Goal: Task Accomplishment & Management: Manage account settings

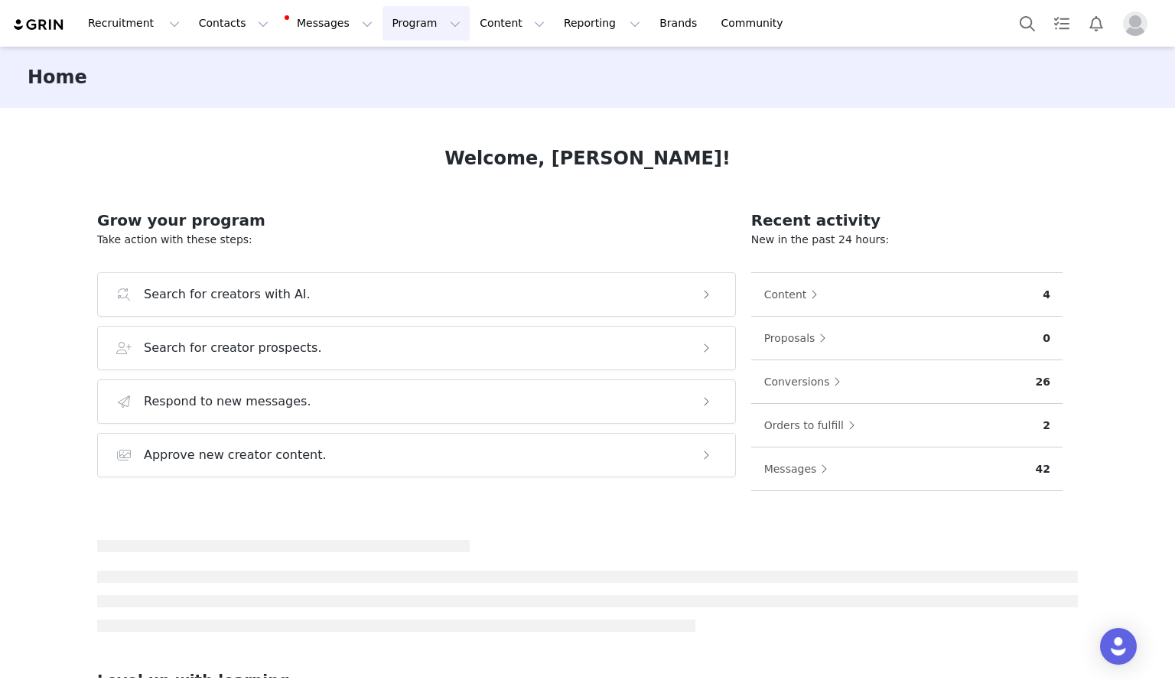
click at [382, 33] on button "Program Program" at bounding box center [425, 23] width 87 height 34
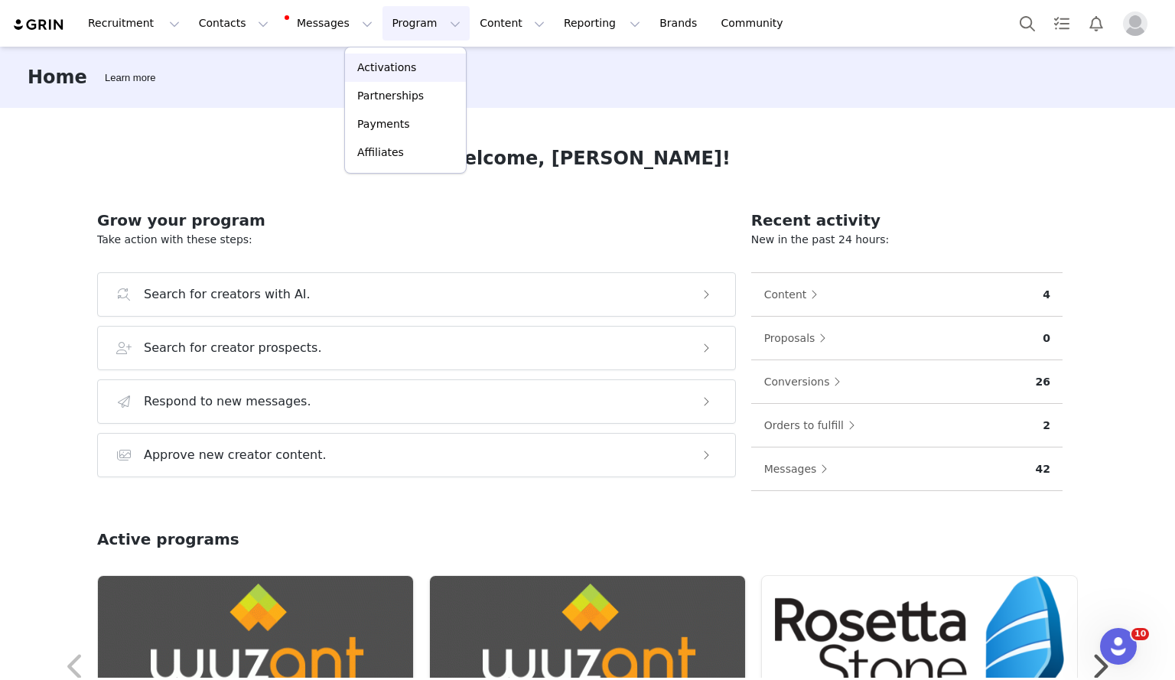
click at [376, 67] on p "Activations" at bounding box center [386, 68] width 59 height 16
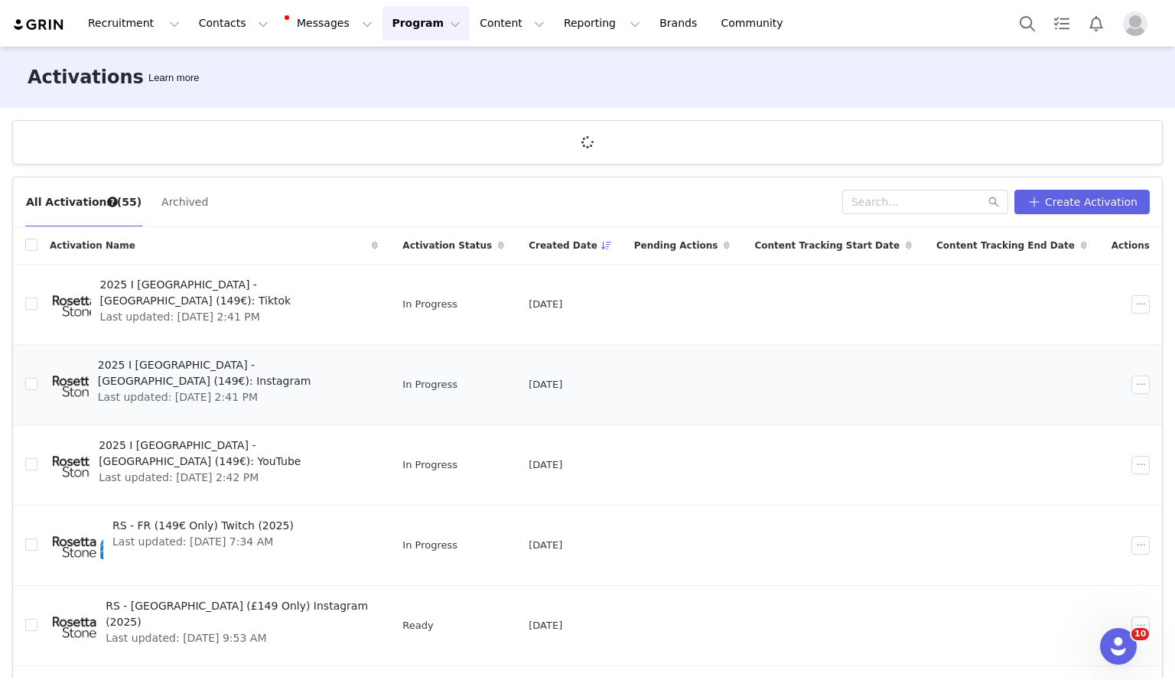
click at [235, 359] on span "2025 I [GEOGRAPHIC_DATA] - [GEOGRAPHIC_DATA] (149€): Instagram" at bounding box center [234, 373] width 272 height 32
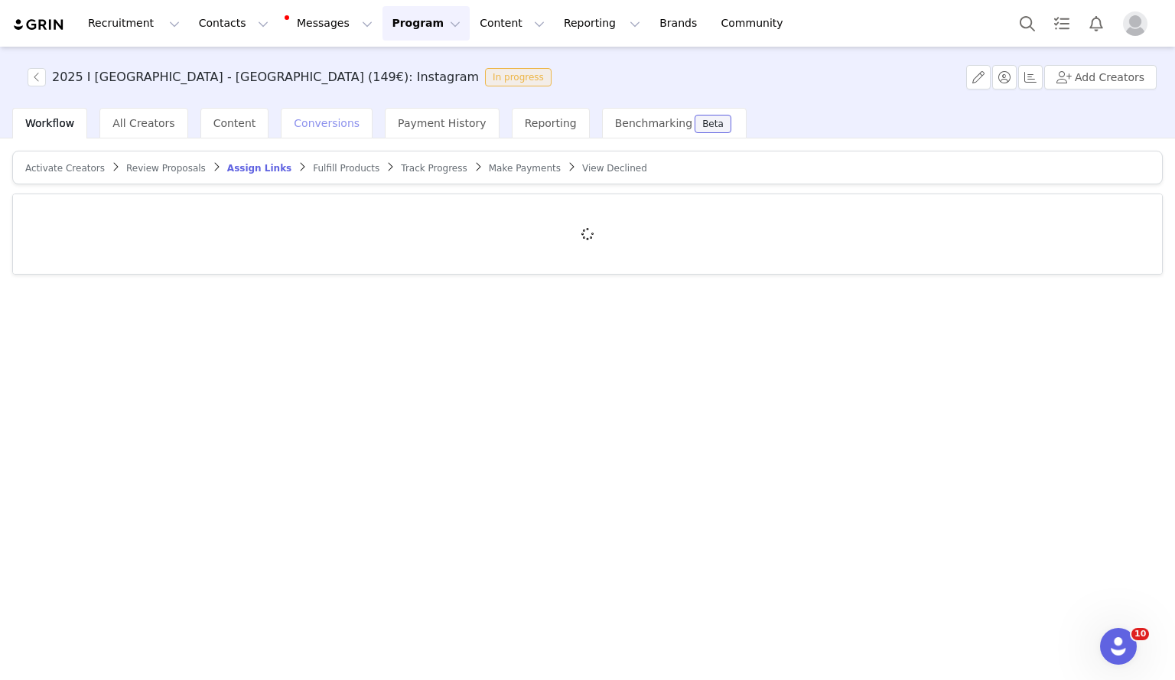
click at [304, 130] on div "Conversions" at bounding box center [327, 123] width 92 height 31
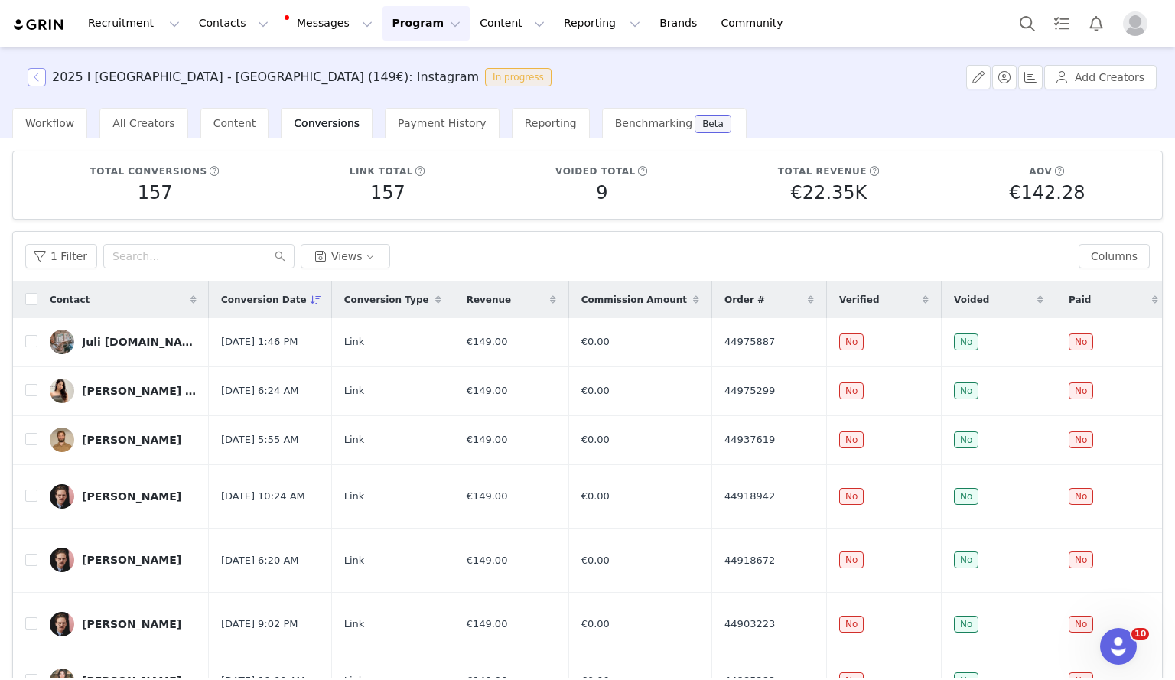
click at [37, 80] on button "button" at bounding box center [37, 77] width 18 height 18
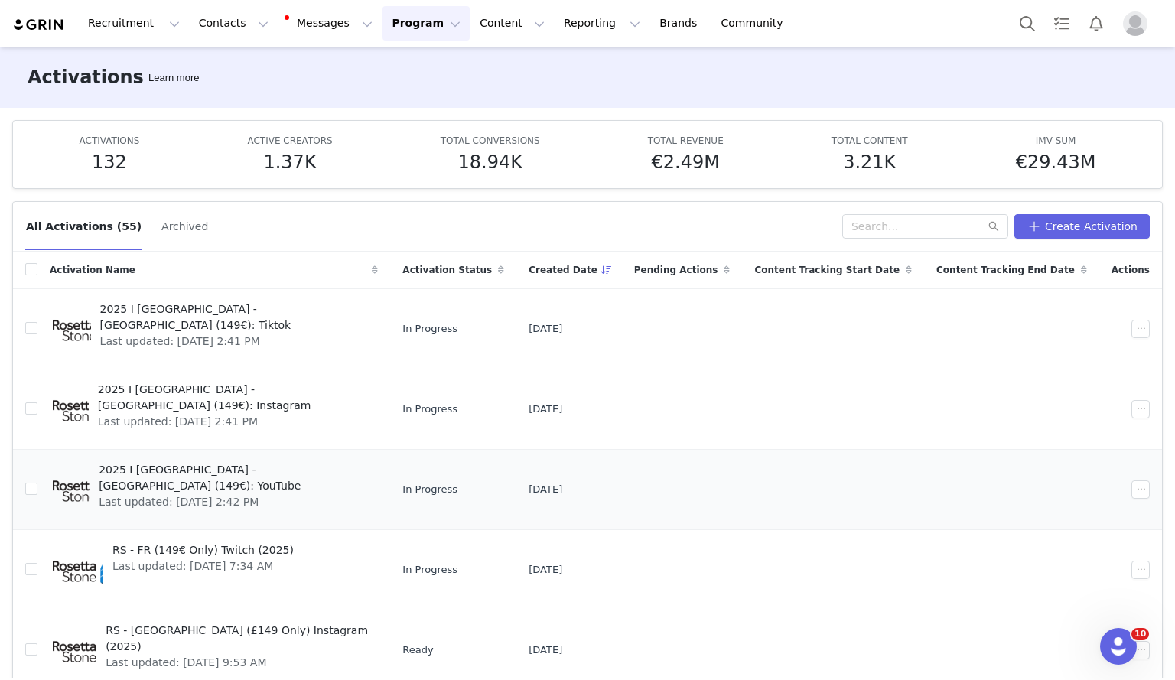
click at [230, 494] on span "Last updated: [DATE] 2:42 PM" at bounding box center [234, 502] width 270 height 16
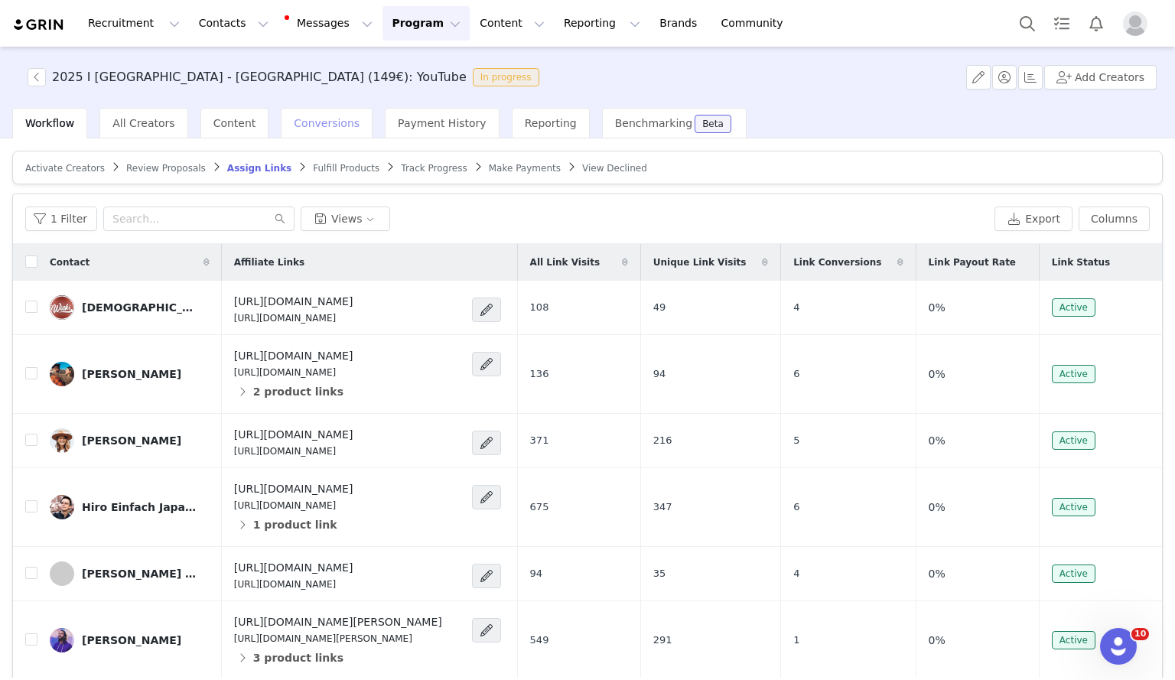
click at [325, 122] on span "Conversions" at bounding box center [327, 123] width 66 height 12
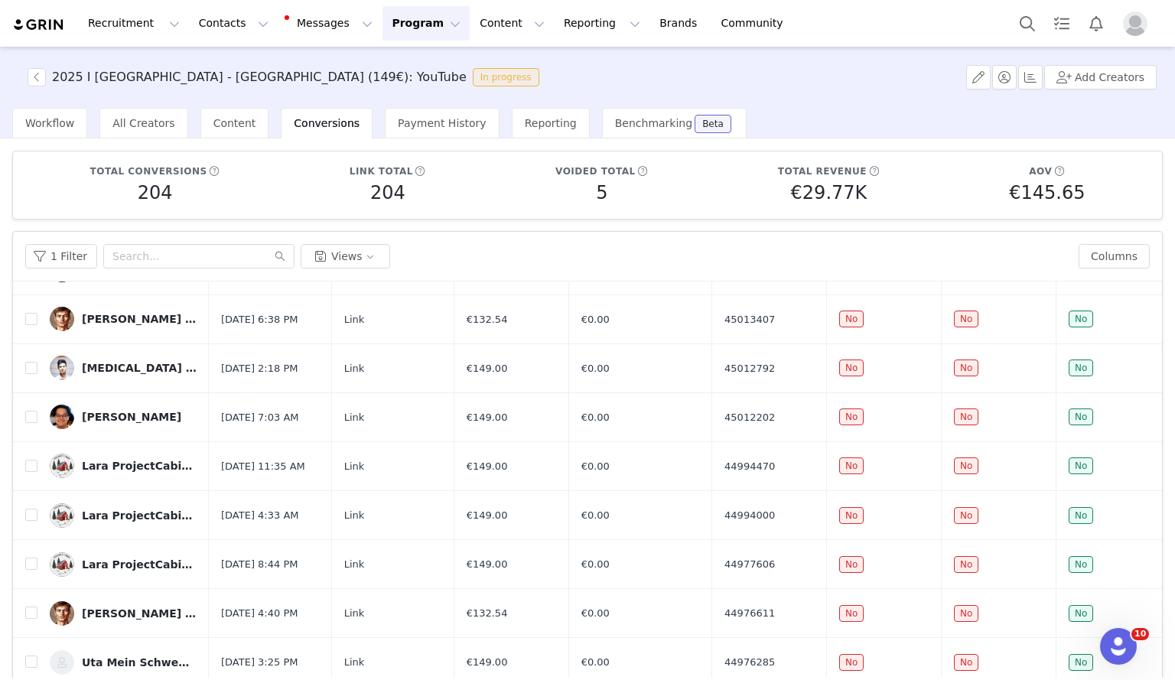
scroll to position [570, 0]
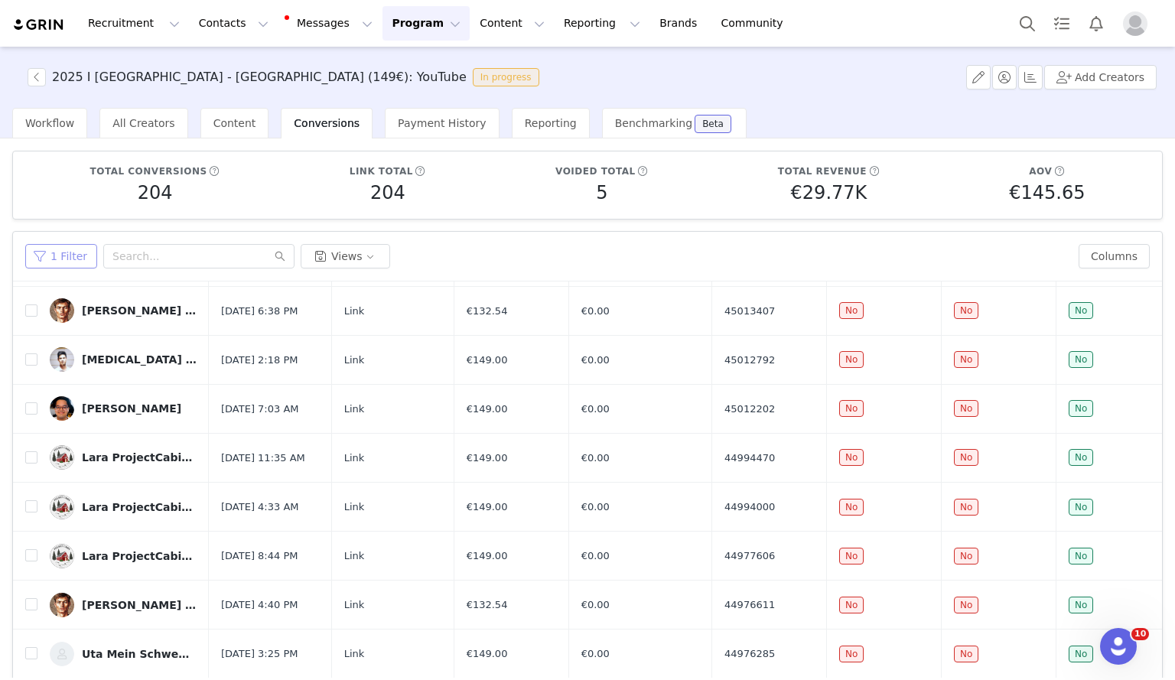
click at [74, 263] on button "1 Filter" at bounding box center [61, 256] width 72 height 24
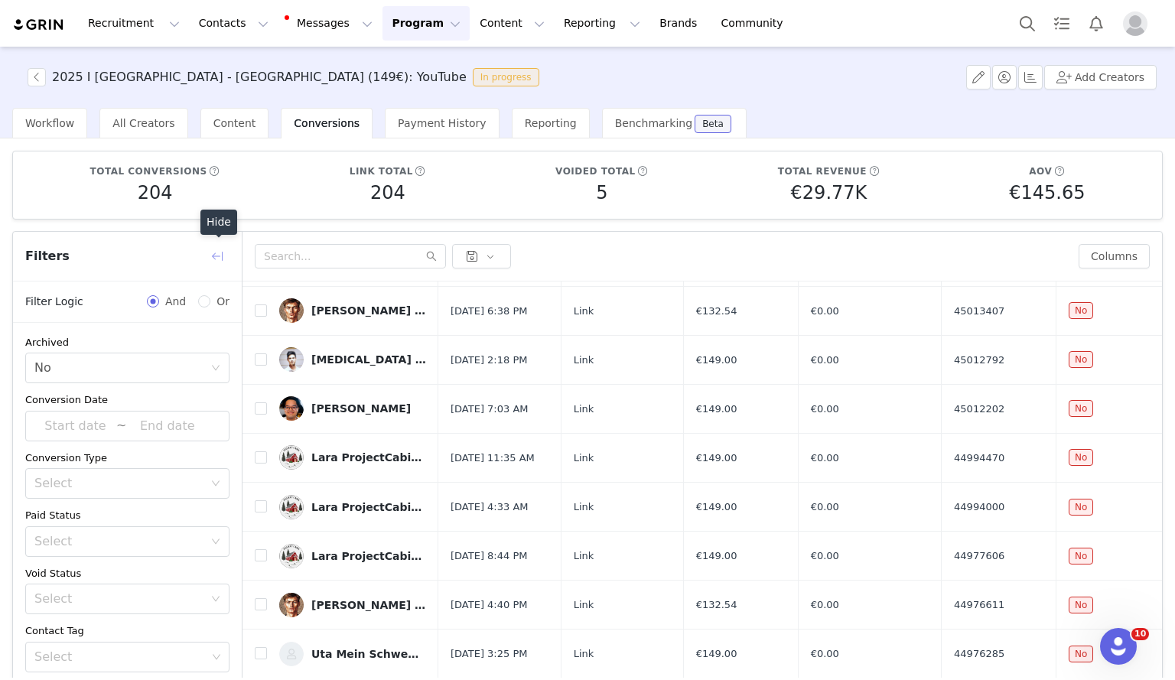
click at [206, 254] on button "button" at bounding box center [217, 256] width 24 height 24
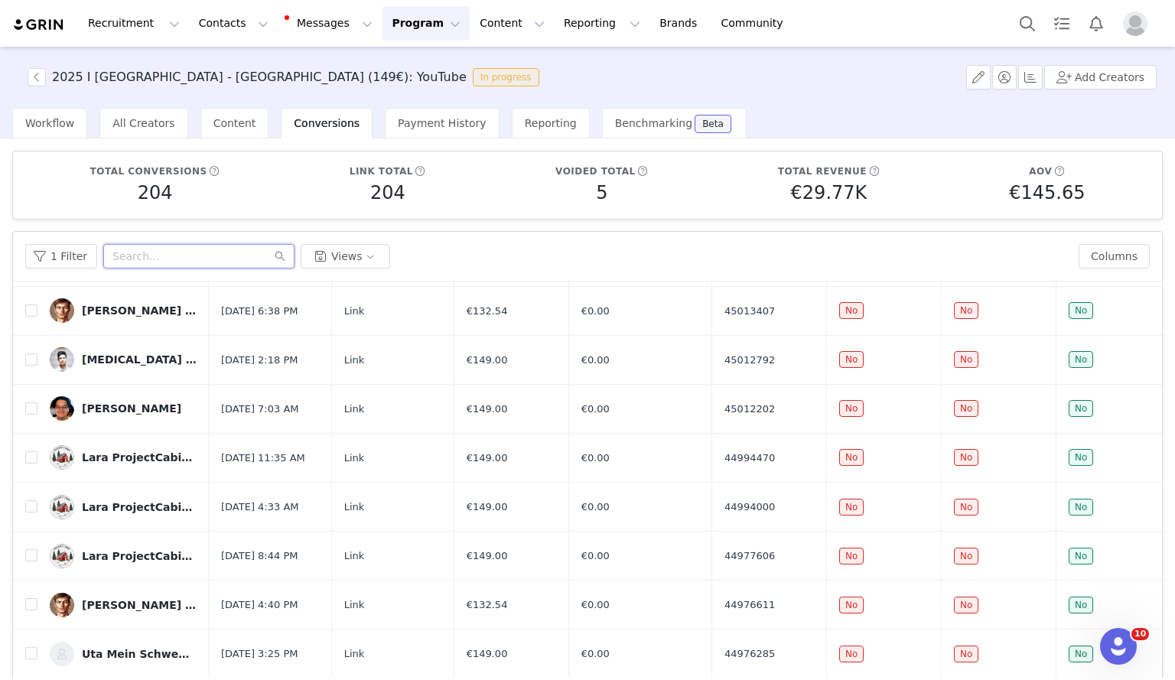
click at [177, 255] on input "text" at bounding box center [198, 256] width 191 height 24
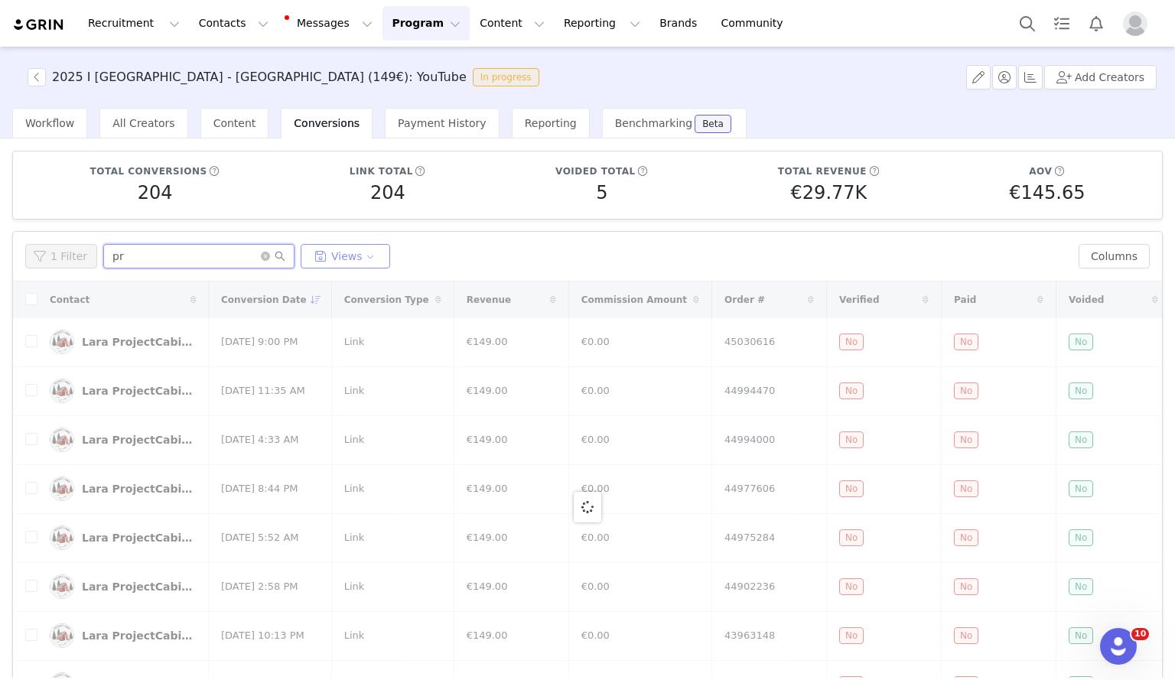
type input "p"
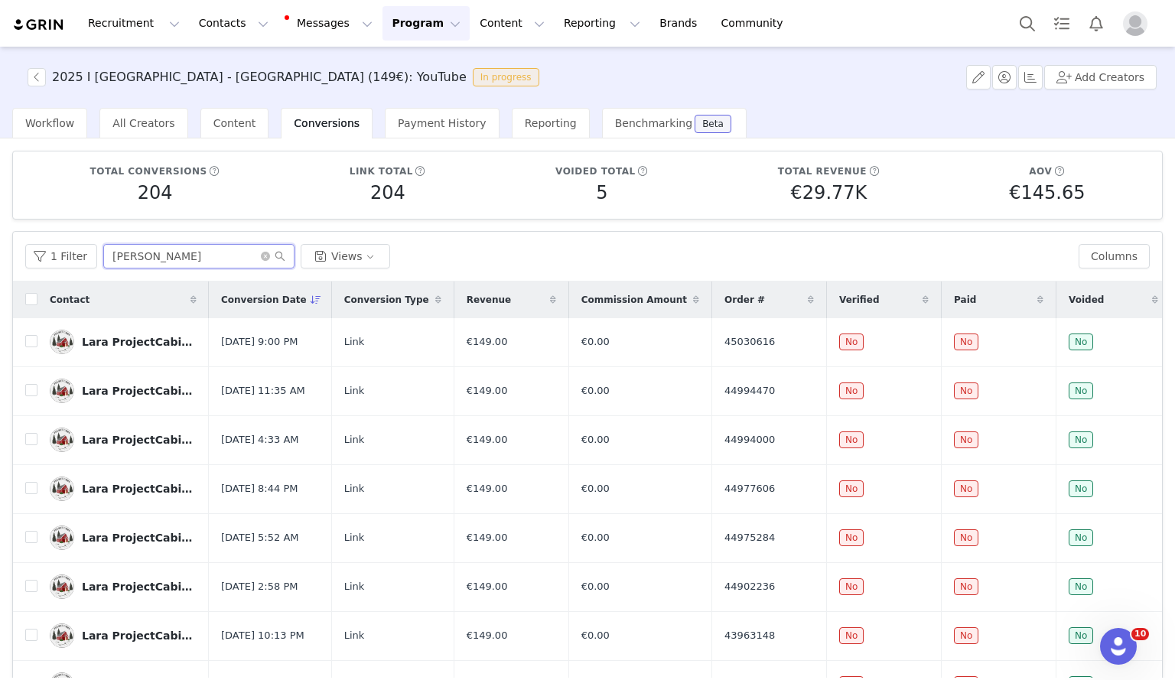
click at [145, 255] on input "[PERSON_NAME]" at bounding box center [198, 256] width 191 height 24
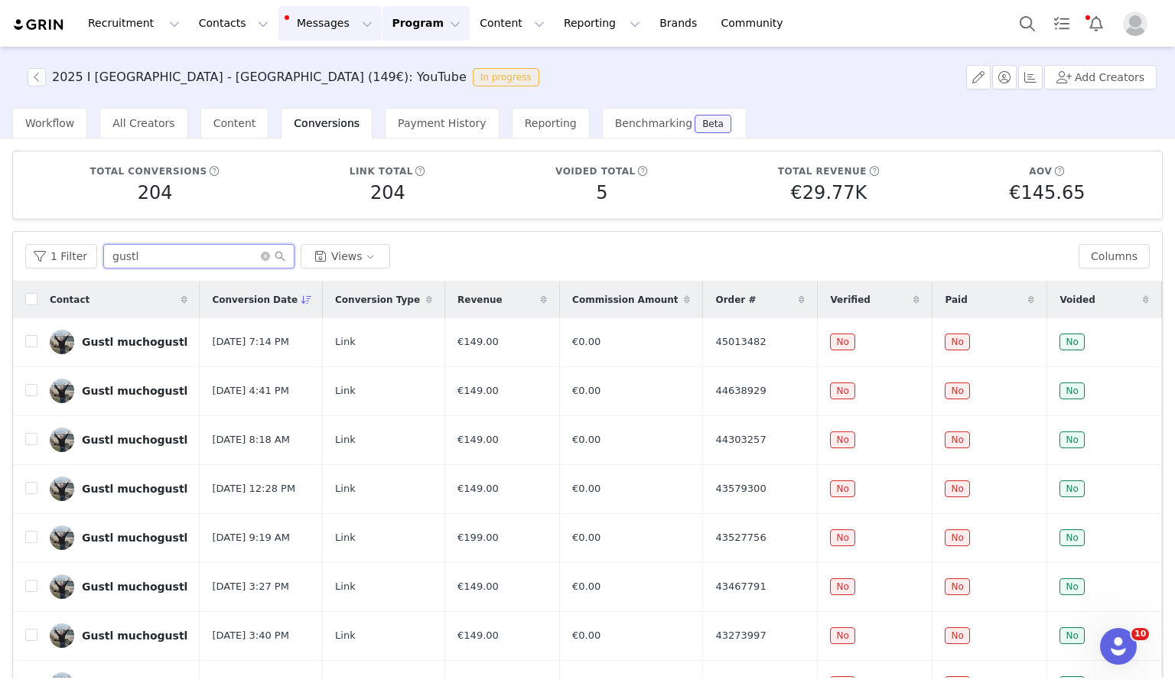
type input "gustl"
click at [261, 259] on icon "icon: close-circle" at bounding box center [265, 256] width 9 height 9
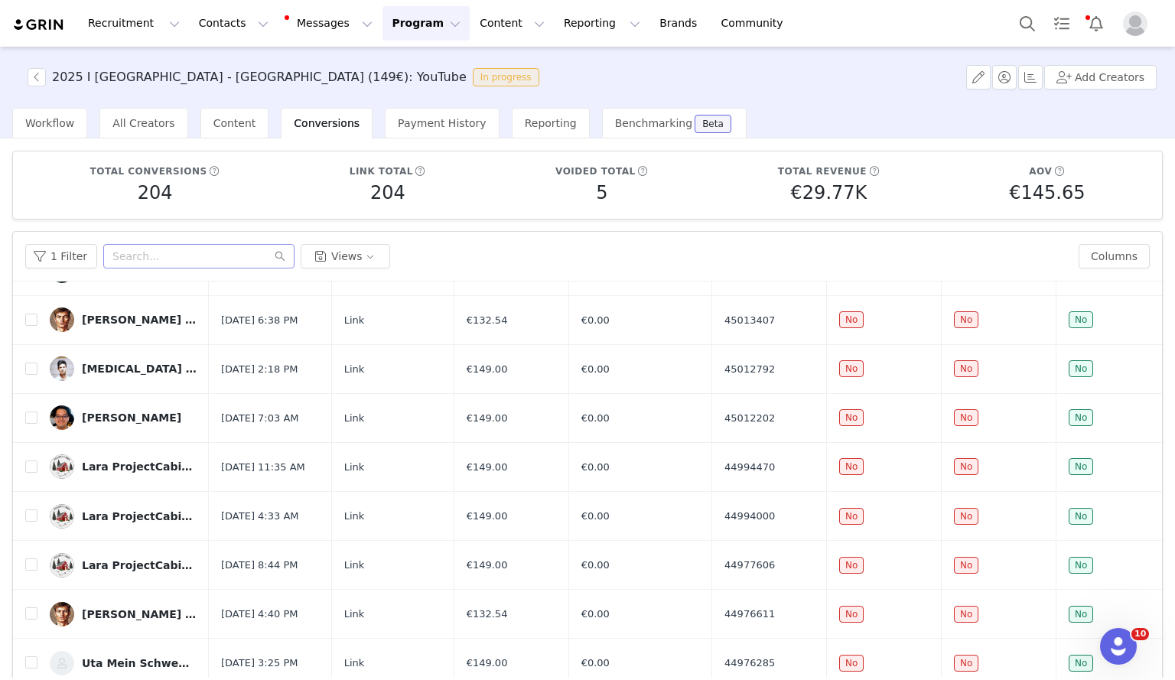
scroll to position [561, 0]
click at [165, 257] on input "text" at bounding box center [198, 256] width 191 height 24
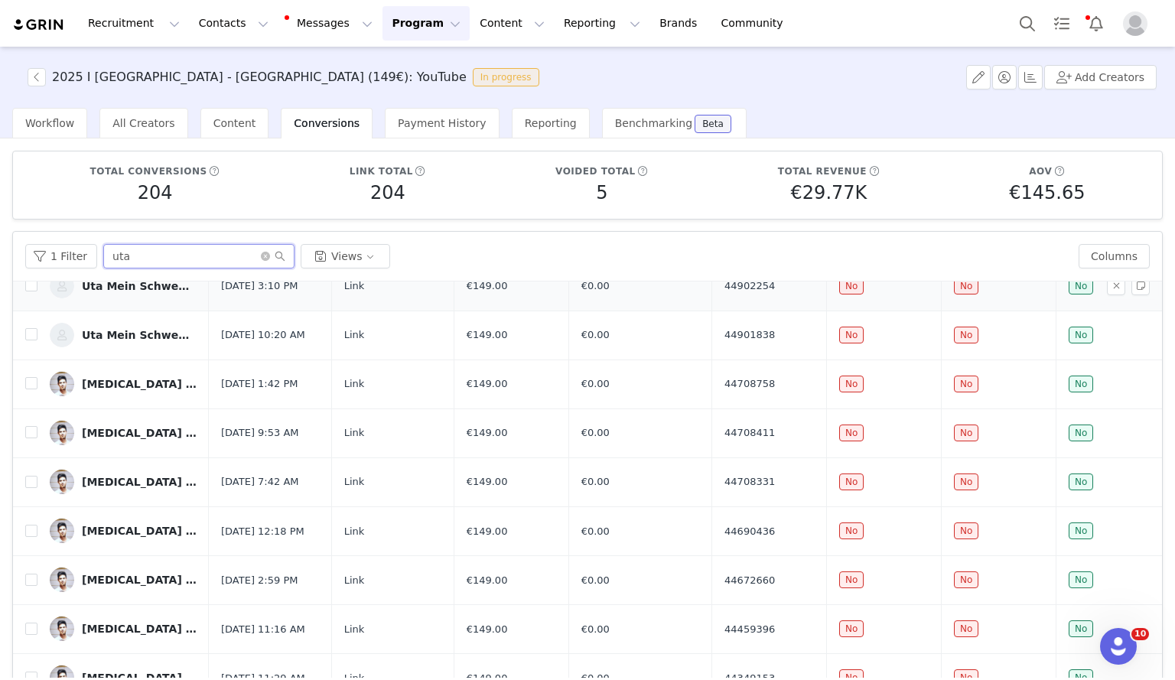
scroll to position [0, 0]
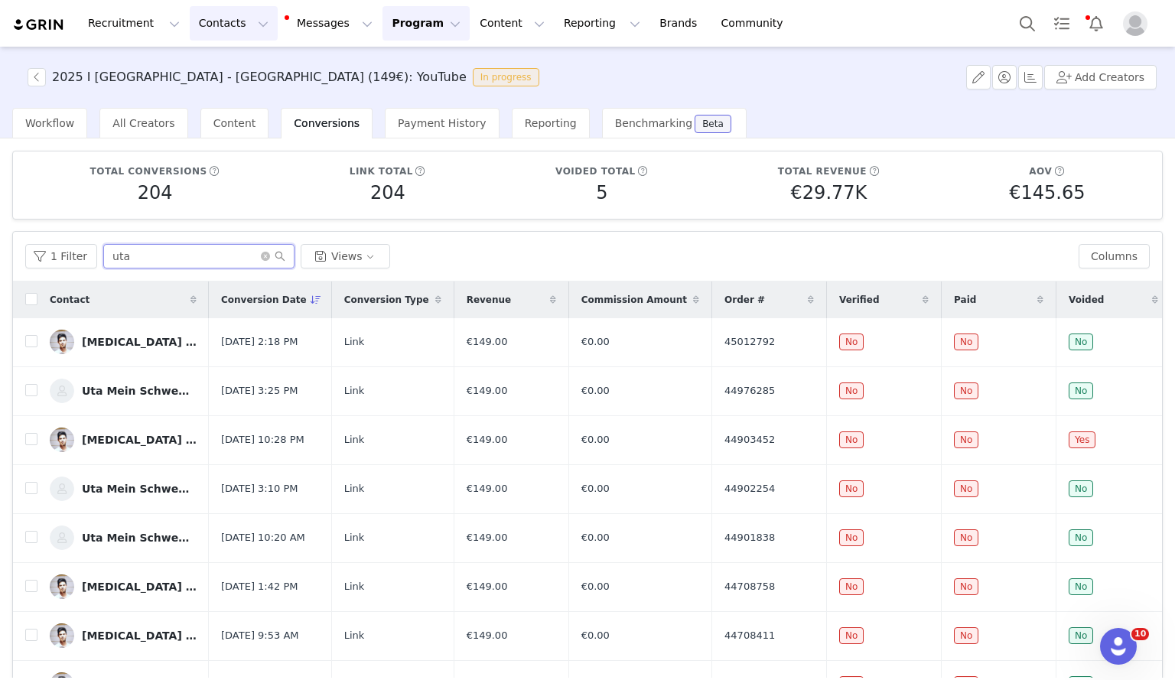
type input "uta"
click at [220, 24] on button "Contacts Contacts" at bounding box center [234, 23] width 88 height 34
click at [223, 65] on p "Creators" at bounding box center [210, 68] width 46 height 16
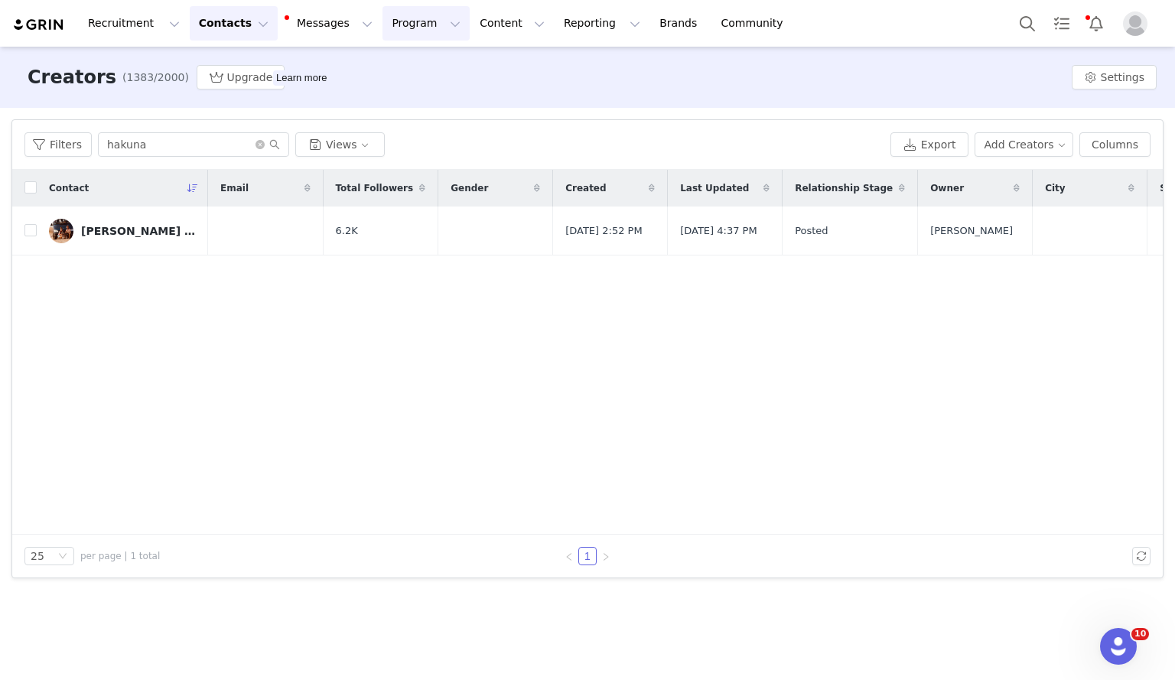
click at [386, 28] on button "Program Program" at bounding box center [425, 23] width 87 height 34
click at [386, 67] on p "Activations" at bounding box center [386, 68] width 59 height 16
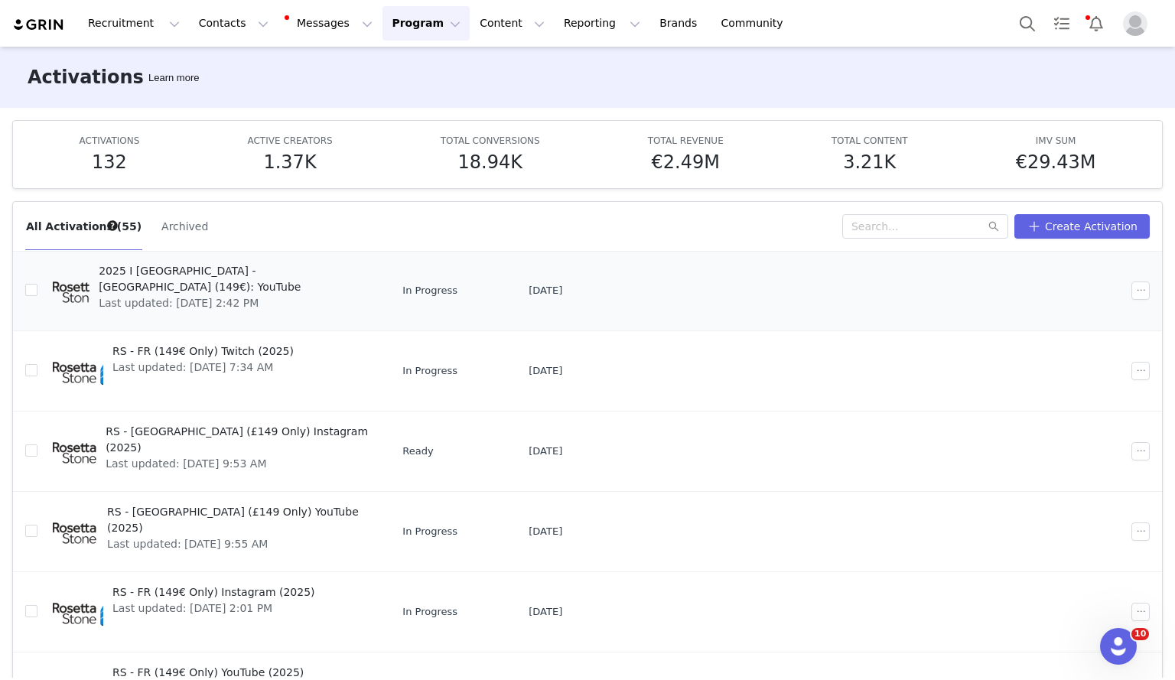
scroll to position [389, 0]
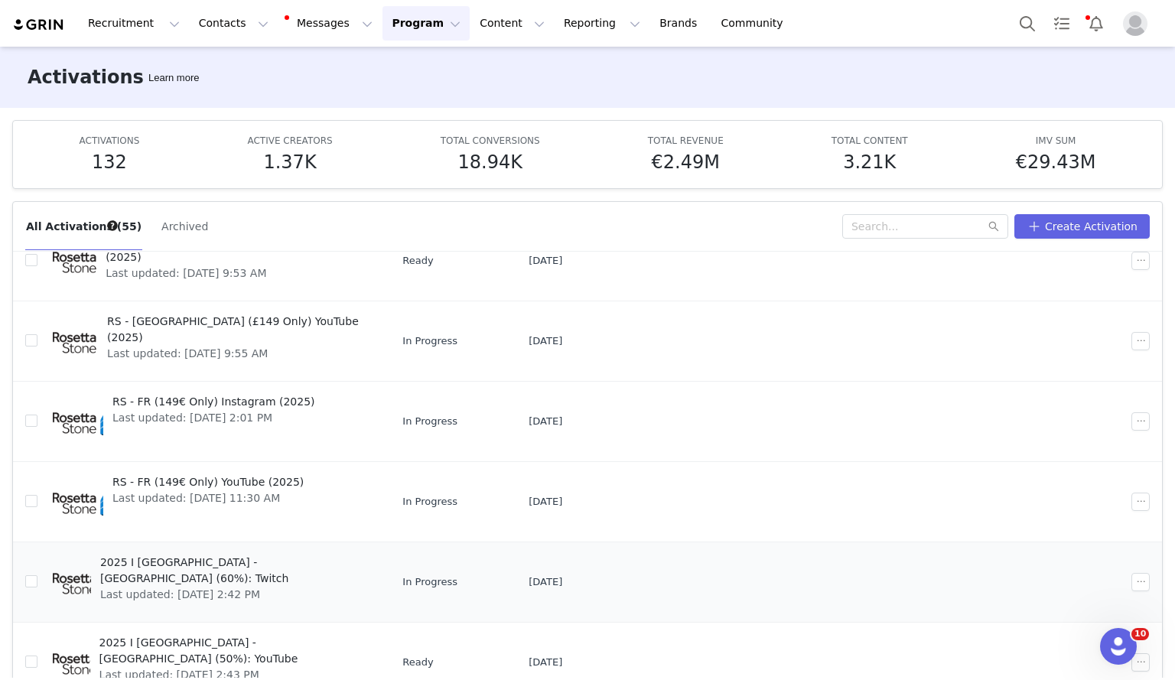
click at [212, 565] on span "2025 I [GEOGRAPHIC_DATA] - [GEOGRAPHIC_DATA] (60%): Twitch" at bounding box center [234, 571] width 268 height 32
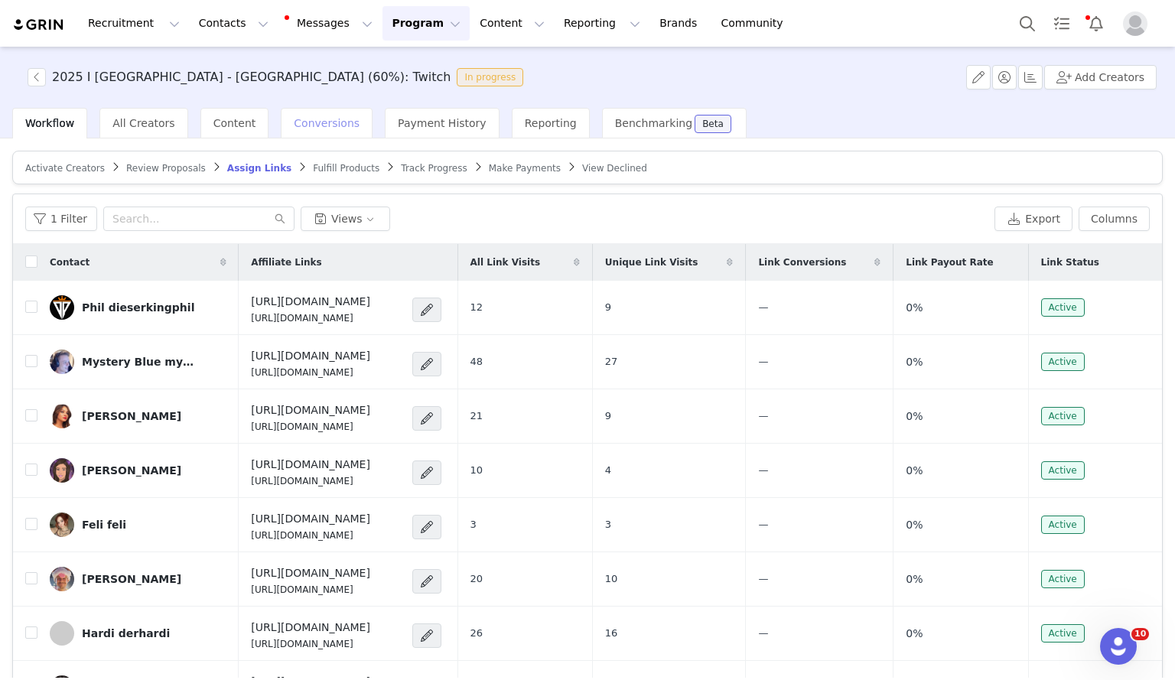
click at [311, 121] on span "Conversions" at bounding box center [327, 123] width 66 height 12
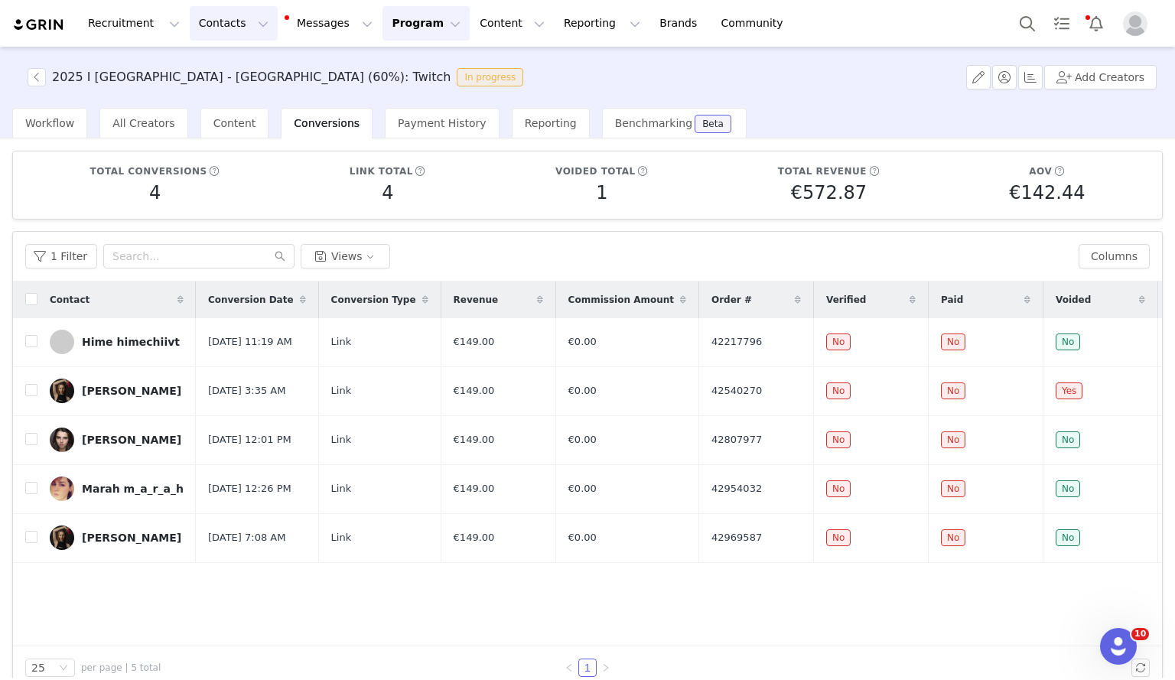
click at [216, 24] on button "Contacts Contacts" at bounding box center [234, 23] width 88 height 34
click at [221, 67] on p "Creators" at bounding box center [210, 68] width 46 height 16
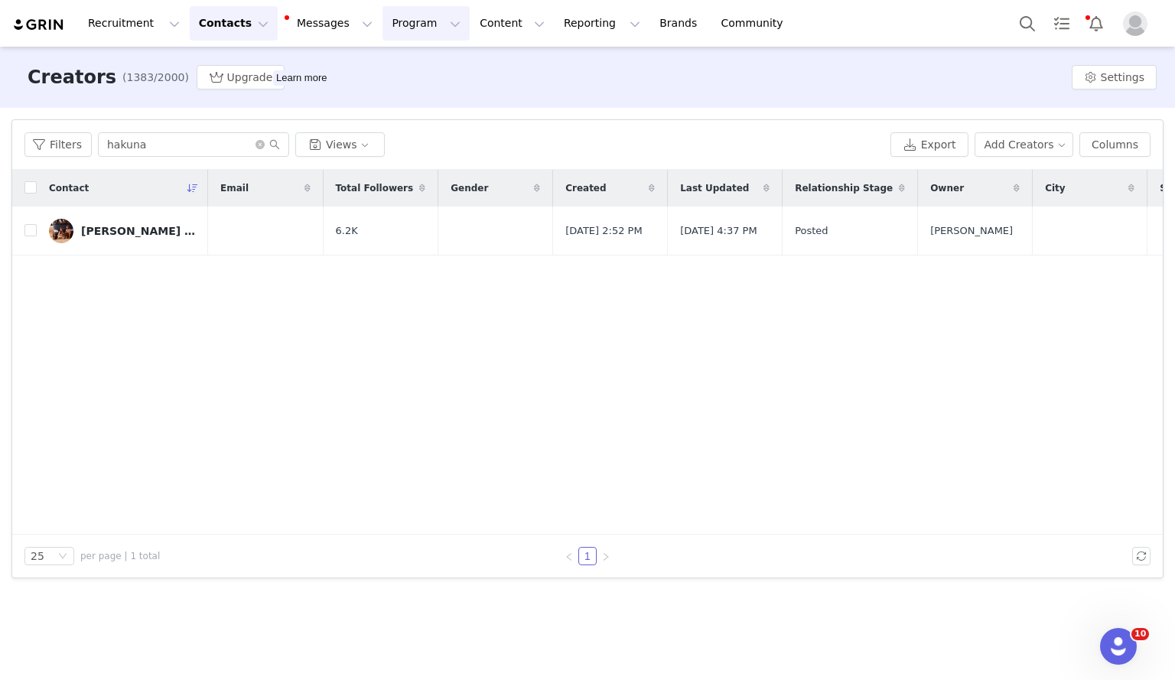
click at [382, 29] on button "Program Program" at bounding box center [425, 23] width 87 height 34
click at [389, 58] on link "Activations" at bounding box center [405, 68] width 121 height 28
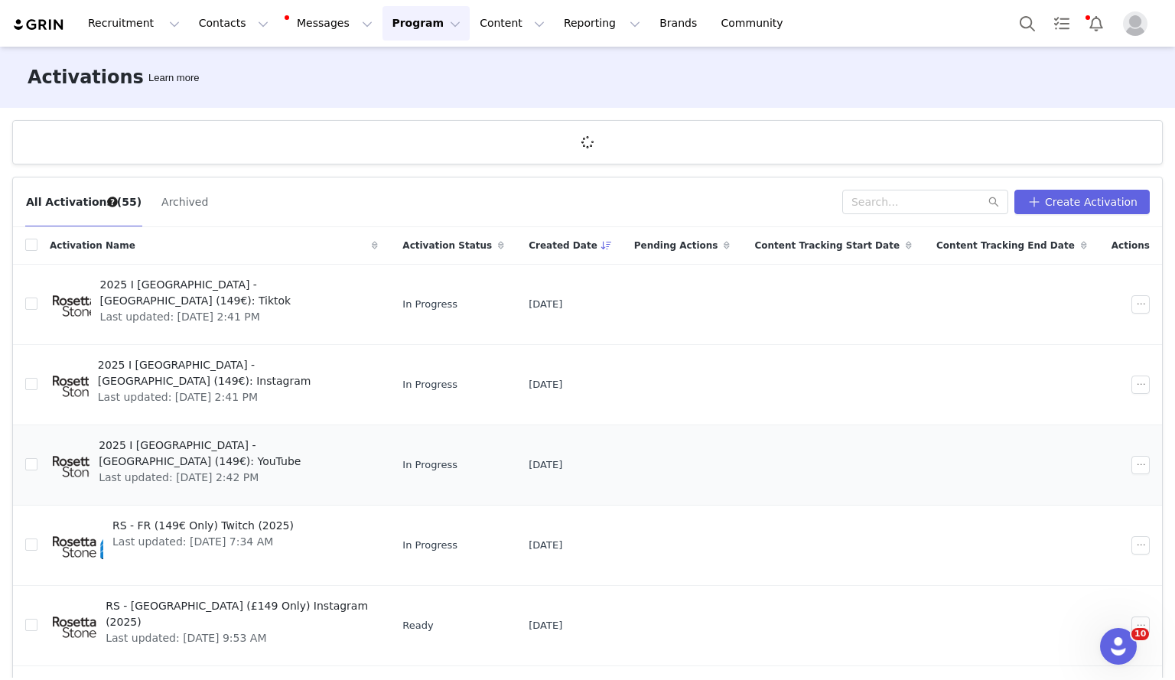
click at [226, 434] on td "2025 I [GEOGRAPHIC_DATA] - [GEOGRAPHIC_DATA] (149€): YouTube Last updated: [DAT…" at bounding box center [213, 465] width 353 height 80
click at [226, 448] on span "2025 I [GEOGRAPHIC_DATA] - [GEOGRAPHIC_DATA] (149€): YouTube" at bounding box center [234, 453] width 270 height 32
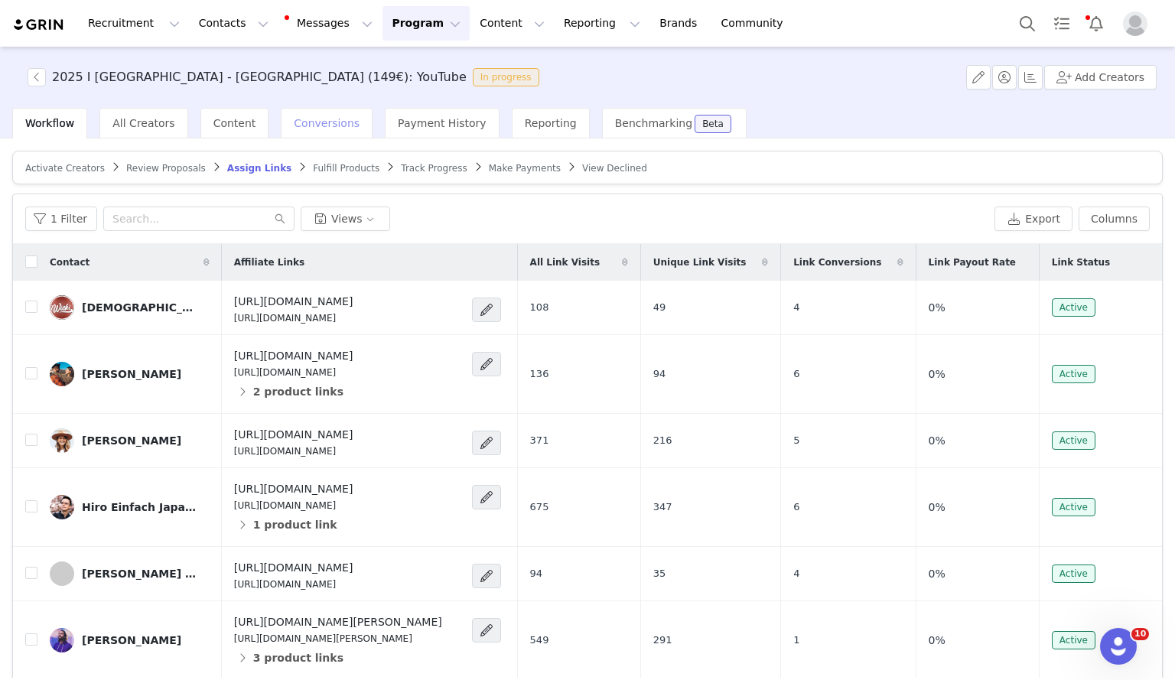
click at [316, 119] on span "Conversions" at bounding box center [327, 123] width 66 height 12
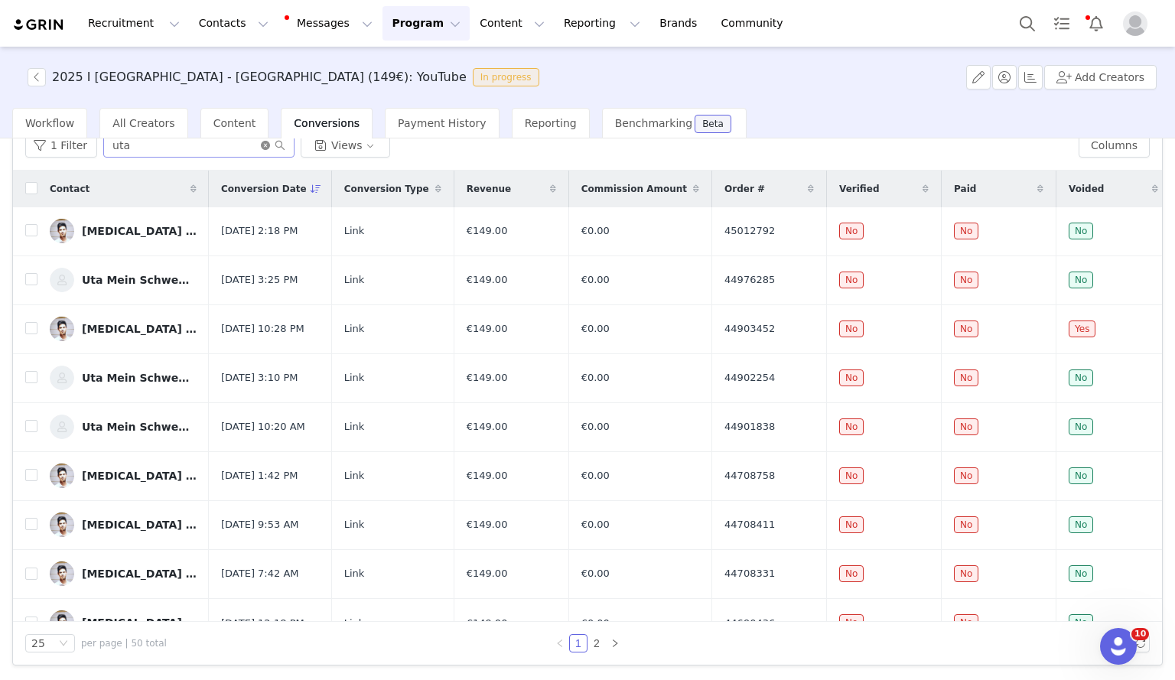
click at [261, 145] on icon "icon: close-circle" at bounding box center [265, 145] width 9 height 9
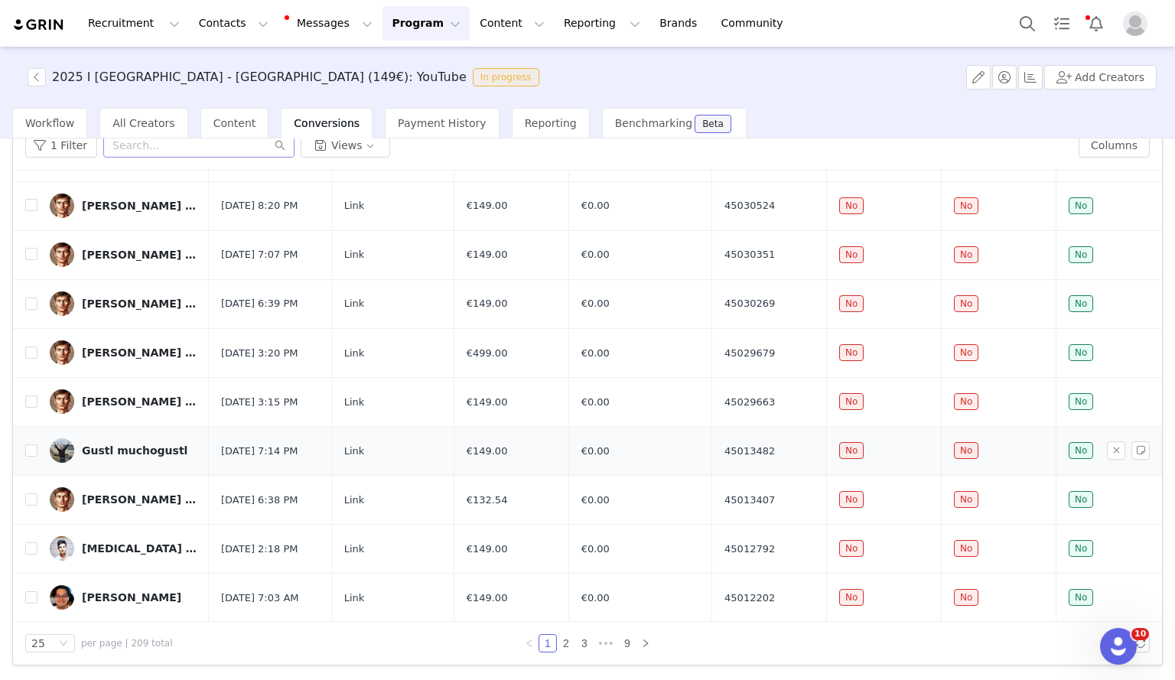
scroll to position [272, 0]
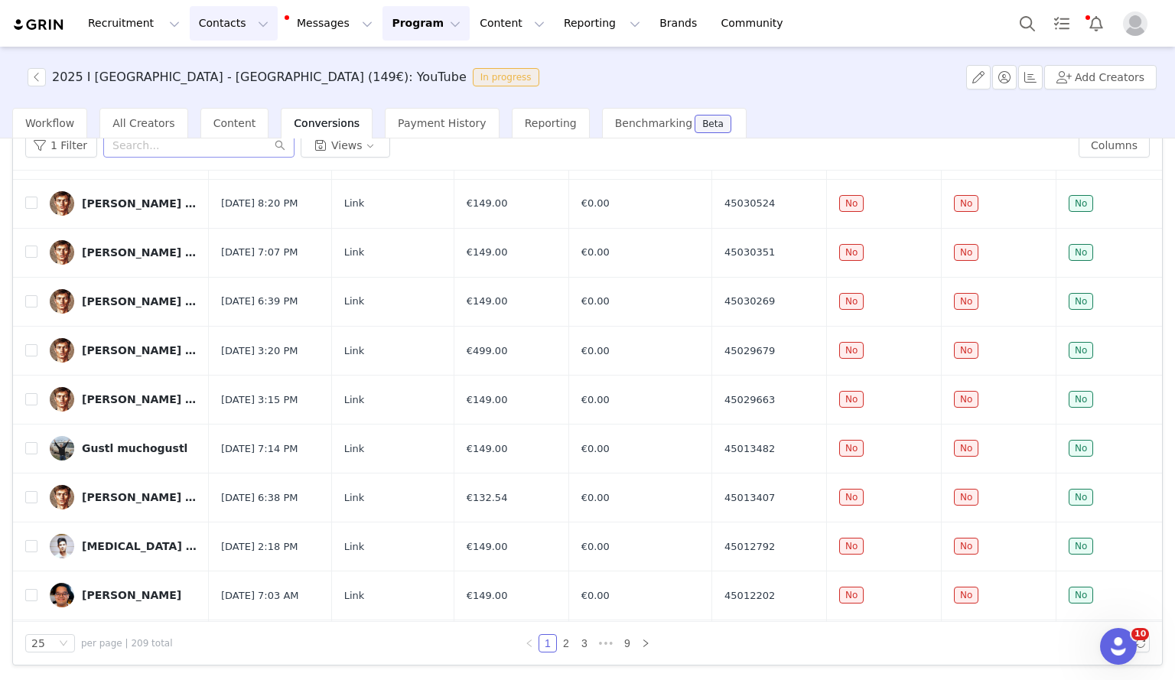
click at [200, 24] on button "Contacts Contacts" at bounding box center [234, 23] width 88 height 34
click at [214, 62] on p "Creators" at bounding box center [210, 68] width 46 height 16
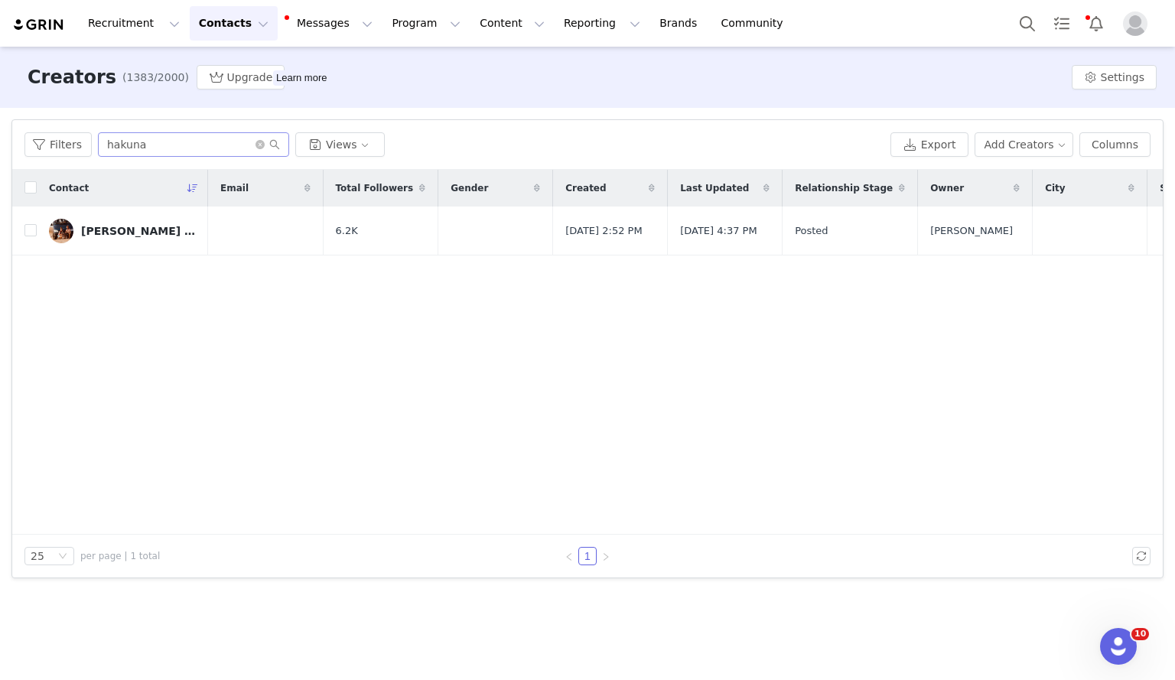
drag, startPoint x: 180, startPoint y: 126, endPoint x: 180, endPoint y: 145, distance: 18.4
click at [180, 145] on div "Filters hakuna Views Export Add Creators Columns" at bounding box center [587, 145] width 1150 height 50
click at [180, 145] on input "hakuna" at bounding box center [193, 144] width 191 height 24
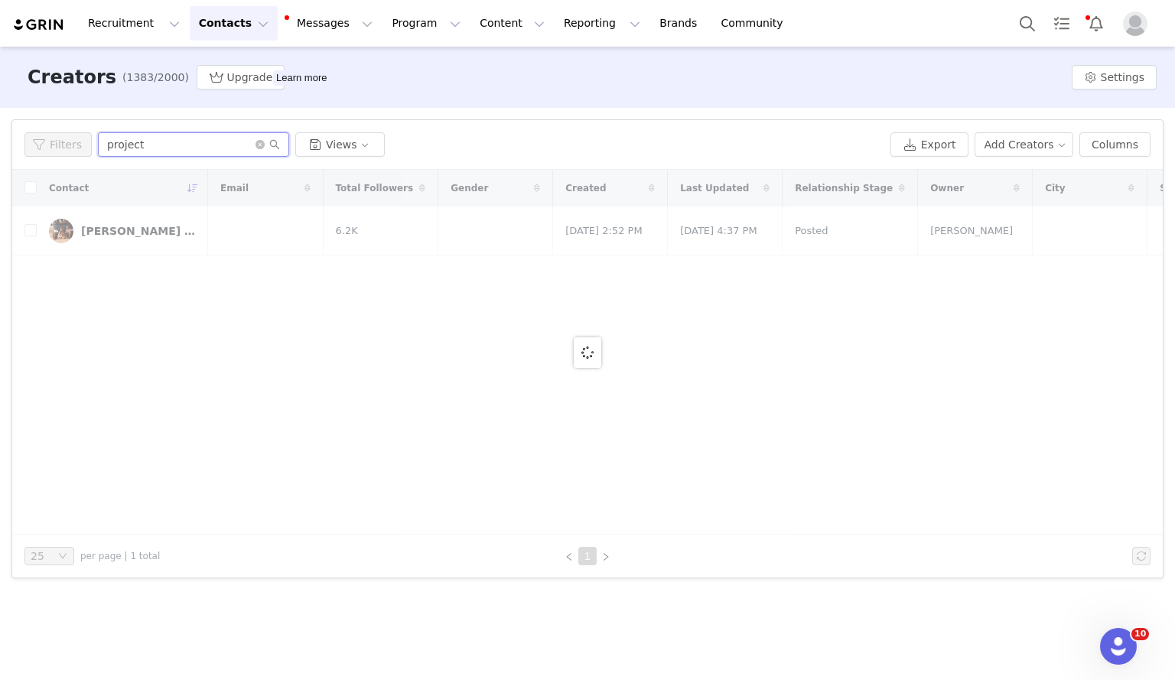
type input "project"
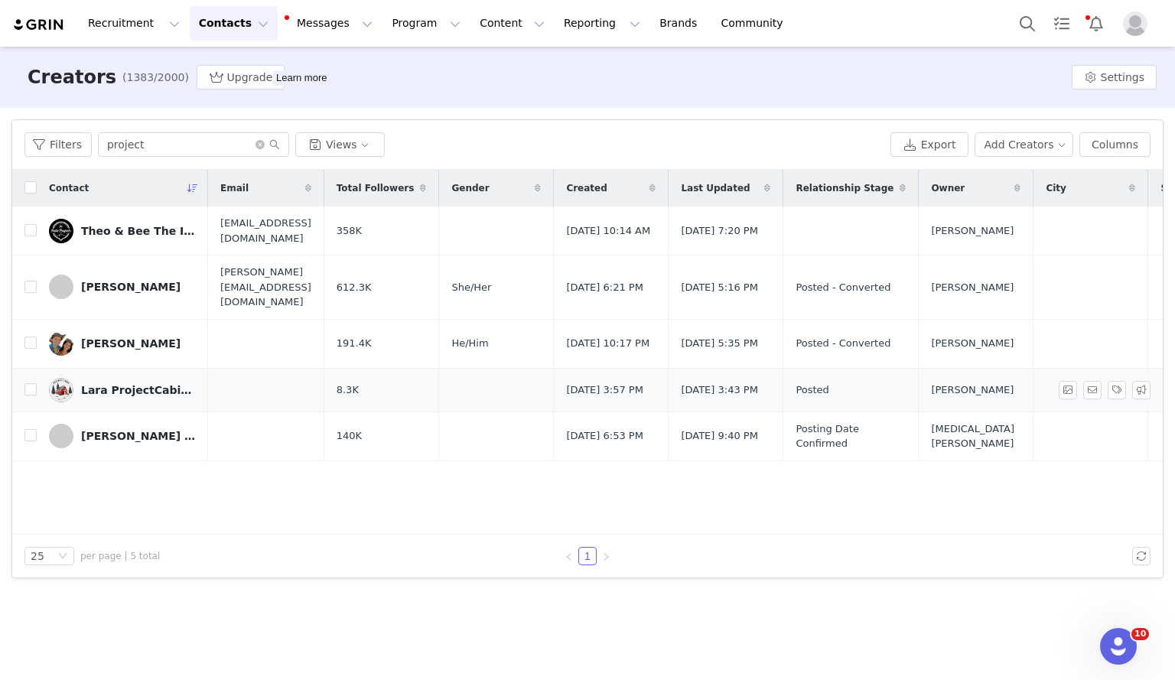
click at [145, 384] on div "Lara ProjectCabinLife" at bounding box center [138, 390] width 115 height 12
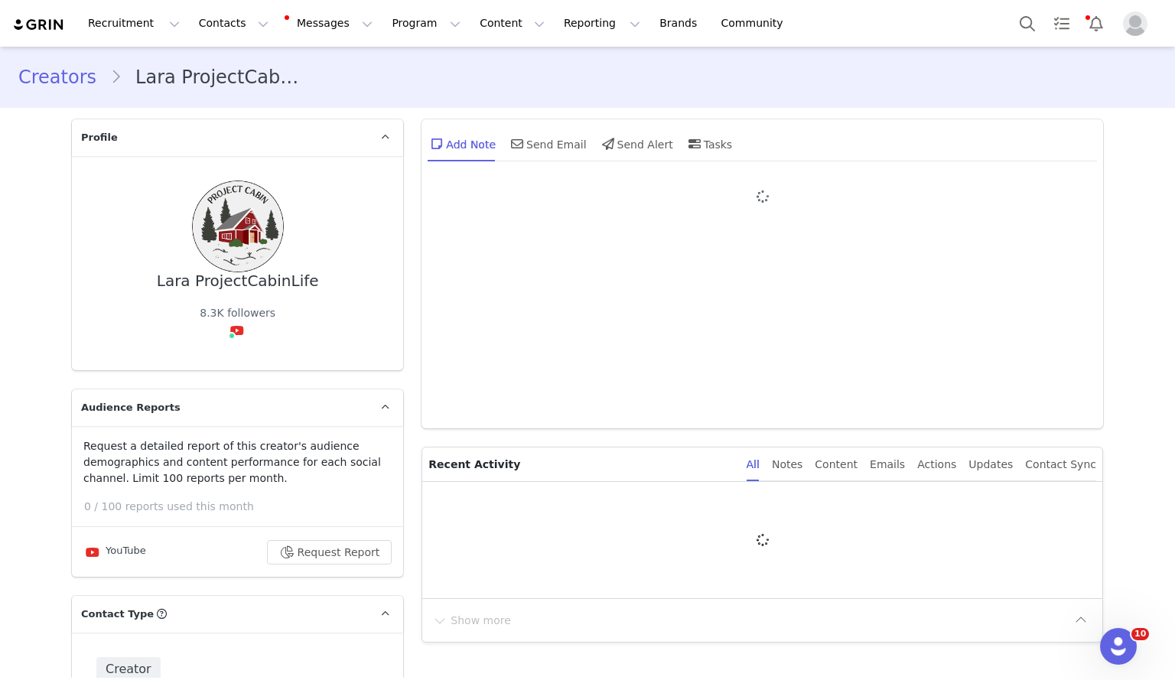
type input "+1 ([GEOGRAPHIC_DATA])"
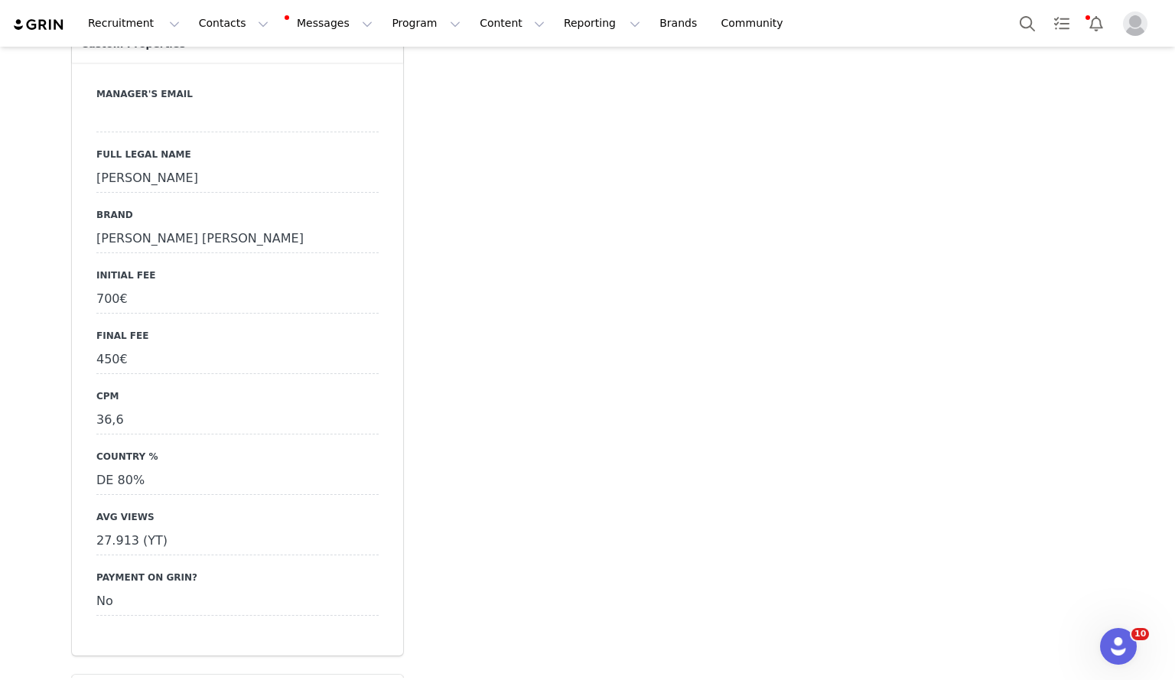
scroll to position [1377, 0]
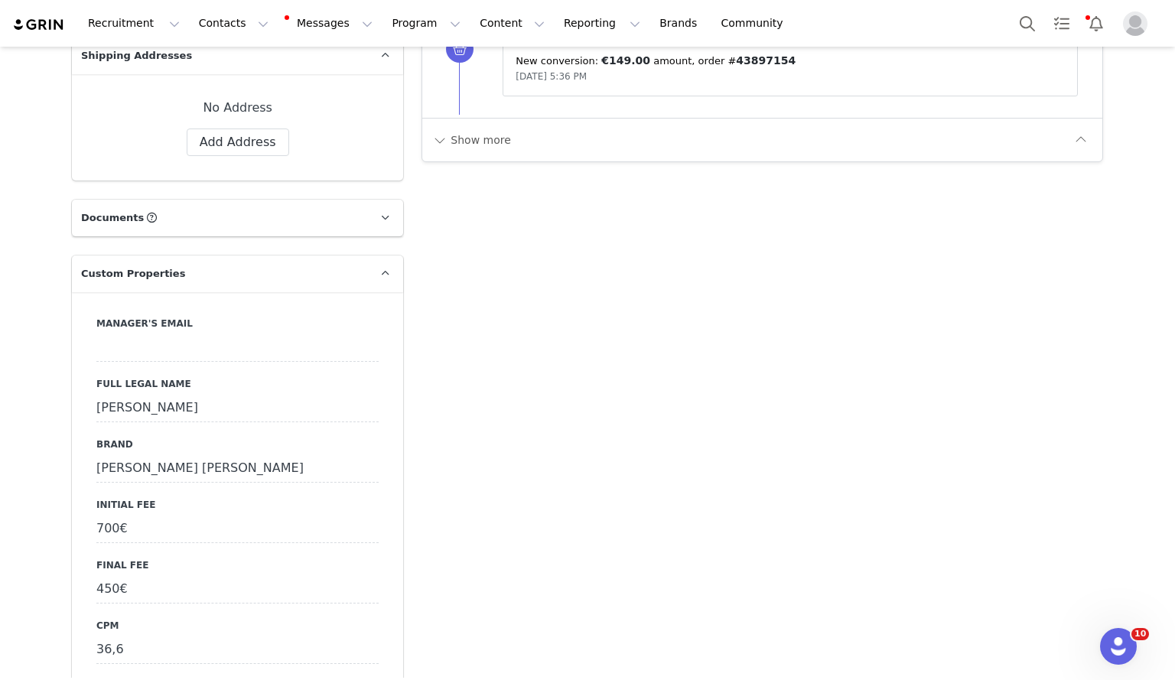
click at [150, 395] on div "[PERSON_NAME]" at bounding box center [237, 409] width 282 height 28
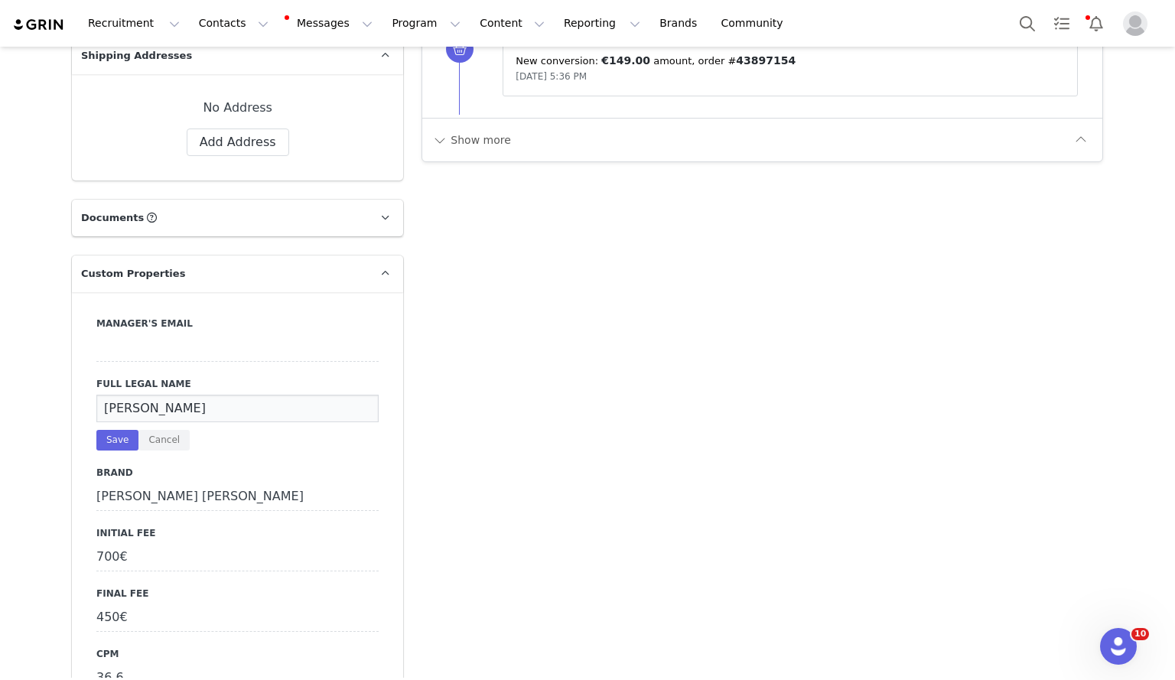
click at [164, 395] on input "[PERSON_NAME]" at bounding box center [237, 409] width 282 height 28
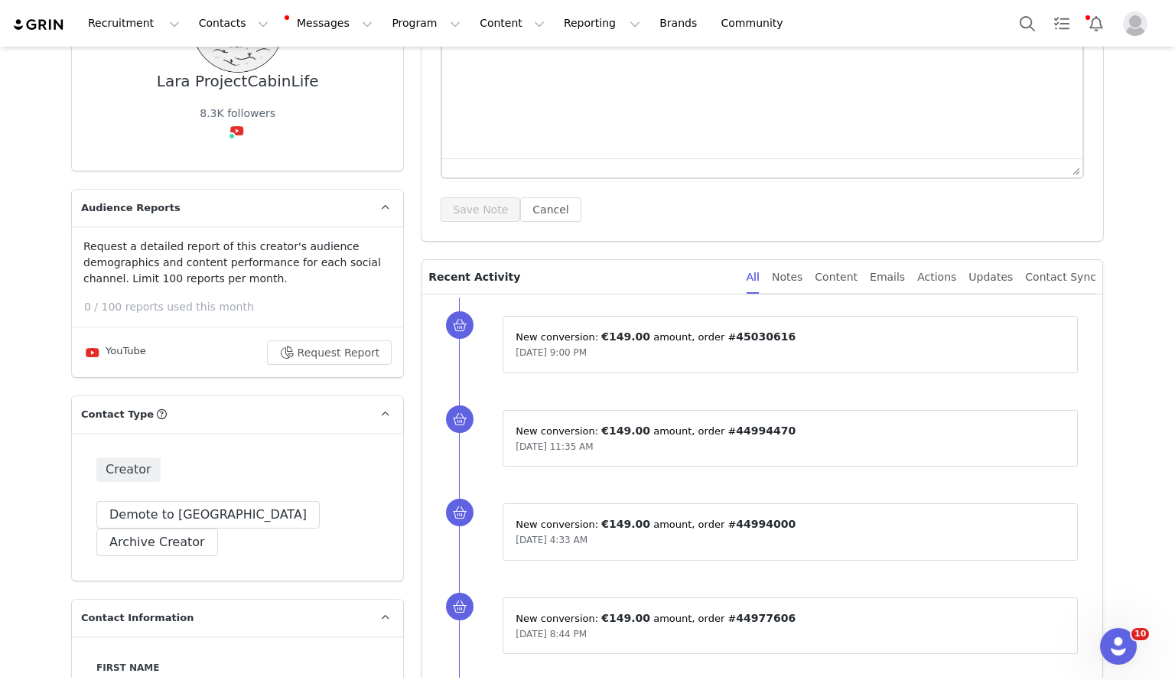
scroll to position [0, 0]
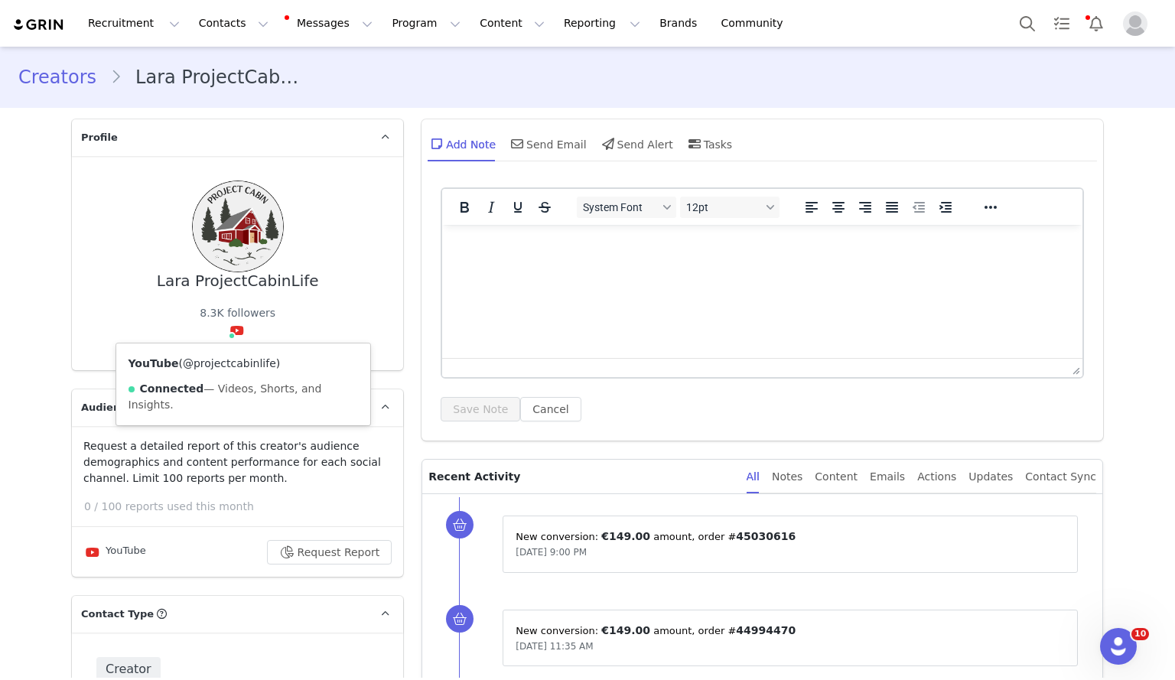
click at [225, 367] on link "@projectcabinlife" at bounding box center [229, 363] width 93 height 12
click at [229, 38] on button "Contacts Contacts" at bounding box center [234, 23] width 88 height 34
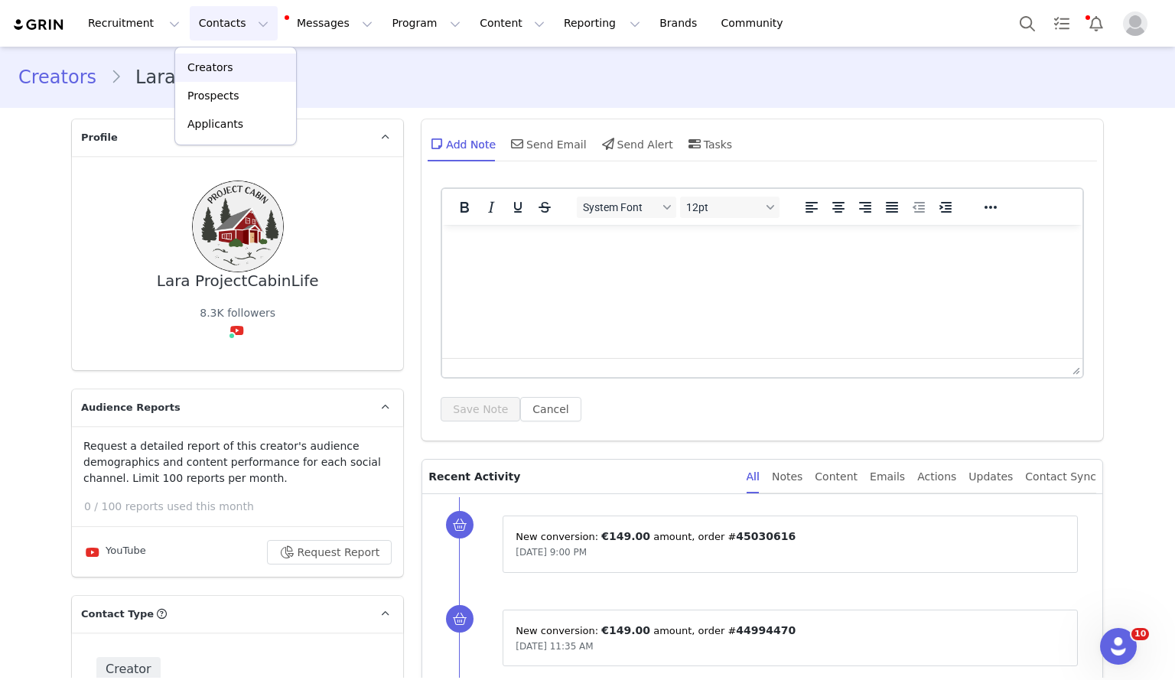
click at [226, 59] on link "Creators" at bounding box center [235, 68] width 121 height 28
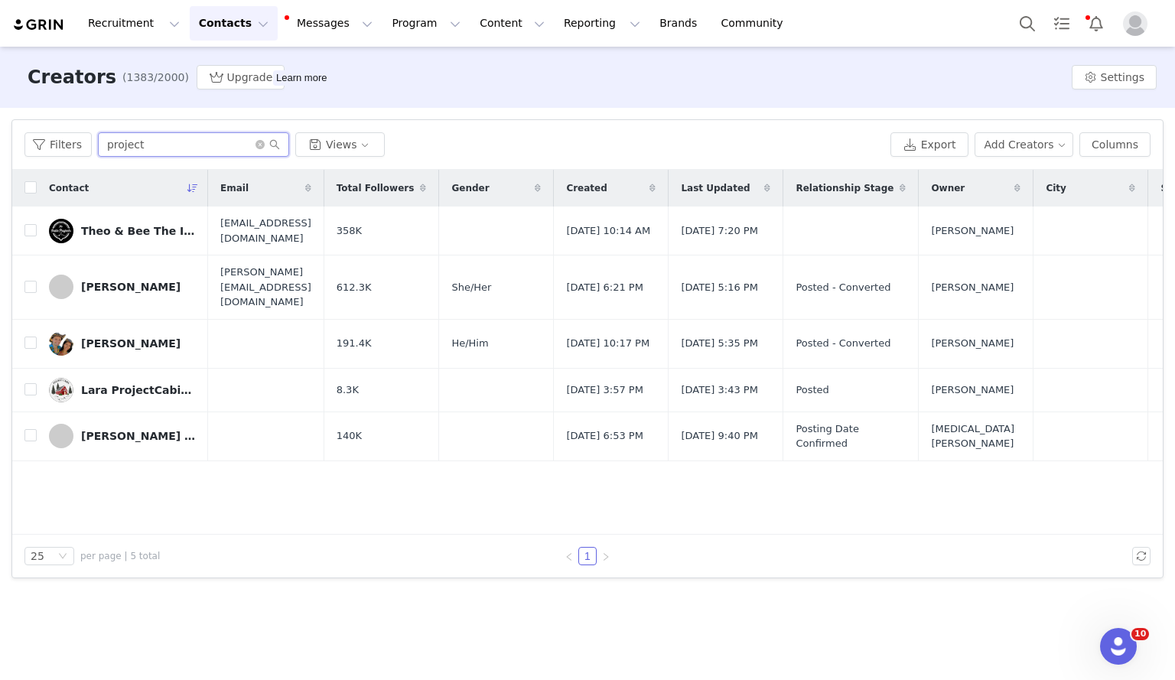
click at [180, 154] on input "project" at bounding box center [193, 144] width 191 height 24
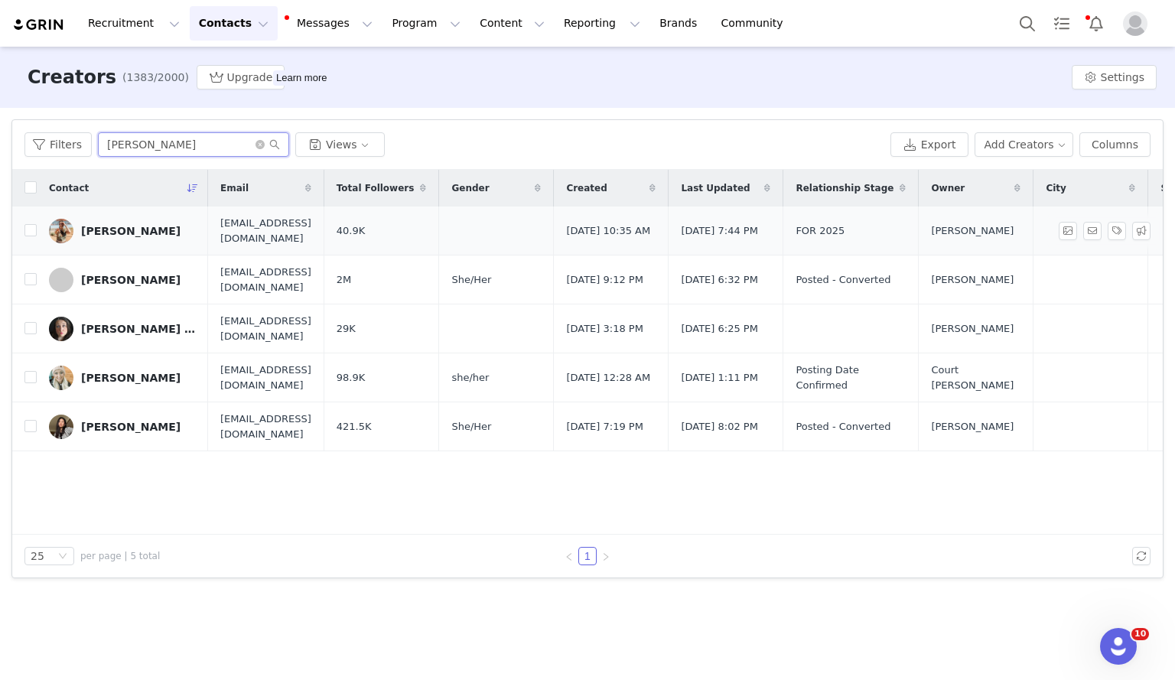
type input "[PERSON_NAME]"
click at [132, 236] on div "[PERSON_NAME]" at bounding box center [130, 231] width 99 height 12
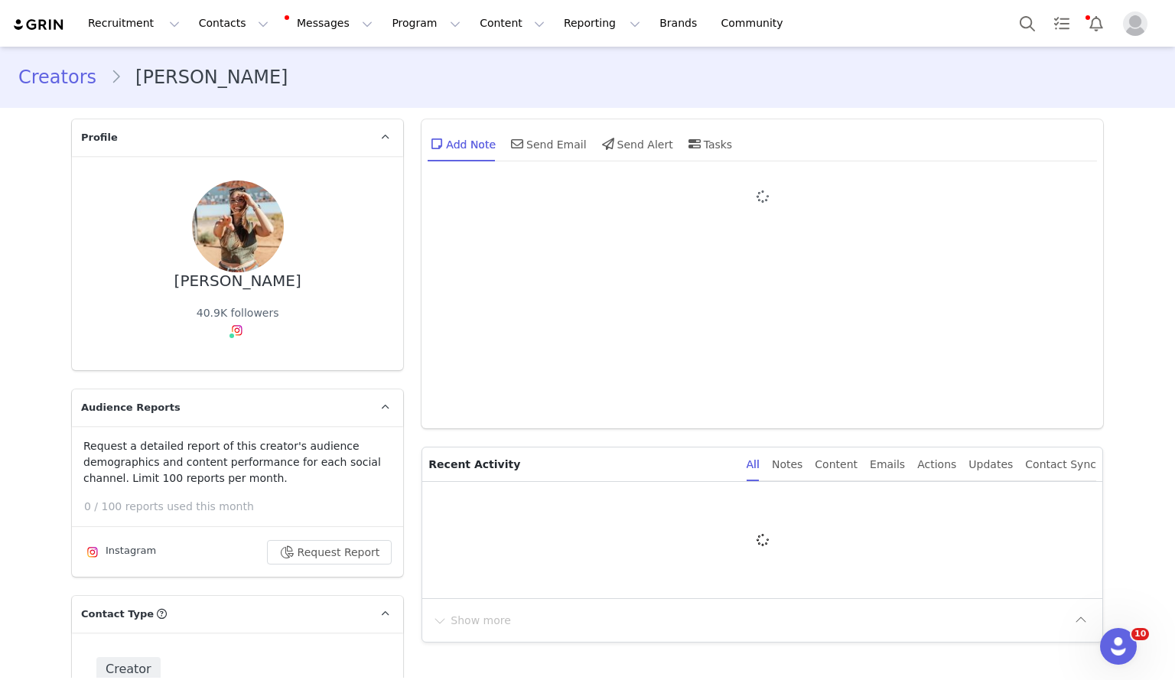
type input "+1 ([GEOGRAPHIC_DATA])"
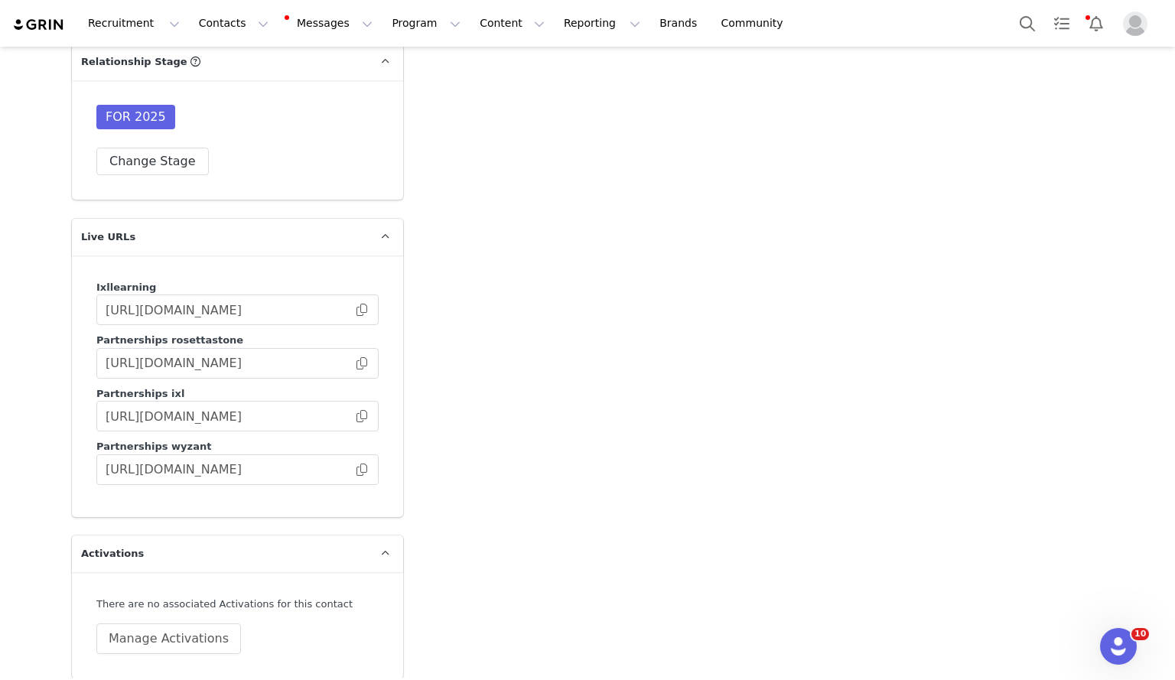
scroll to position [3149, 0]
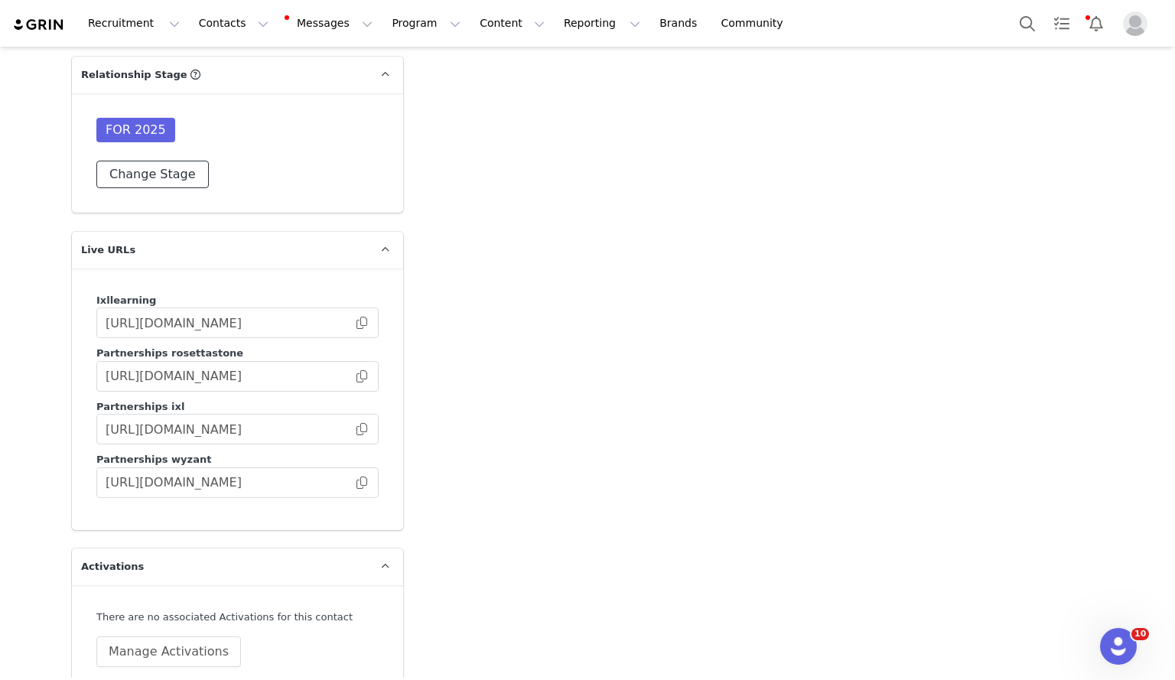
click at [153, 161] on button "Change Stage" at bounding box center [152, 175] width 112 height 28
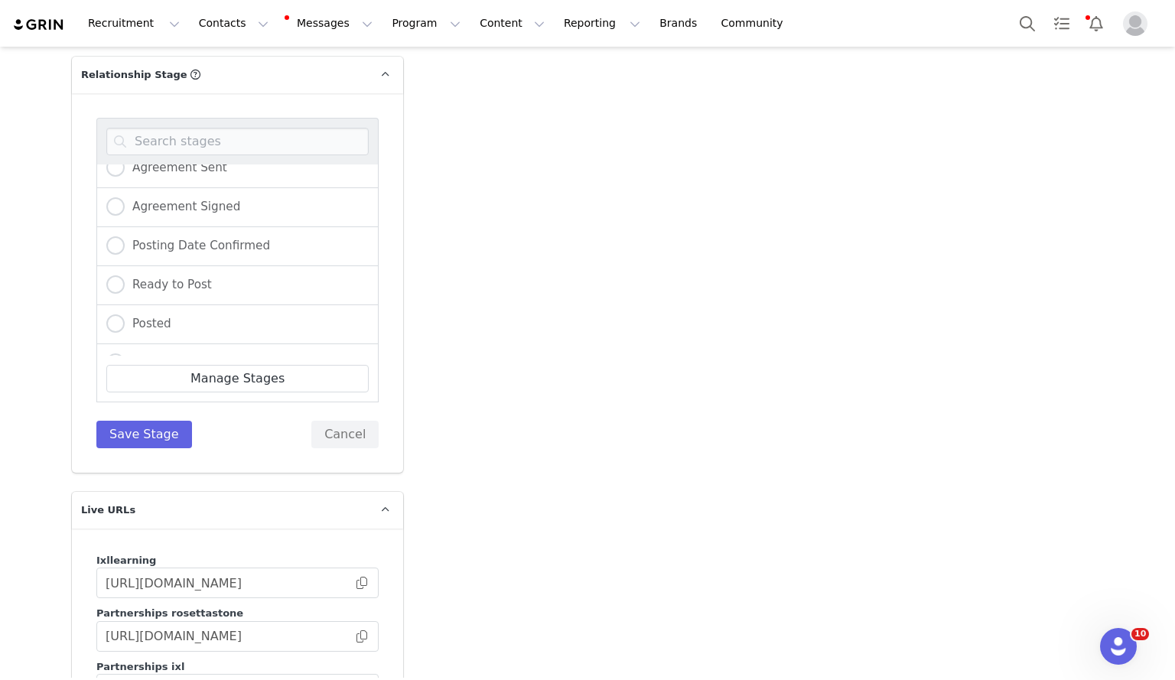
scroll to position [289, 0]
click at [165, 239] on span "Posting Date Confirmed" at bounding box center [197, 246] width 145 height 14
click at [125, 236] on input "Posting Date Confirmed" at bounding box center [115, 246] width 18 height 20
radio input "true"
radio input "false"
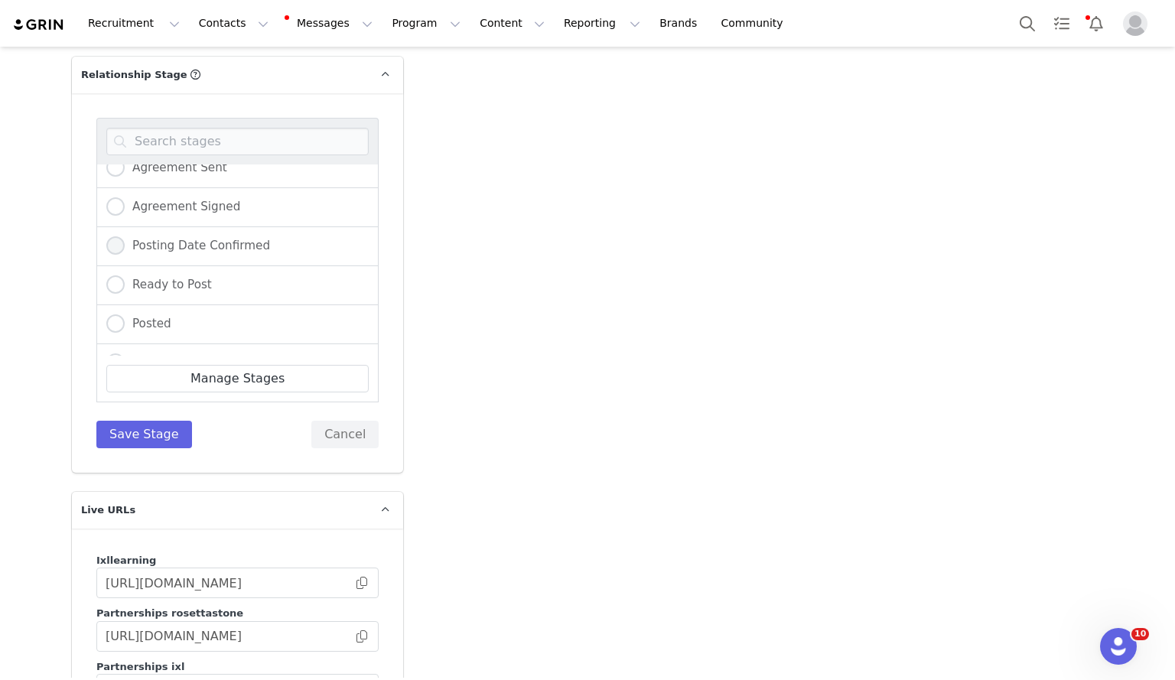
radio input "true"
click at [105, 421] on button "Save Stage" at bounding box center [144, 435] width 96 height 28
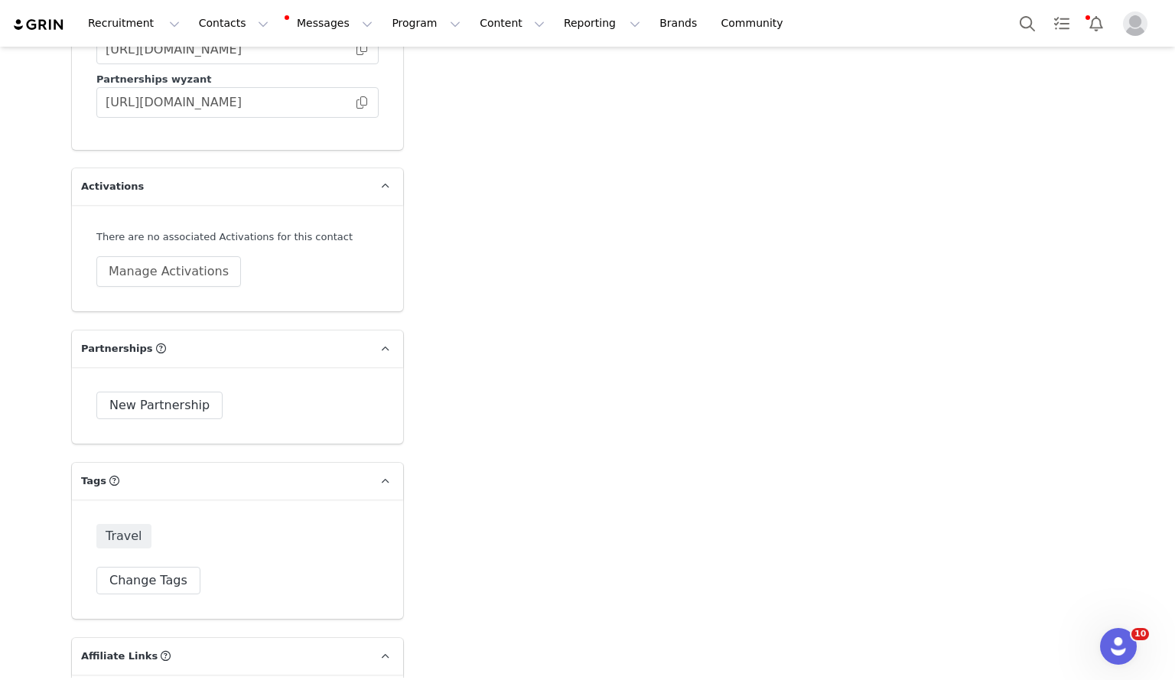
scroll to position [3530, 0]
click at [167, 255] on button "Manage Activations" at bounding box center [168, 270] width 145 height 31
click at [135, 295] on div "Select Activation" at bounding box center [121, 301] width 149 height 23
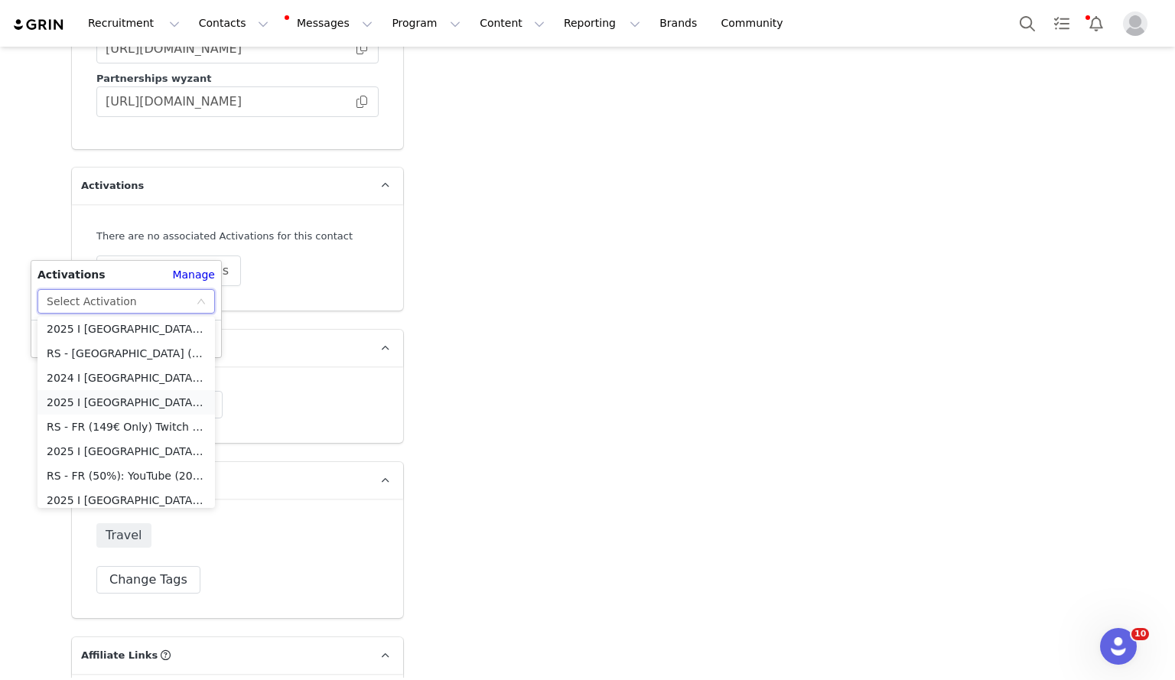
scroll to position [1161, 0]
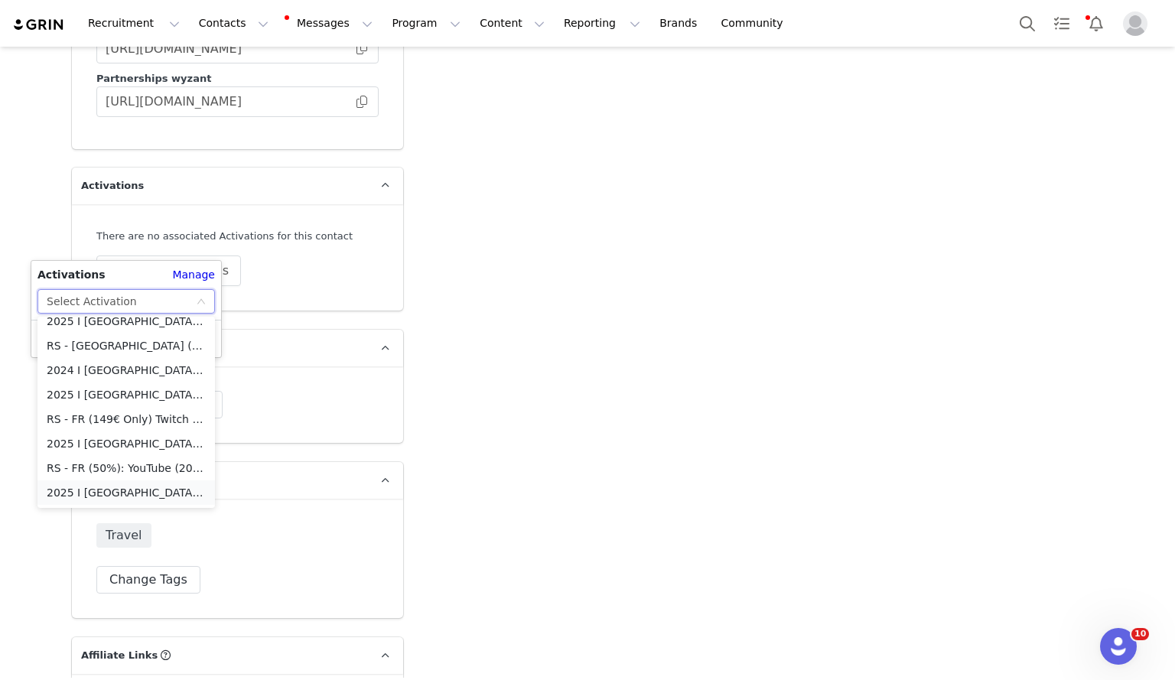
click at [148, 492] on li "2025 I [GEOGRAPHIC_DATA] - [GEOGRAPHIC_DATA] (149€): Tiktok" at bounding box center [125, 492] width 177 height 24
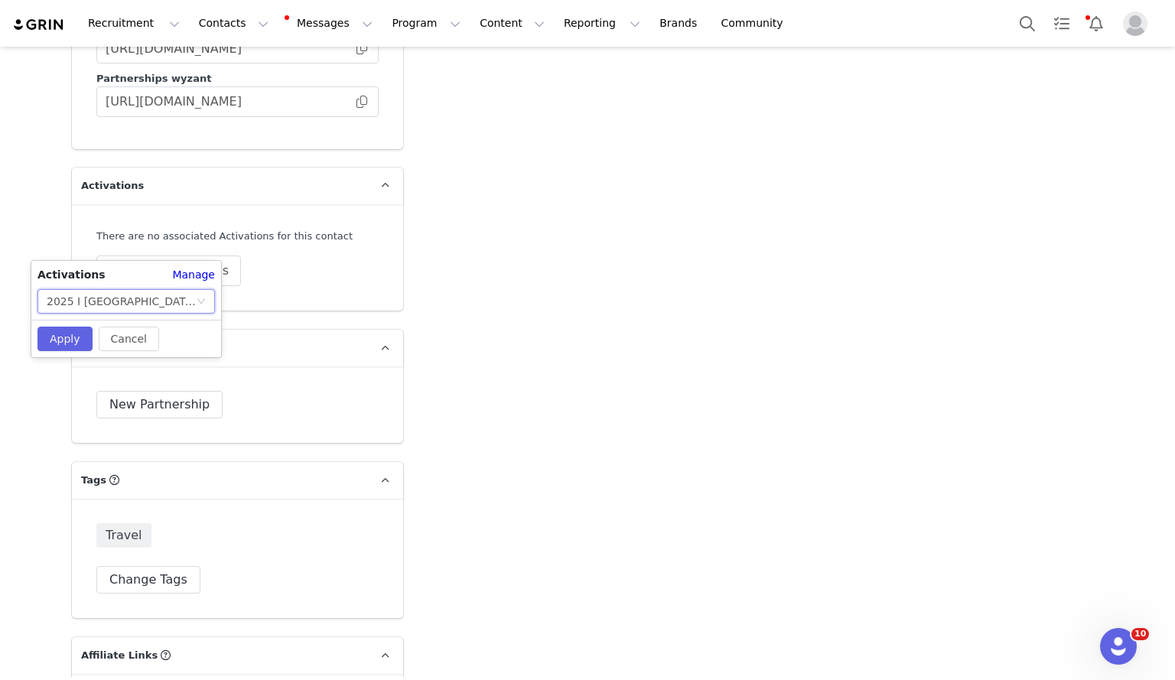
click at [155, 309] on div "2025 I [GEOGRAPHIC_DATA] - [GEOGRAPHIC_DATA] (149€): Tiktok" at bounding box center [121, 301] width 149 height 23
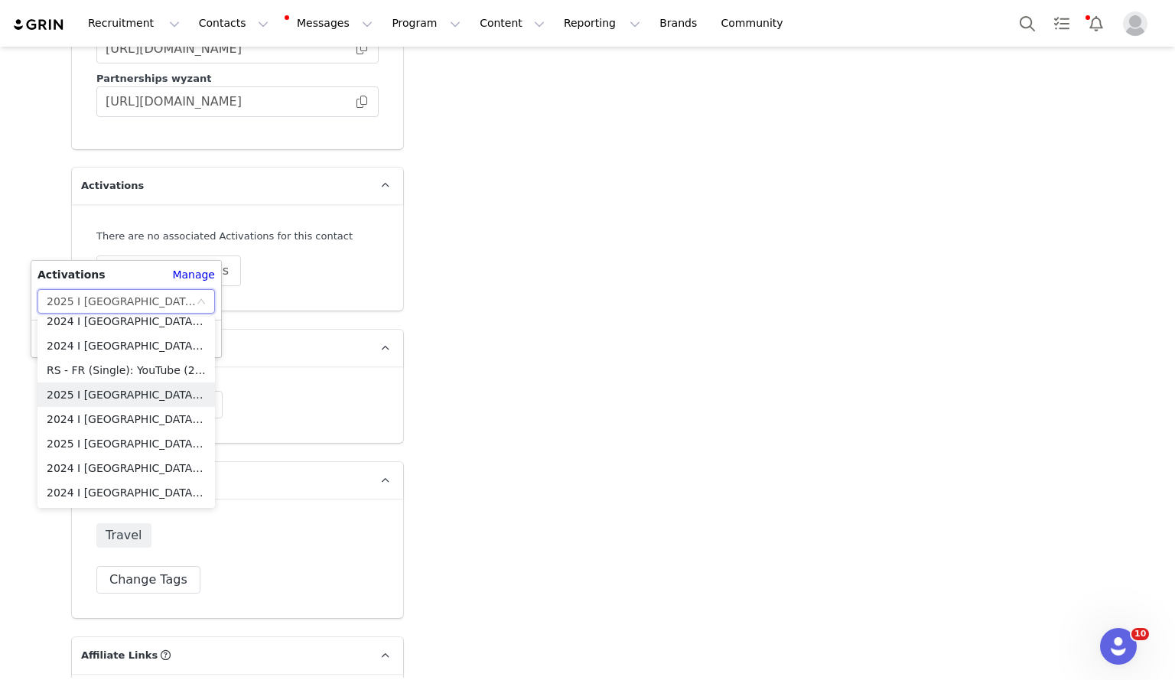
scroll to position [574, 0]
click at [148, 447] on li "2025 I [GEOGRAPHIC_DATA] - [GEOGRAPHIC_DATA] (149€): Instagram" at bounding box center [125, 443] width 177 height 24
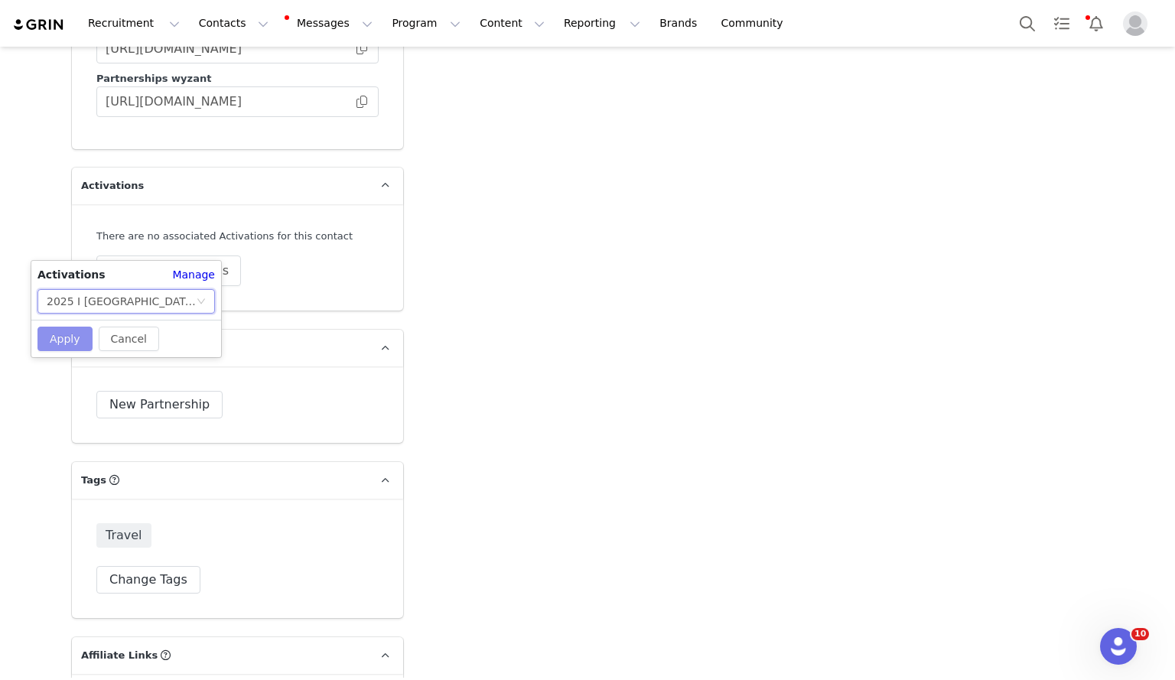
click at [60, 340] on button "Apply" at bounding box center [64, 339] width 55 height 24
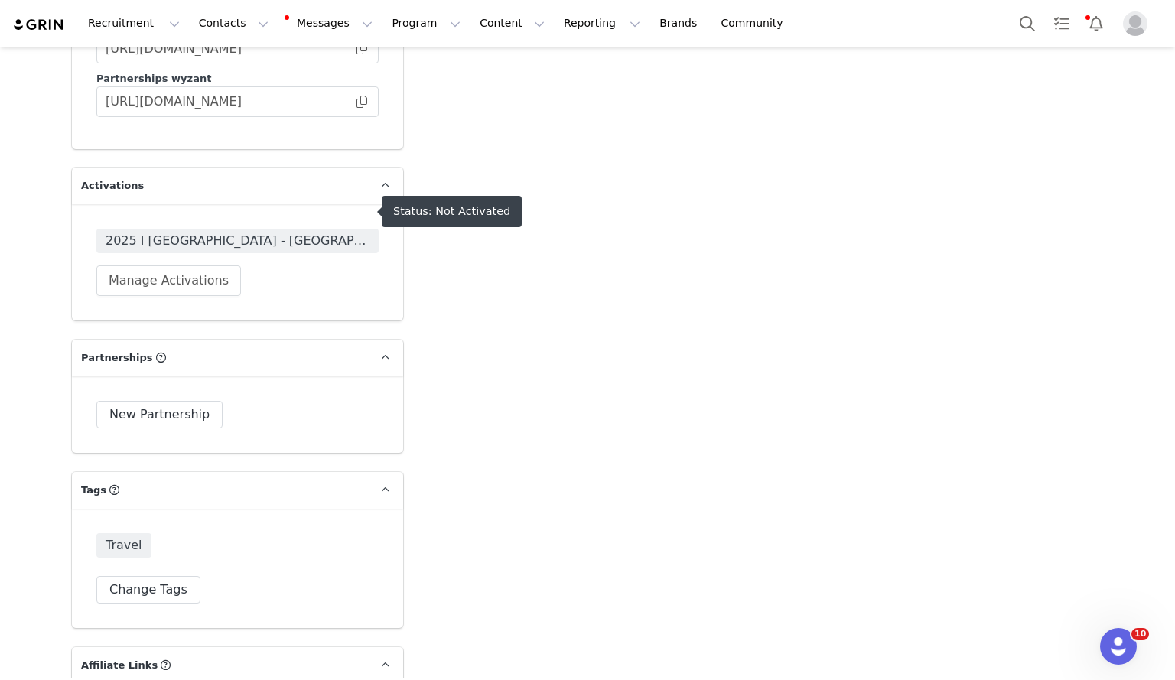
click at [275, 232] on span "2025 I [GEOGRAPHIC_DATA] - [GEOGRAPHIC_DATA] (149€): Instagram" at bounding box center [238, 241] width 264 height 18
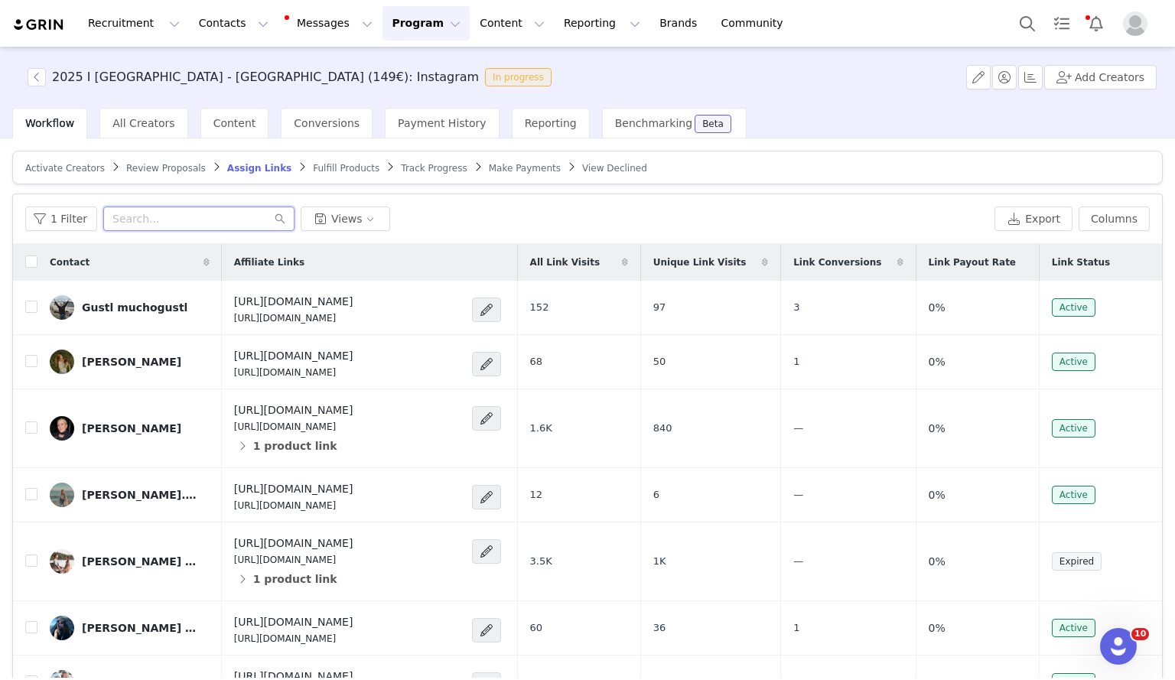
click at [158, 221] on input "text" at bounding box center [198, 219] width 191 height 24
click at [79, 167] on span "Activate Creators" at bounding box center [65, 168] width 80 height 11
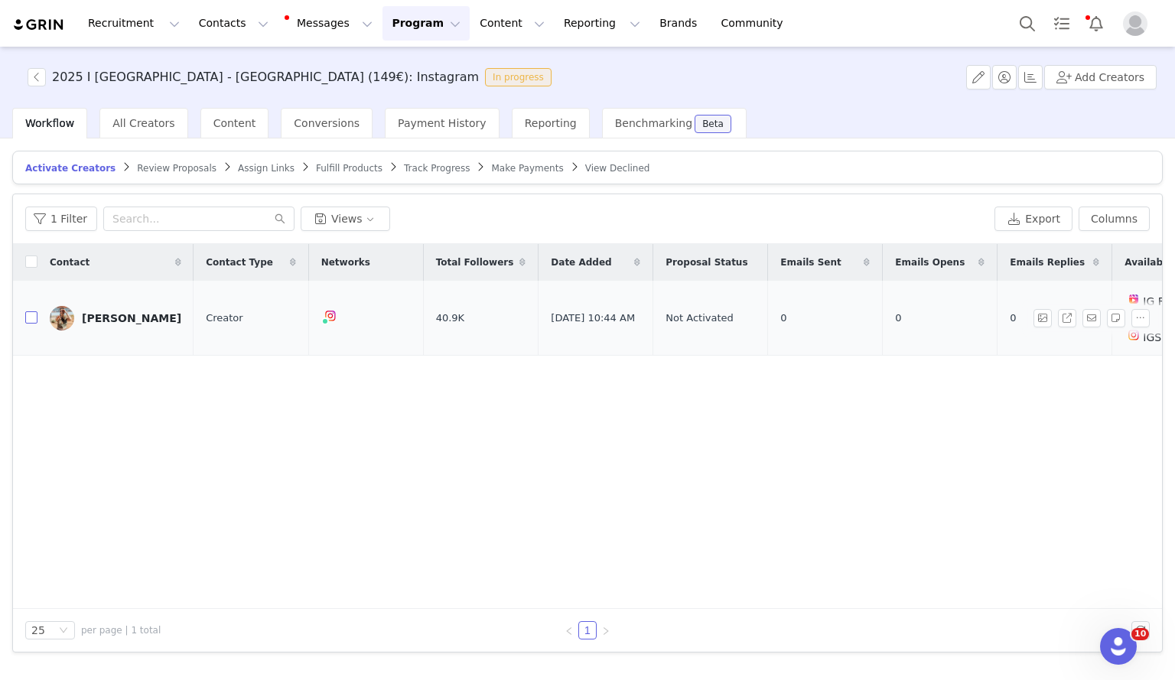
click at [34, 311] on input "checkbox" at bounding box center [31, 317] width 12 height 12
checkbox input "true"
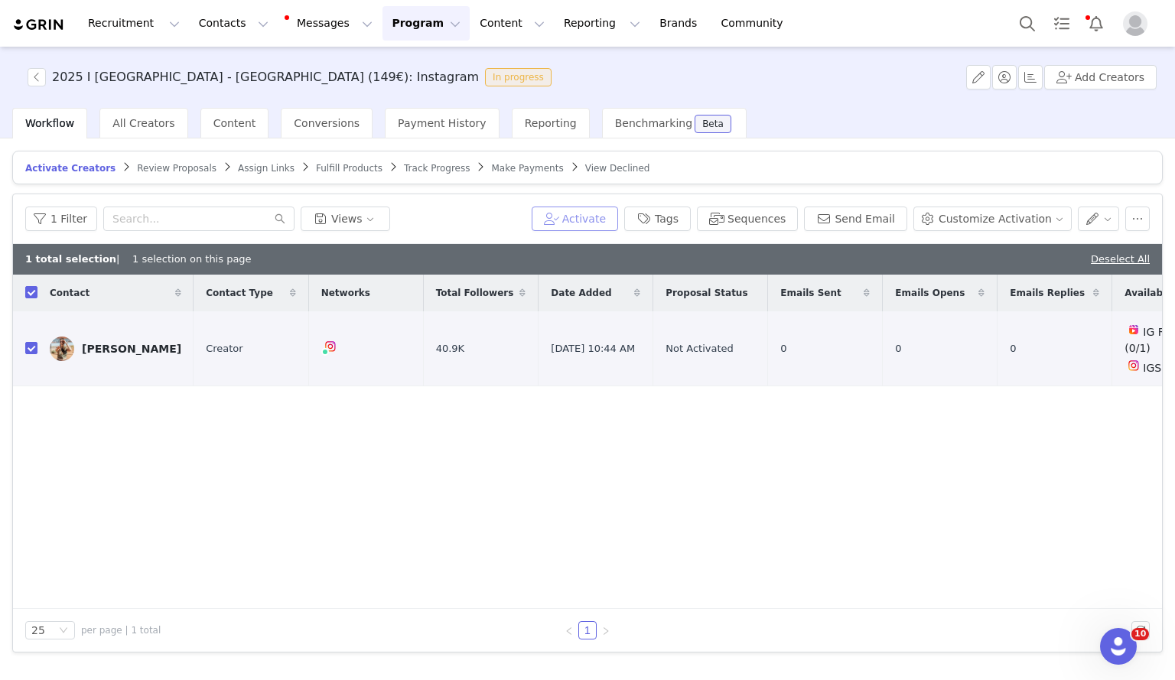
click at [600, 224] on button "Activate" at bounding box center [575, 219] width 86 height 24
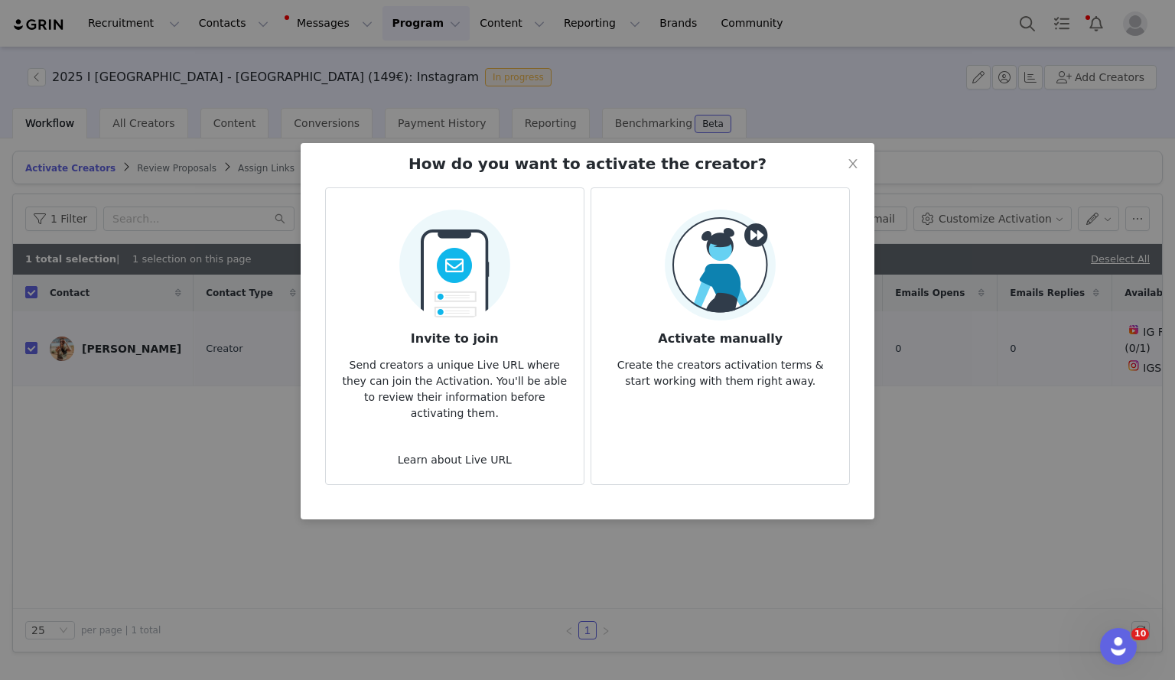
click at [684, 312] on img at bounding box center [720, 265] width 111 height 111
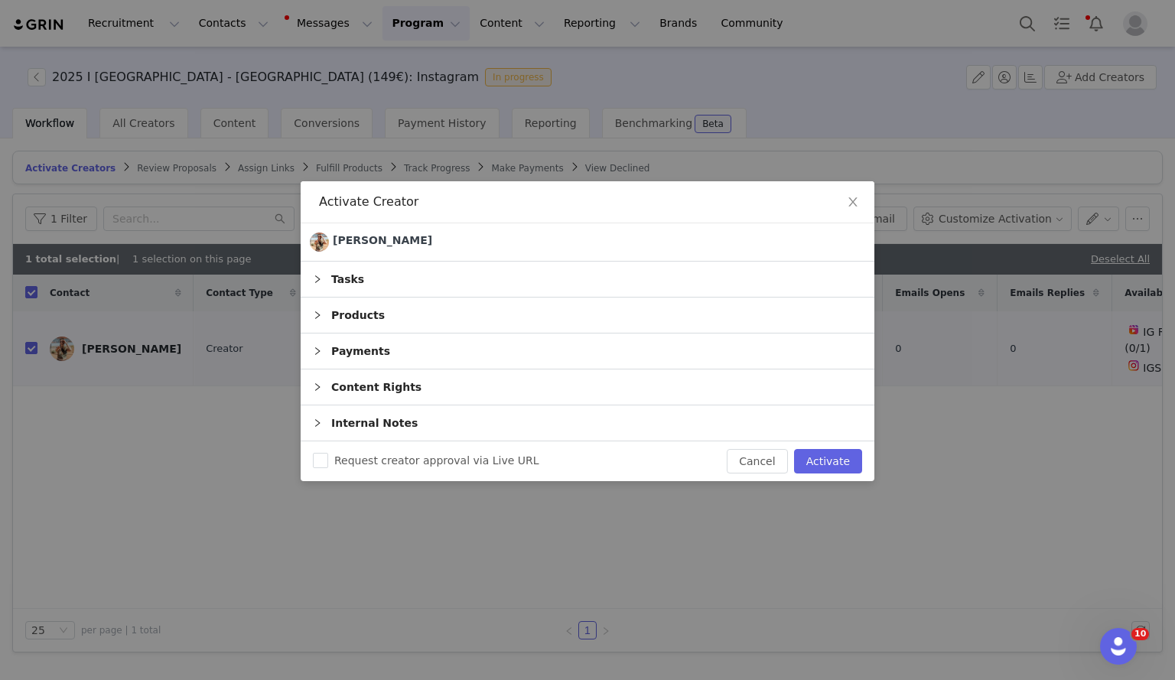
click at [516, 270] on div "Tasks" at bounding box center [588, 279] width 574 height 35
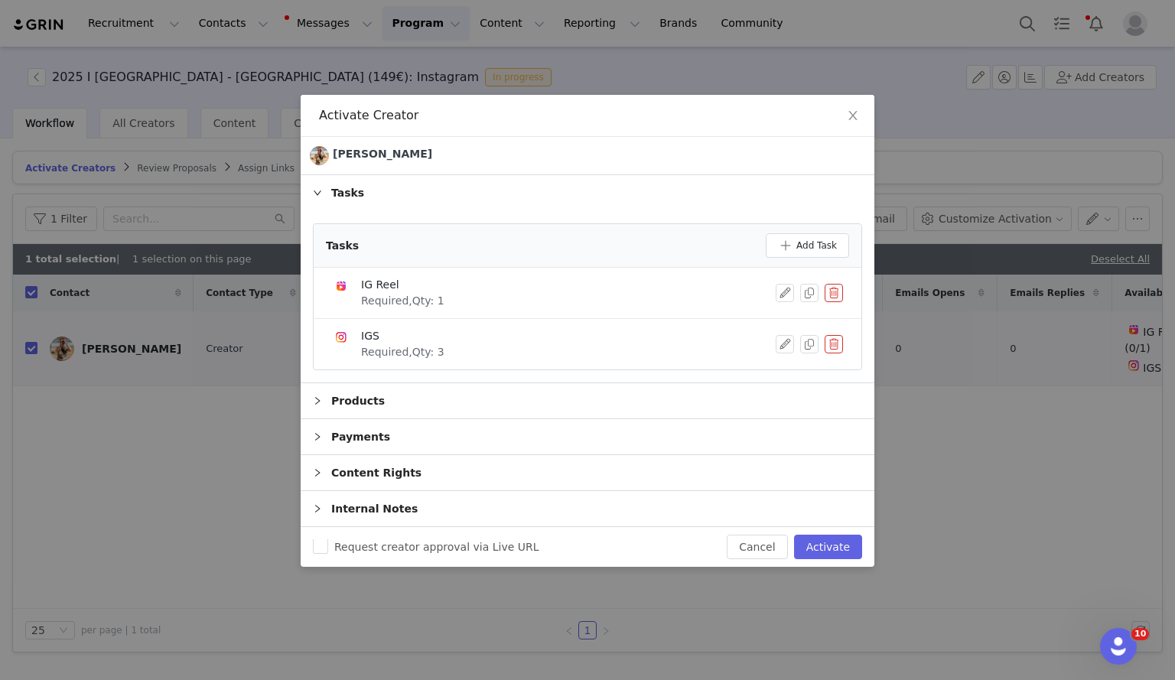
click at [476, 185] on div "Tasks" at bounding box center [588, 192] width 574 height 35
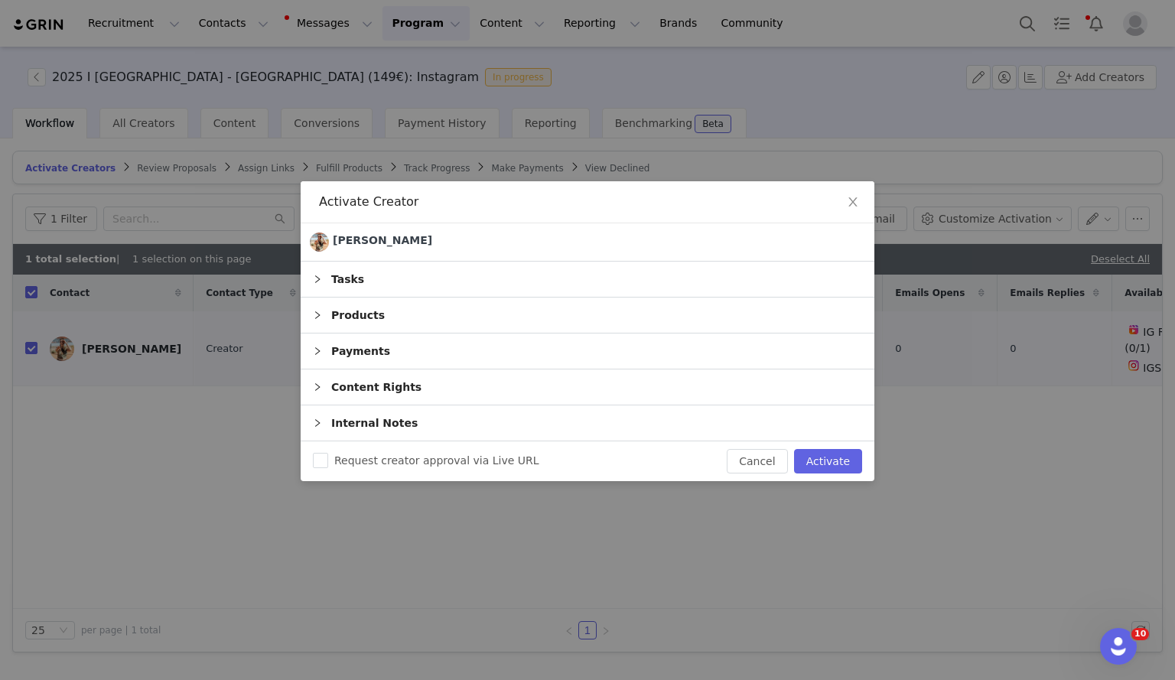
click at [402, 356] on div "Payments" at bounding box center [588, 350] width 574 height 35
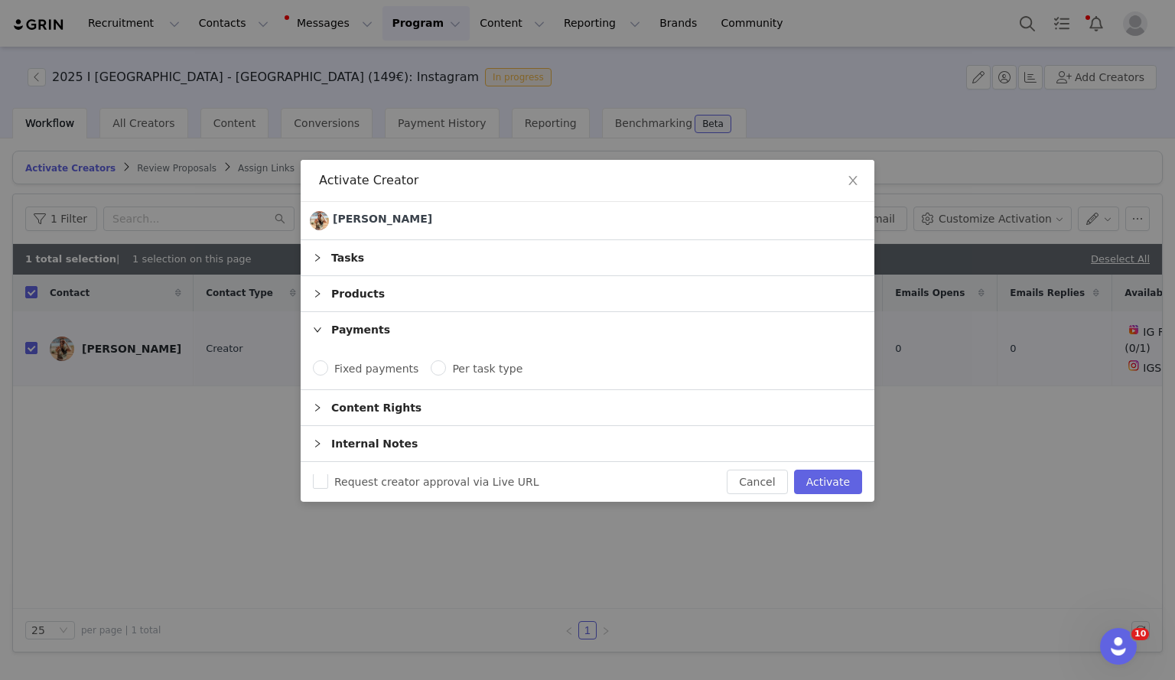
click at [371, 373] on span "Fixed payments" at bounding box center [376, 369] width 96 height 12
click at [328, 373] on input "Fixed payments" at bounding box center [320, 367] width 15 height 15
radio input "true"
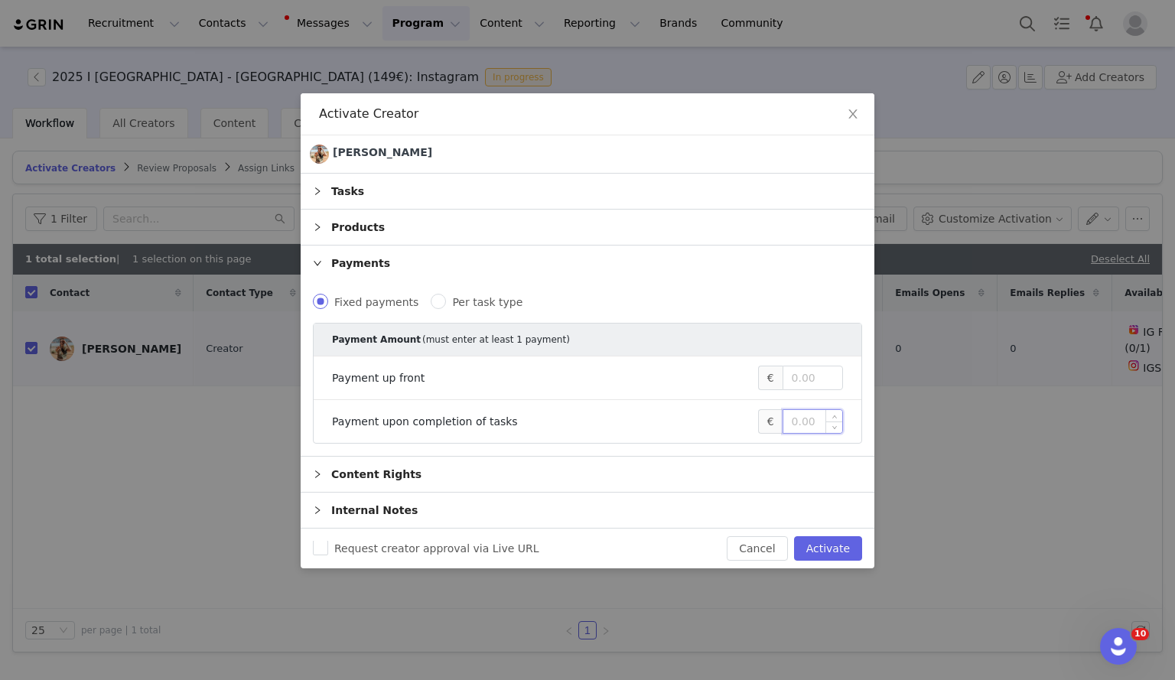
click at [791, 426] on input at bounding box center [812, 421] width 59 height 23
type input "300"
click at [389, 473] on div "Content Rights" at bounding box center [588, 474] width 574 height 35
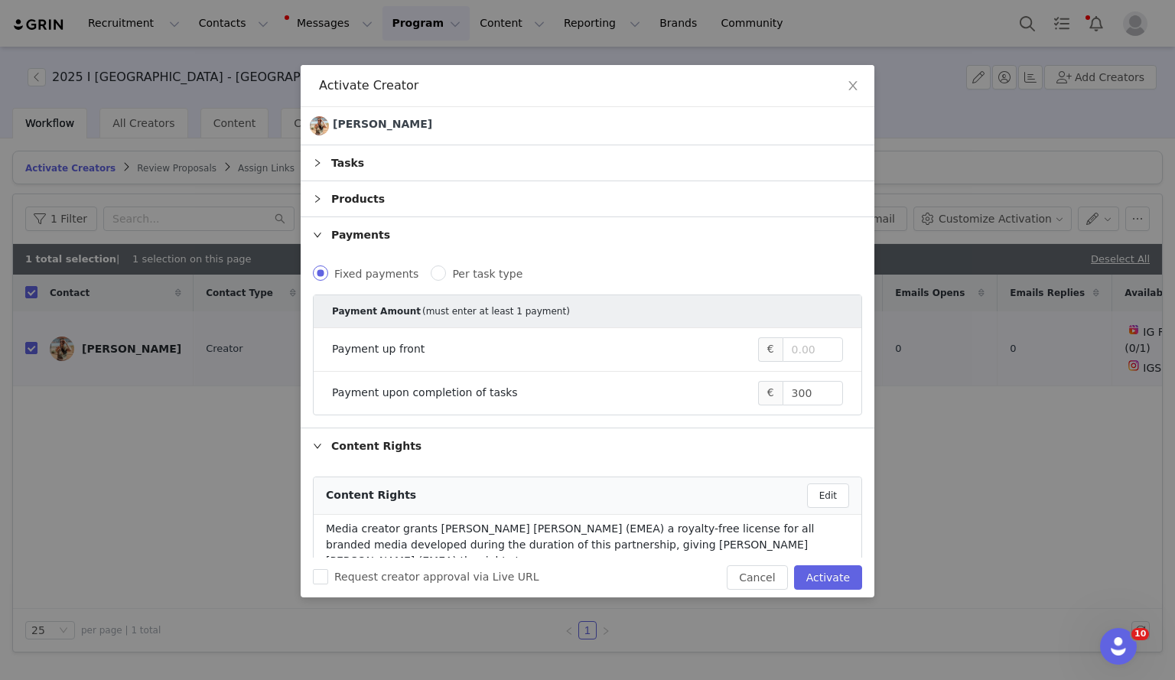
scroll to position [110, 0]
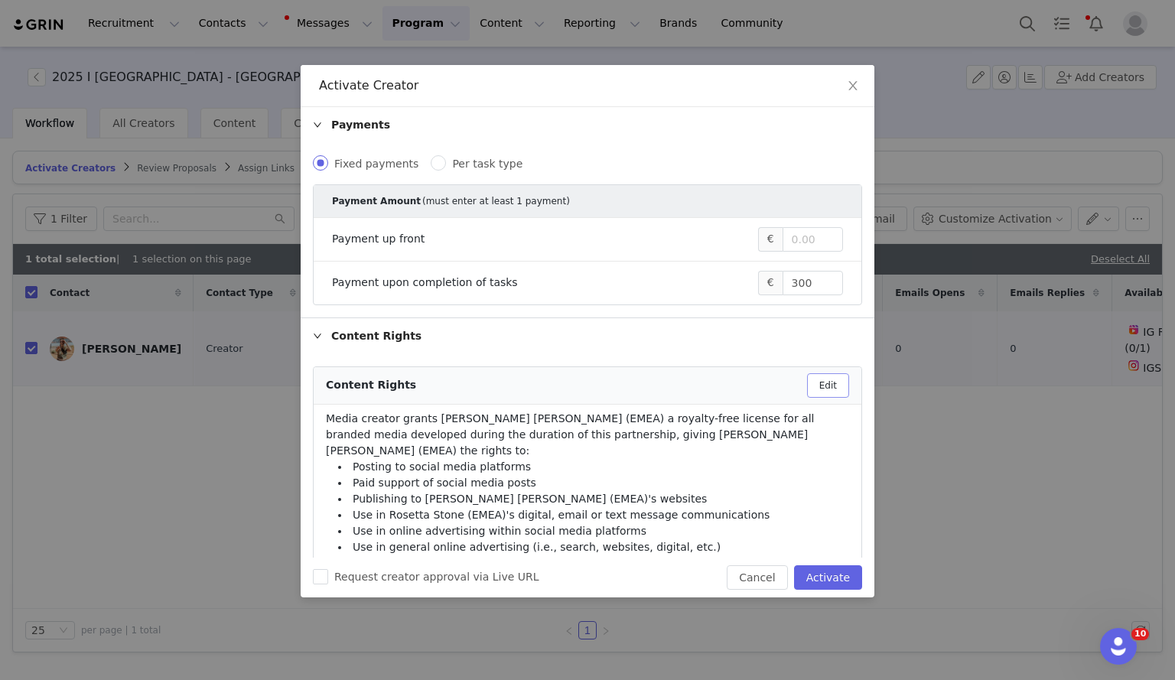
click at [817, 379] on button "Edit" at bounding box center [828, 385] width 42 height 24
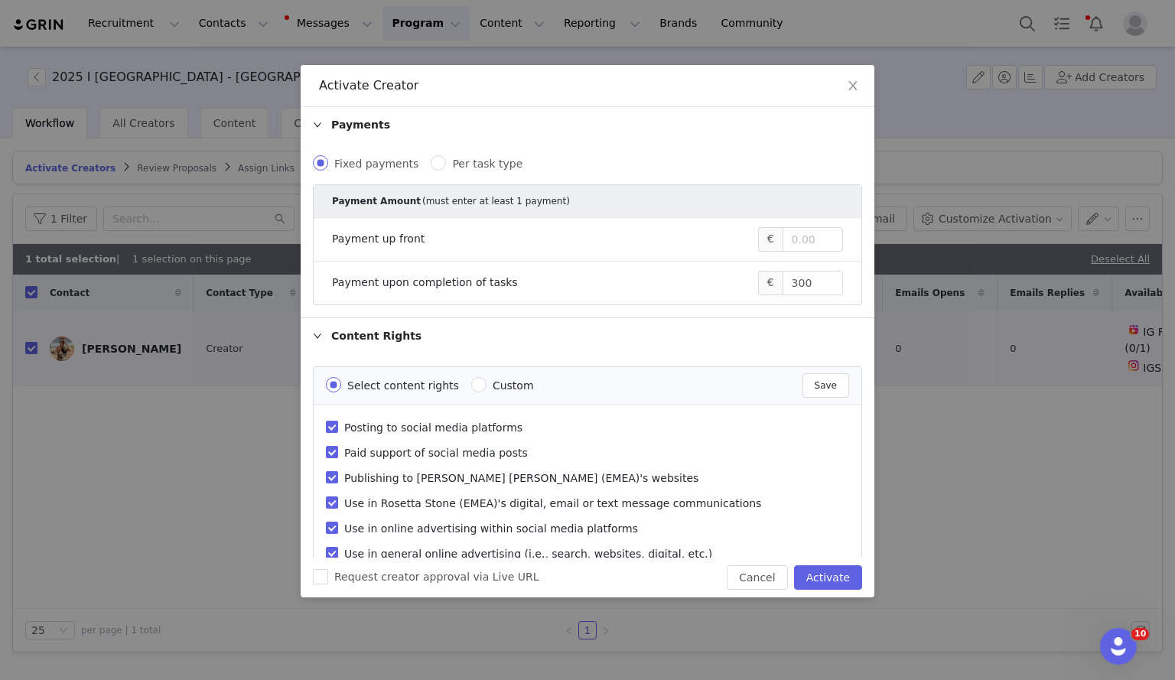
click at [493, 389] on span "Custom" at bounding box center [513, 385] width 41 height 12
click at [485, 389] on input "Custom" at bounding box center [478, 384] width 15 height 15
radio input "true"
radio input "false"
radio input "true"
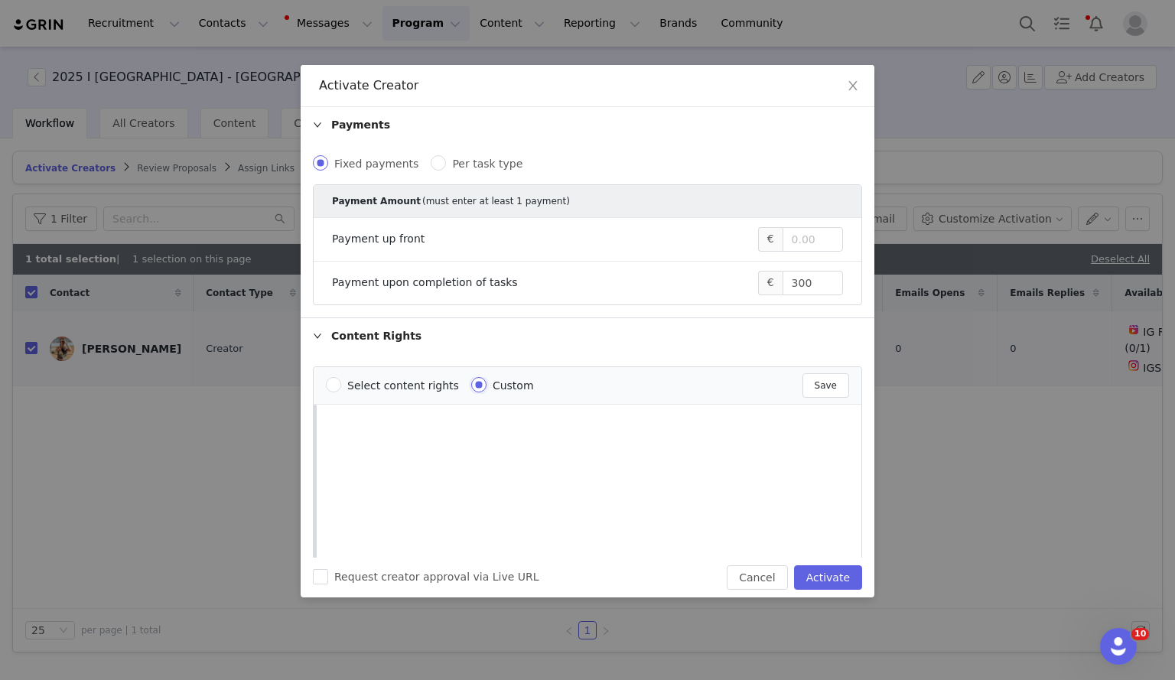
scroll to position [0, 0]
click at [808, 394] on button "Save" at bounding box center [825, 385] width 47 height 24
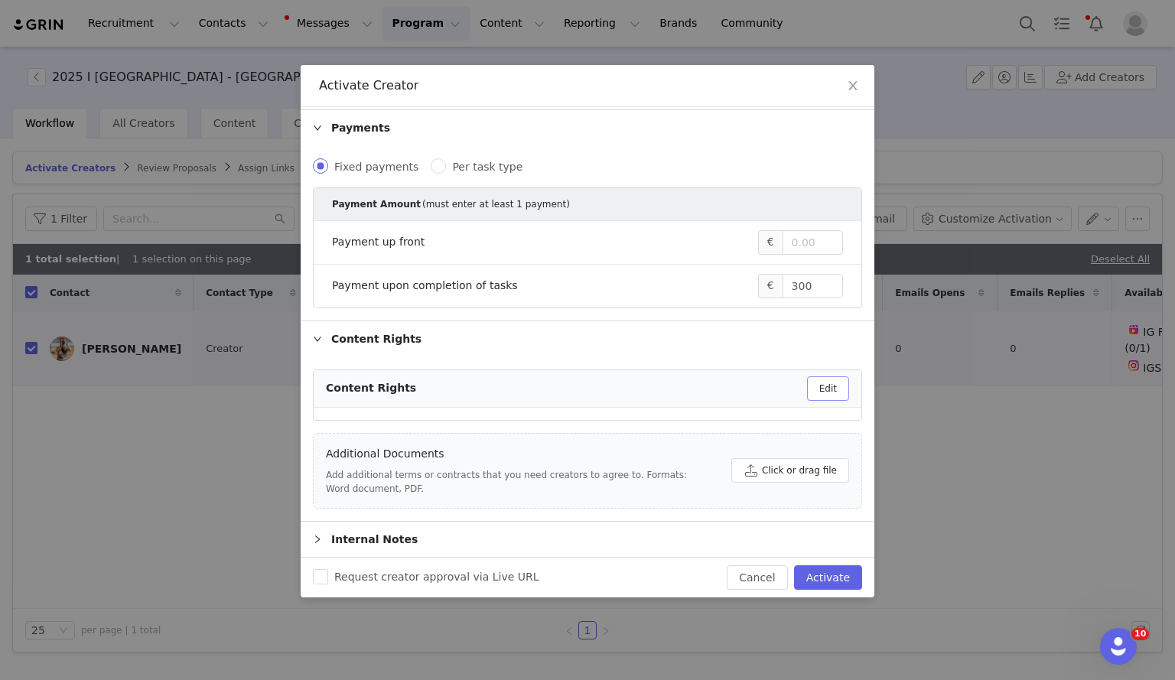
scroll to position [106, 0]
click at [818, 574] on button "Activate" at bounding box center [828, 577] width 68 height 24
checkbox input "false"
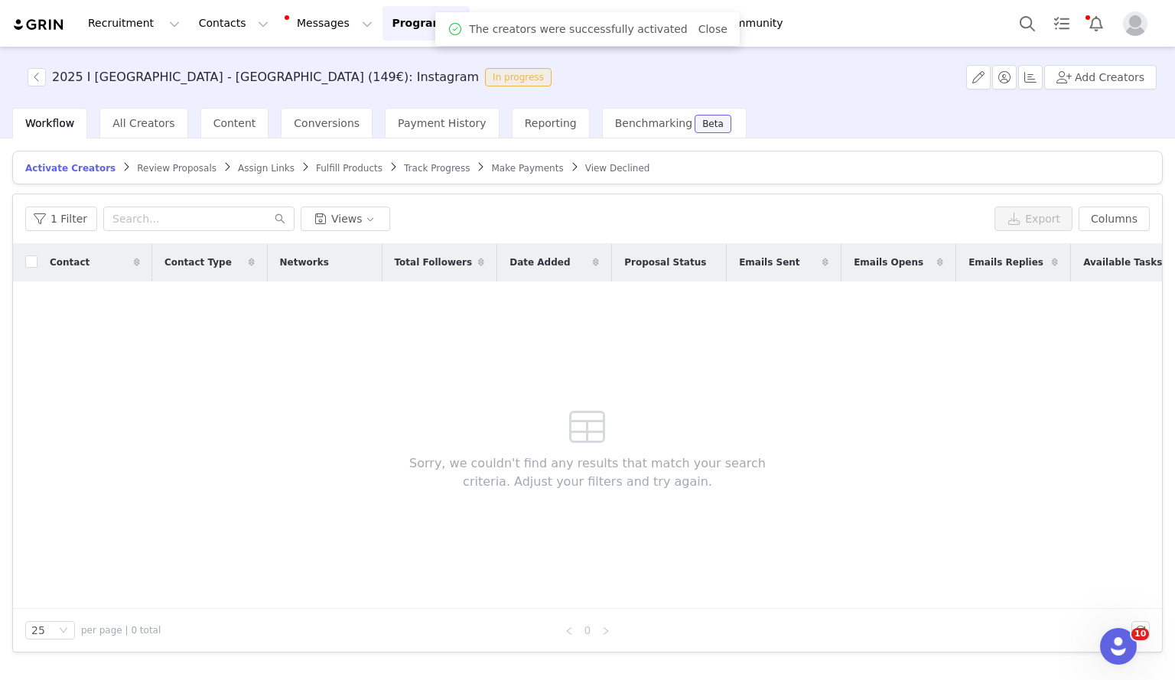
click at [255, 164] on span "Assign Links" at bounding box center [266, 168] width 57 height 11
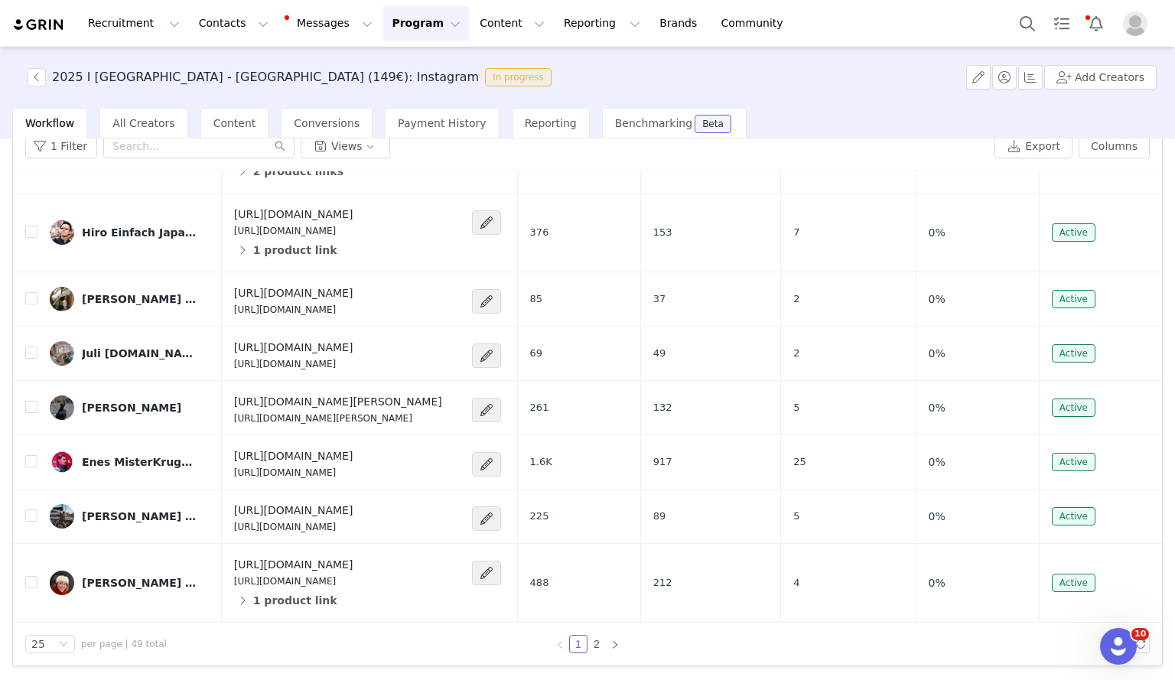
scroll to position [72, 0]
click at [592, 645] on link "2" at bounding box center [596, 644] width 17 height 17
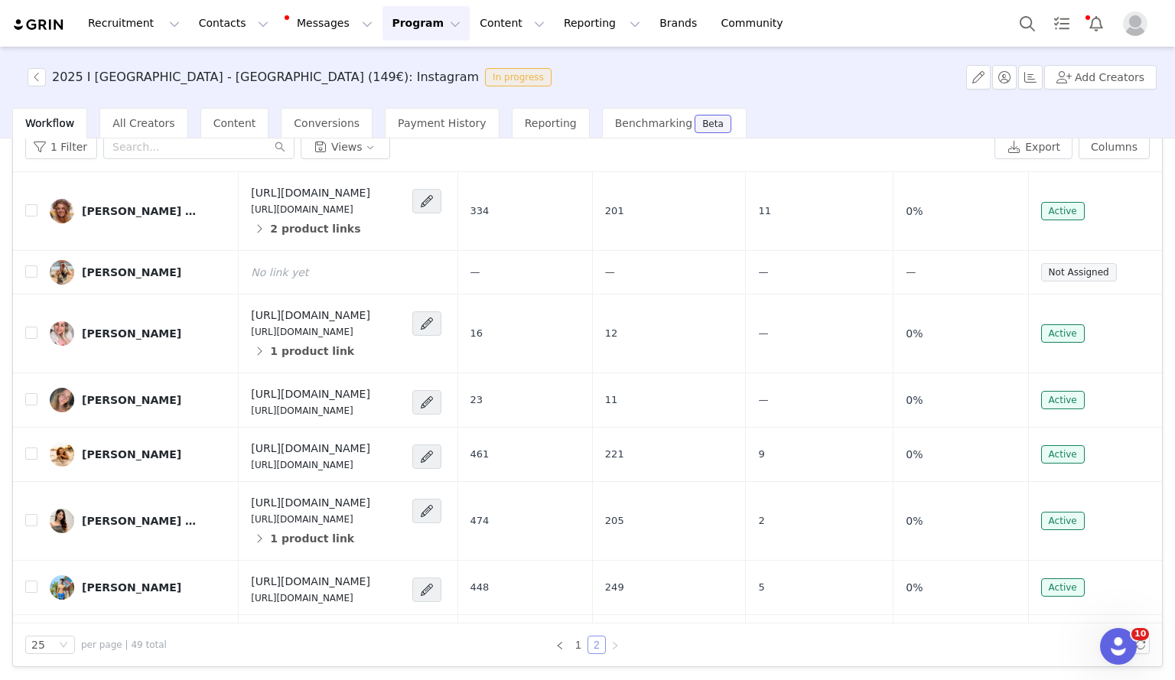
scroll to position [531, 0]
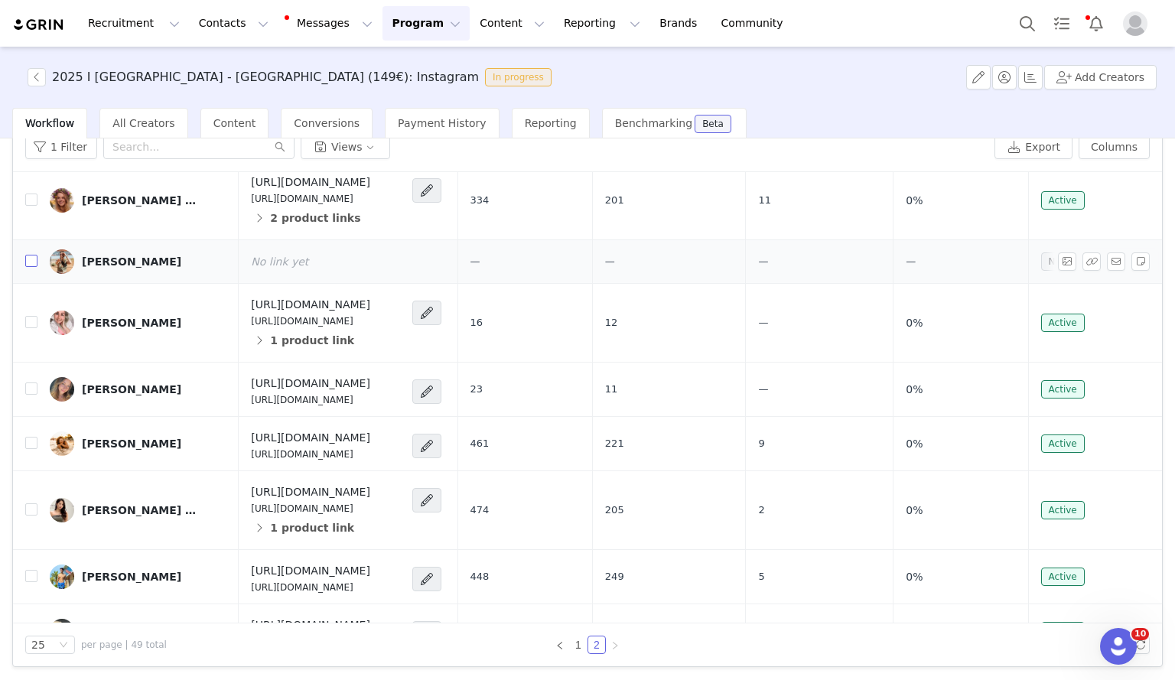
click at [30, 267] on input "checkbox" at bounding box center [31, 261] width 12 height 12
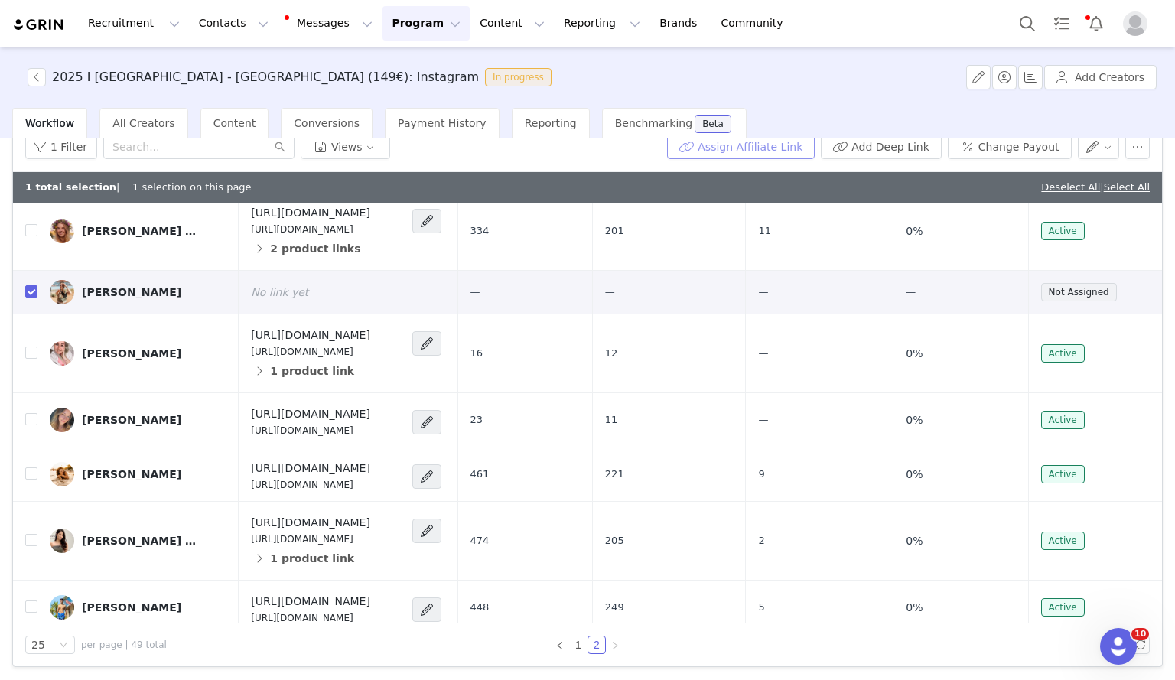
click at [728, 156] on button "Assign Affiliate Link" at bounding box center [741, 147] width 148 height 24
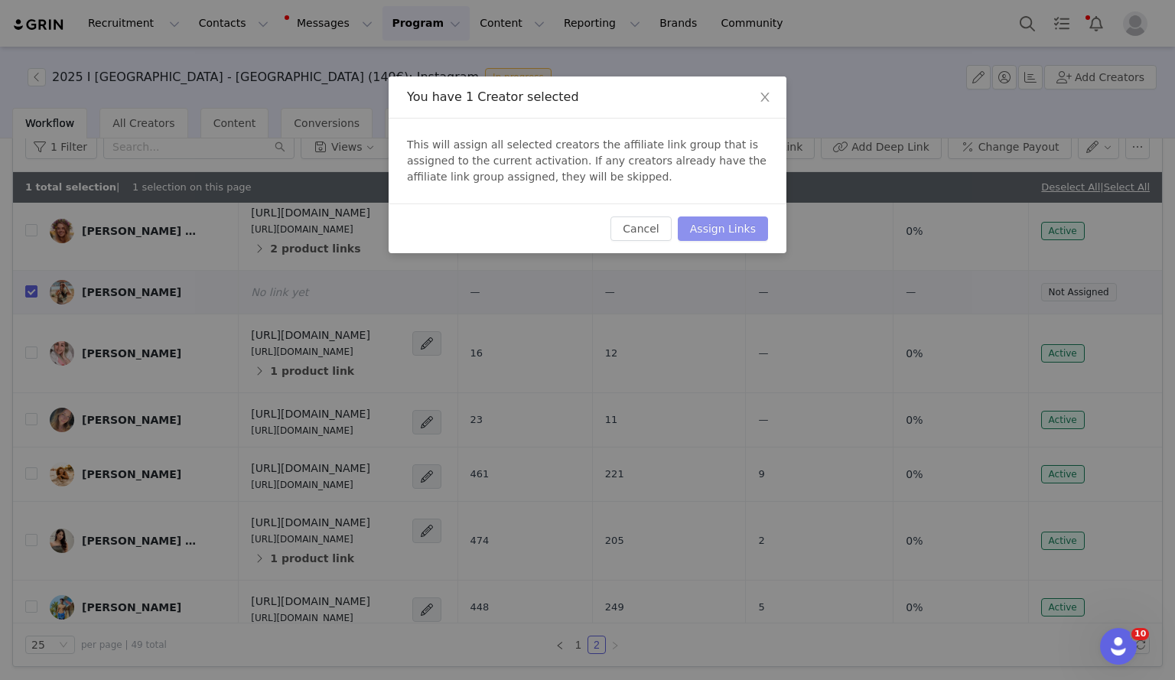
click at [723, 239] on button "Assign Links" at bounding box center [723, 228] width 90 height 24
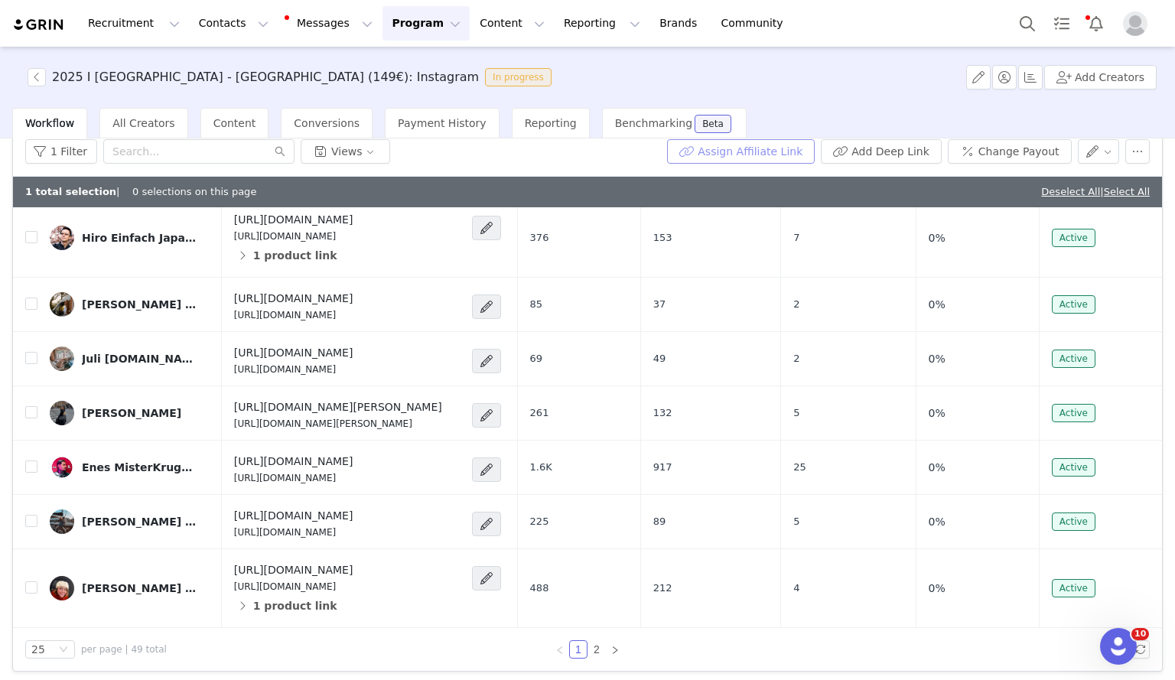
scroll to position [1547, 0]
click at [588, 653] on link "2" at bounding box center [596, 649] width 17 height 17
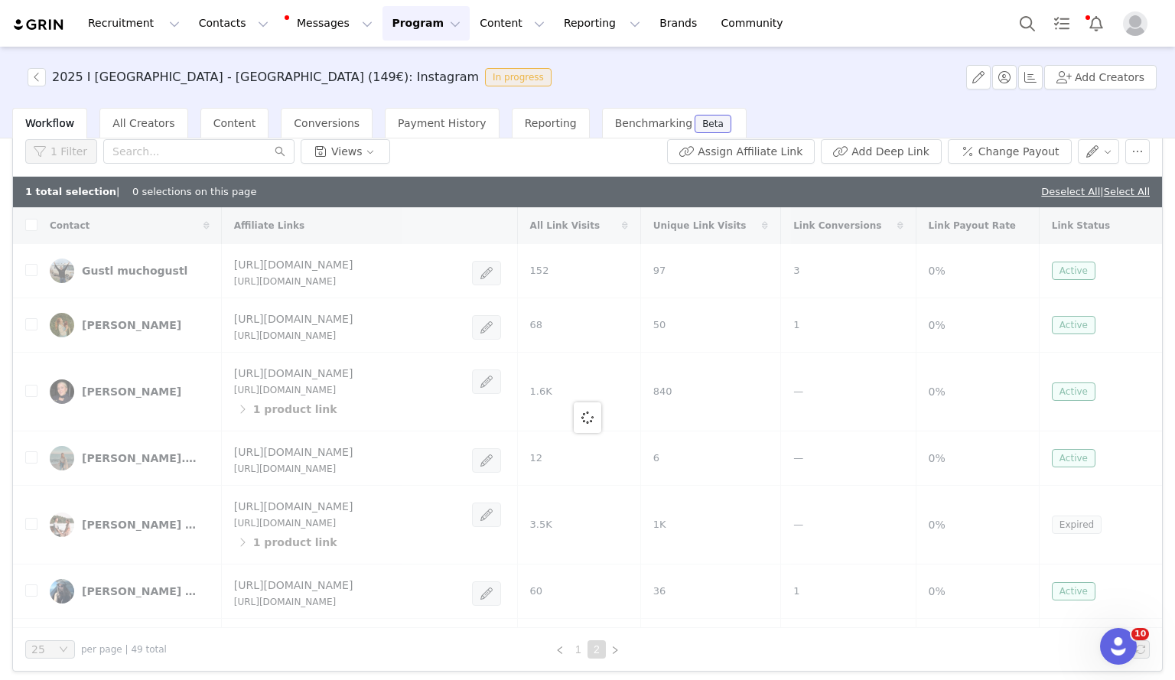
checkbox input "true"
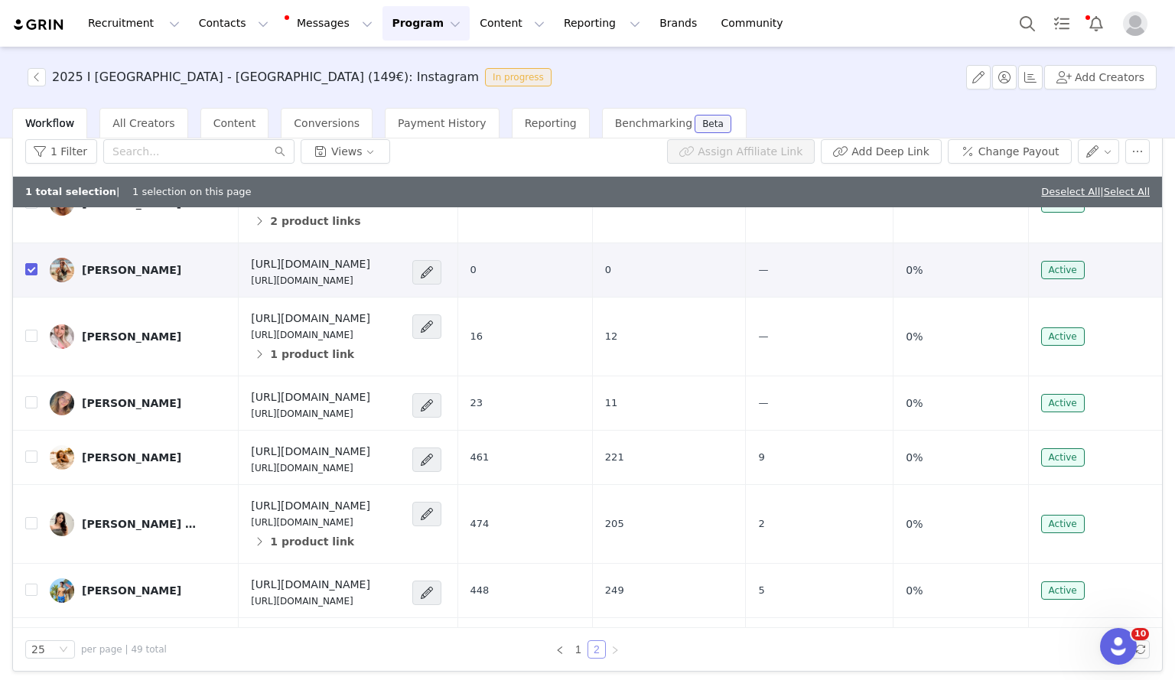
scroll to position [564, 0]
drag, startPoint x: 457, startPoint y: 309, endPoint x: 295, endPoint y: 326, distance: 163.0
click at [295, 193] on h4 "[URL][DOMAIN_NAME]" at bounding box center [310, 185] width 119 height 16
copy h4 "?utm_campaign="
click at [434, 281] on span at bounding box center [426, 271] width 15 height 18
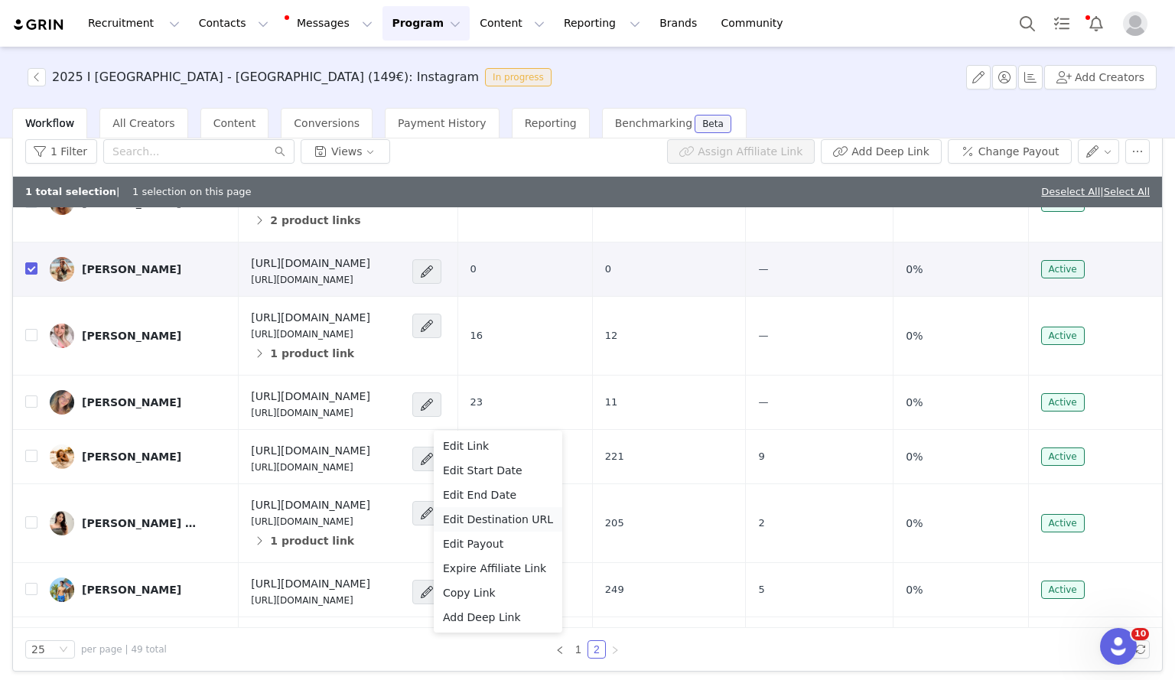
click at [498, 522] on span "Edit Destination URL" at bounding box center [498, 519] width 110 height 17
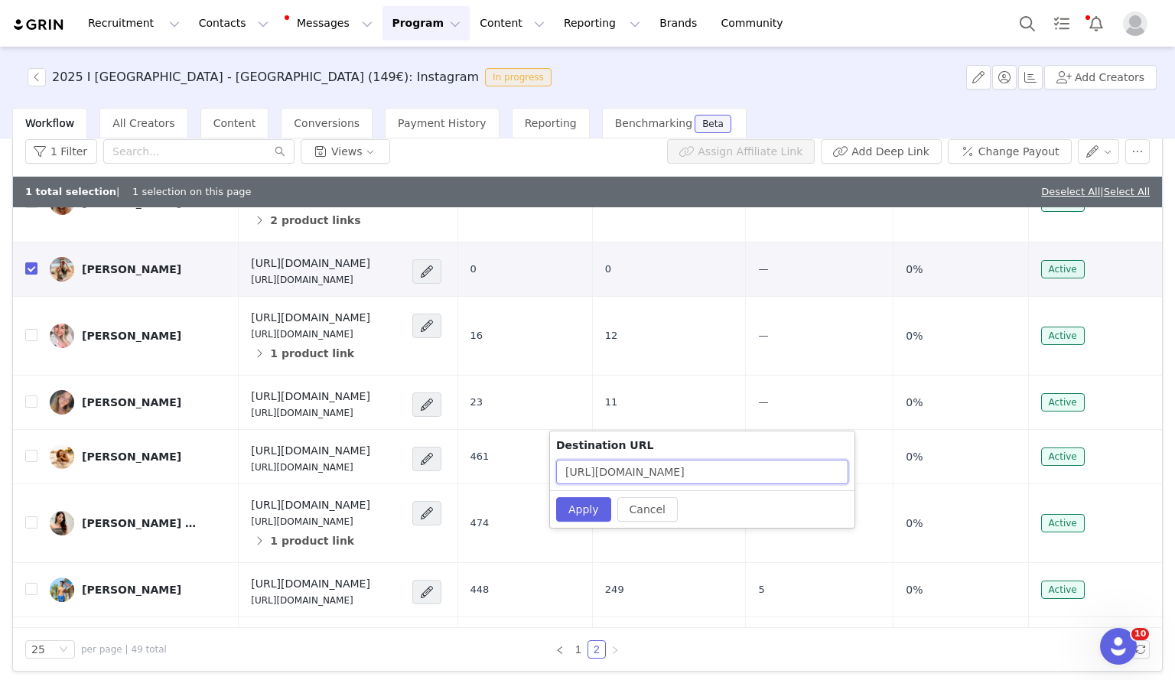
click at [821, 472] on input "[URL][DOMAIN_NAME]" at bounding box center [702, 472] width 292 height 24
paste input "?utm_campaign="
type input "[URL][DOMAIN_NAME]"
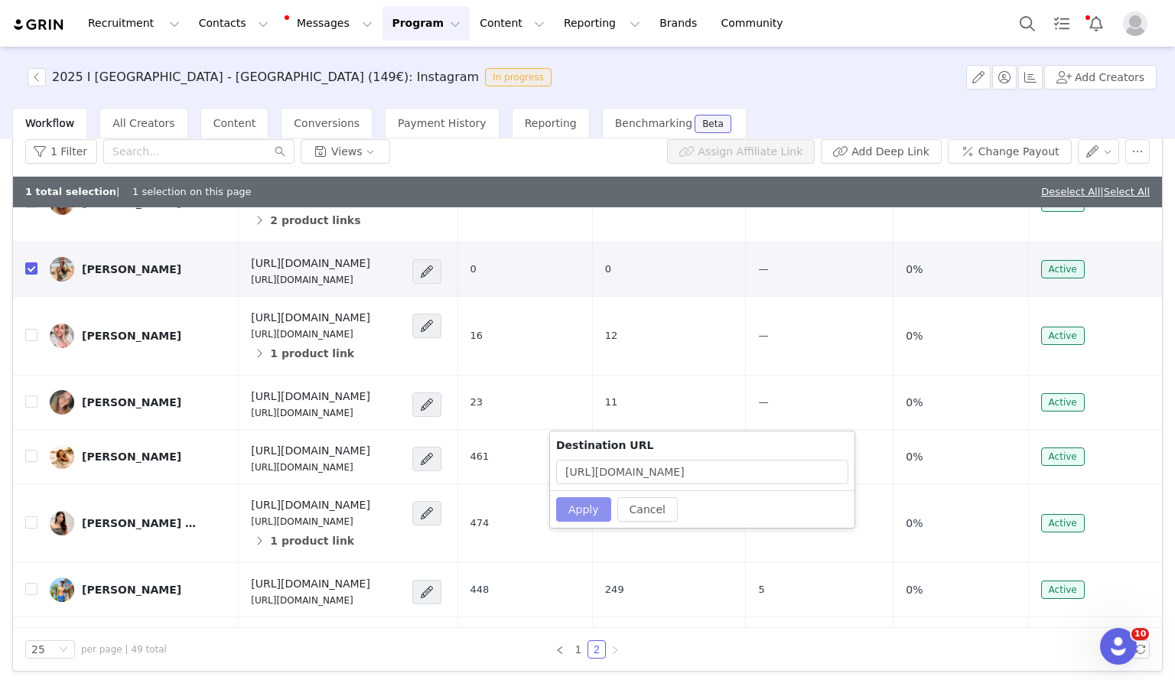
click at [558, 502] on button "Apply" at bounding box center [583, 509] width 55 height 24
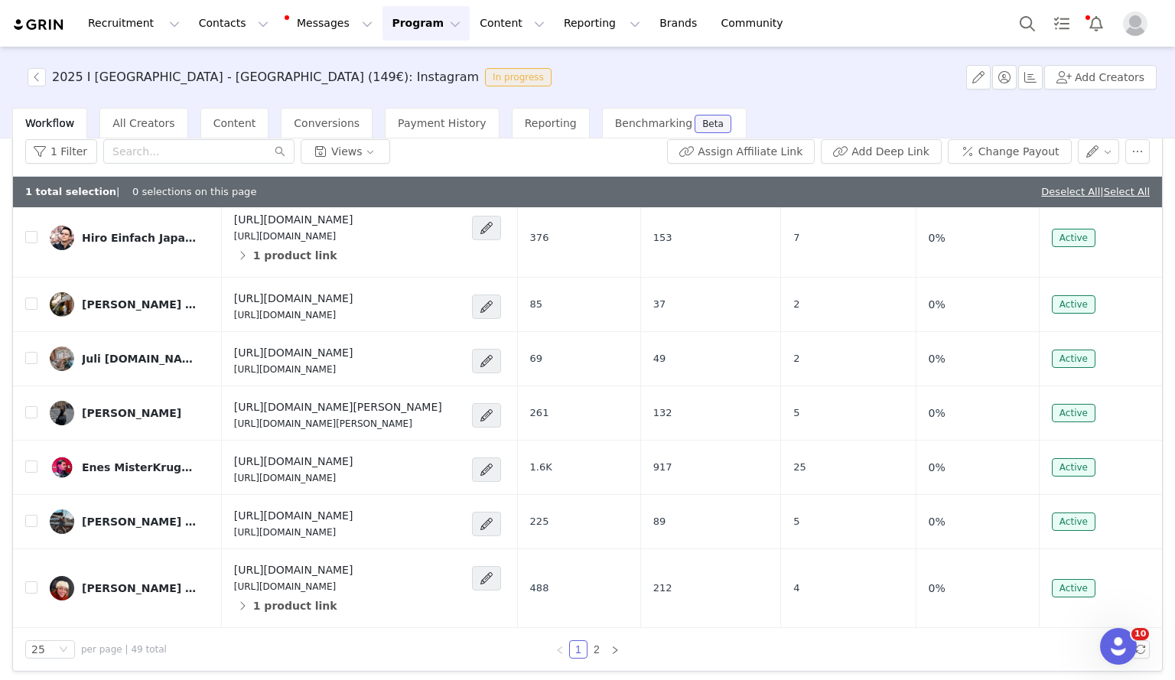
scroll to position [1547, 0]
click at [588, 644] on link "2" at bounding box center [596, 649] width 17 height 17
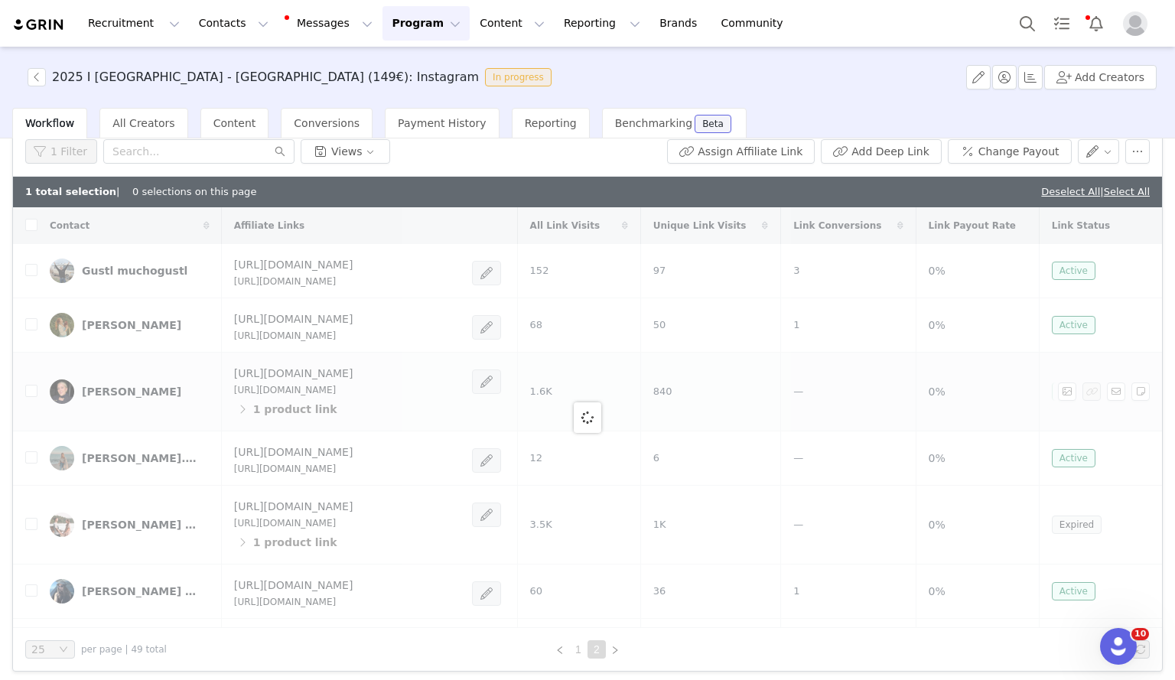
checkbox input "true"
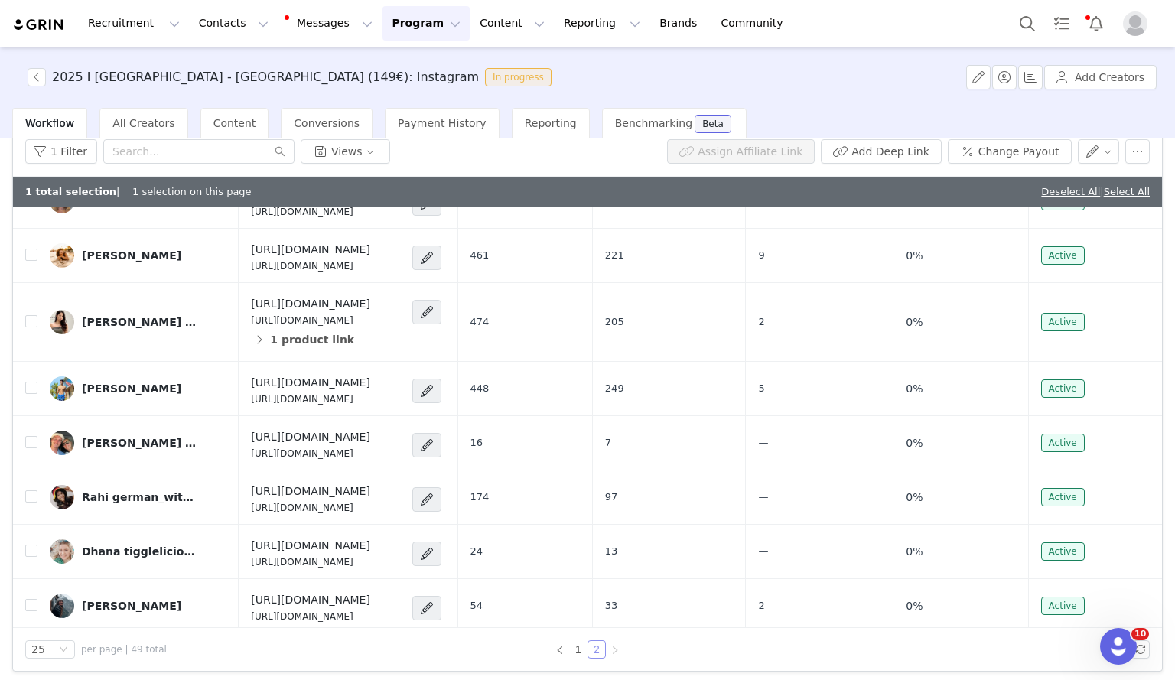
scroll to position [688, 0]
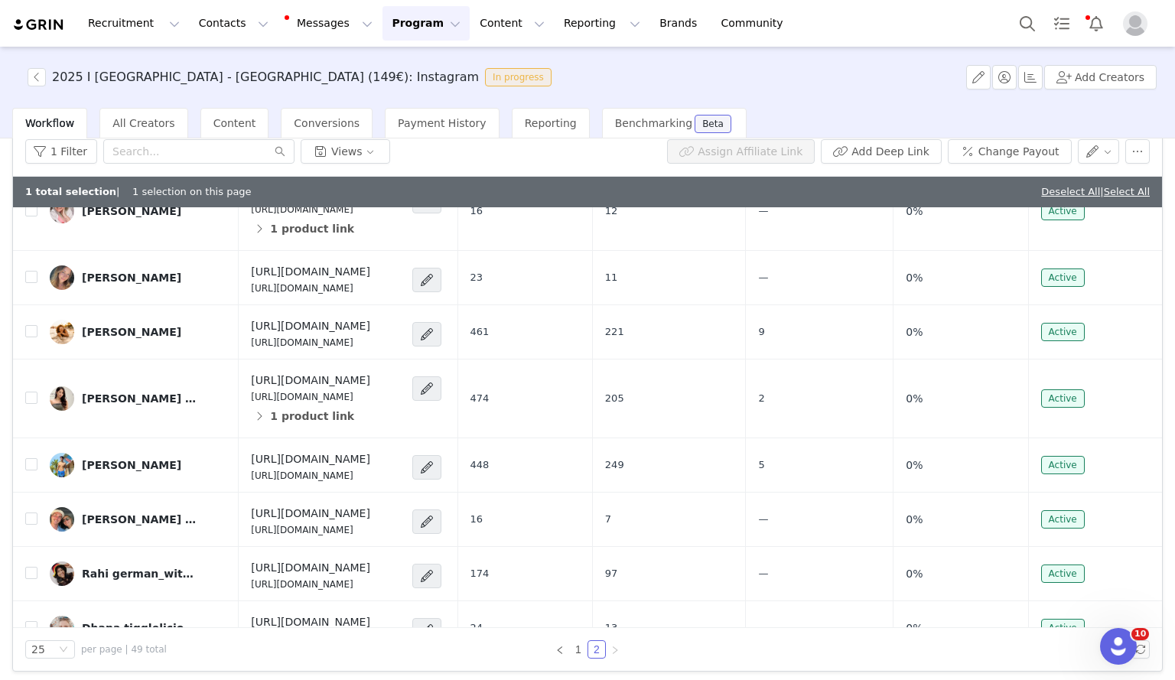
click at [331, 162] on p "[URL][DOMAIN_NAME]" at bounding box center [310, 155] width 119 height 14
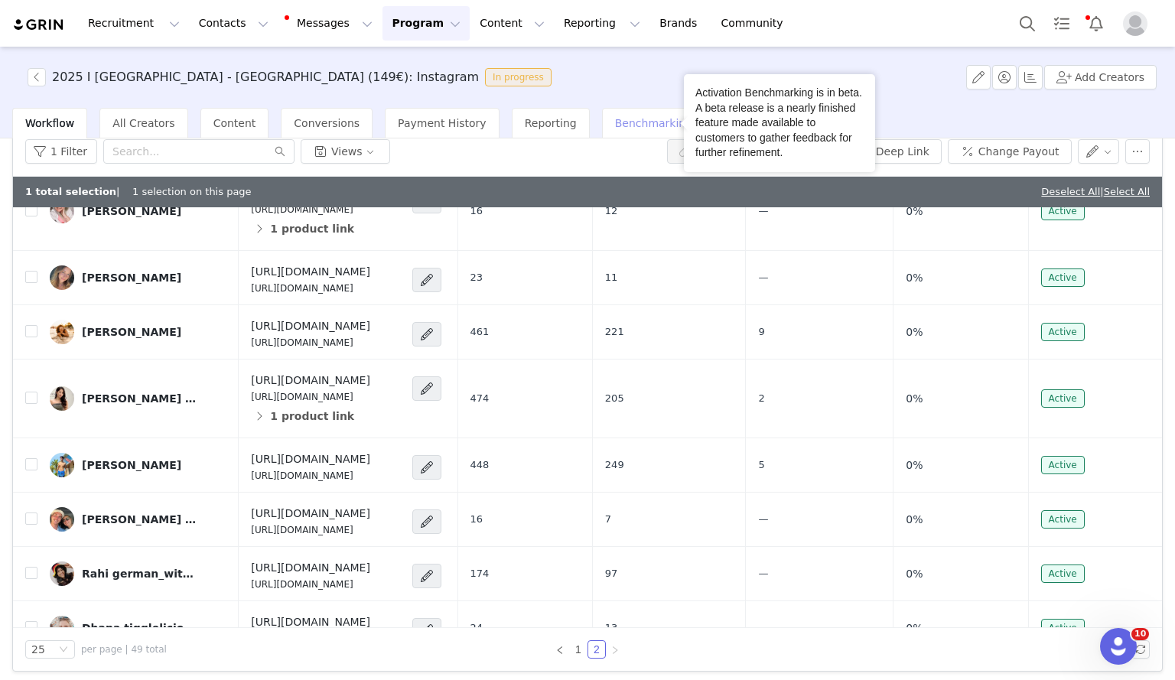
copy div "[URL][DOMAIN_NAME]"
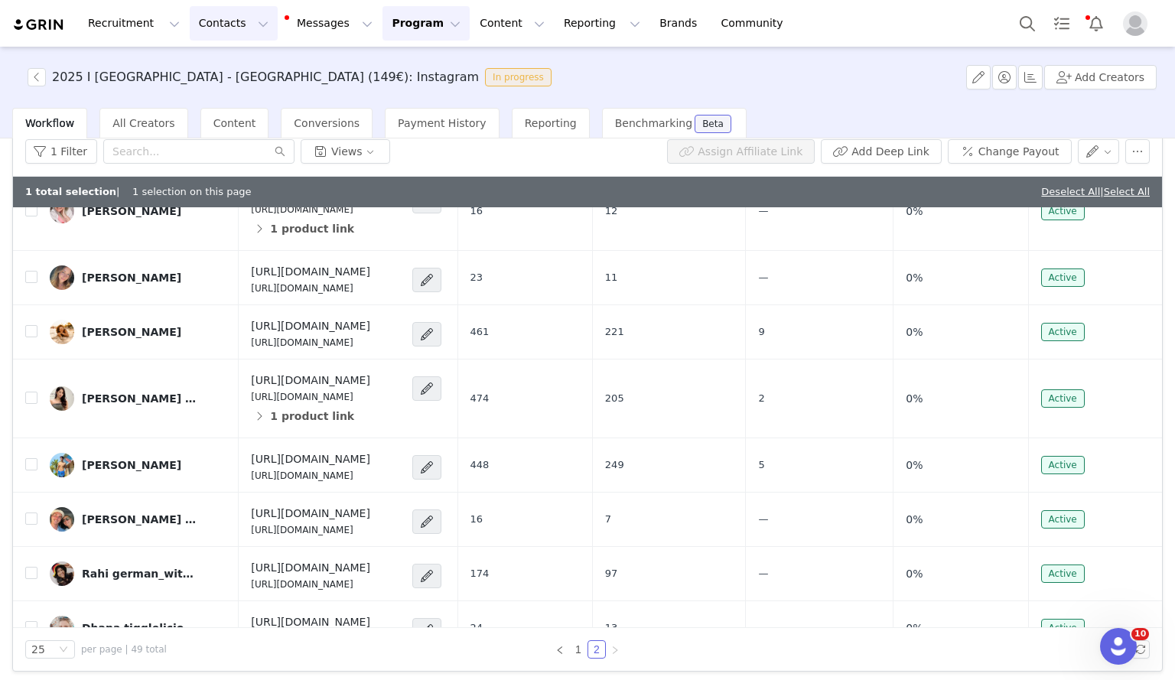
click at [216, 30] on button "Contacts Contacts" at bounding box center [234, 23] width 88 height 34
click at [221, 63] on p "Creators" at bounding box center [210, 68] width 46 height 16
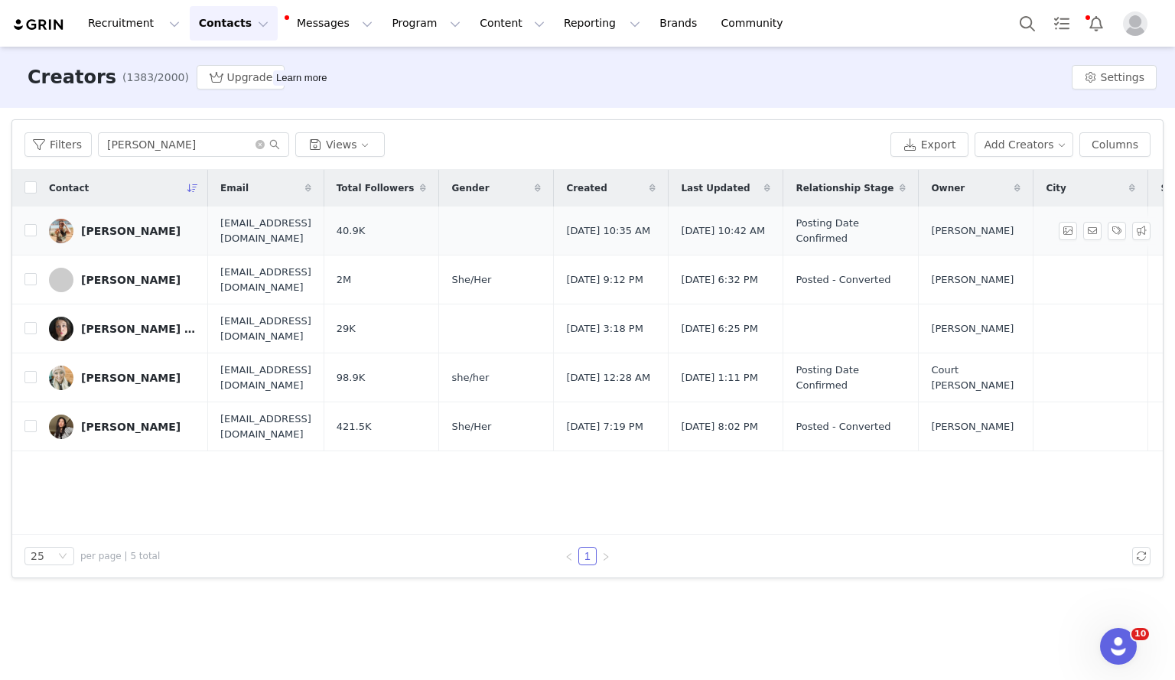
click at [141, 225] on div "[PERSON_NAME]" at bounding box center [130, 231] width 99 height 12
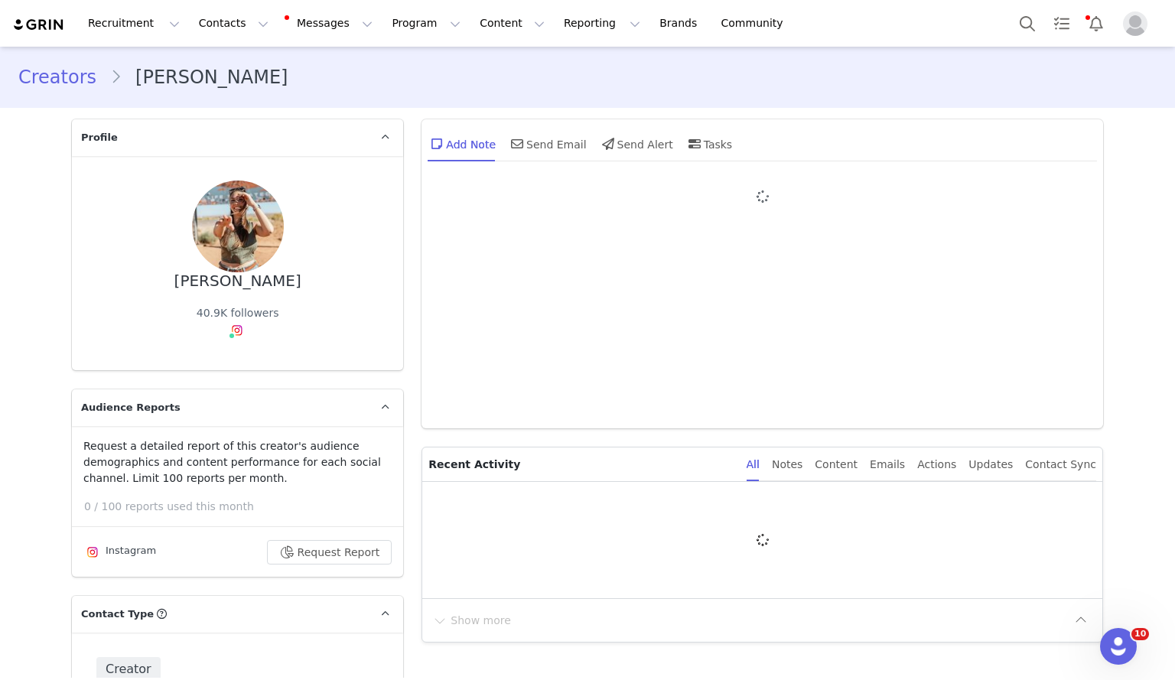
type input "+1 ([GEOGRAPHIC_DATA])"
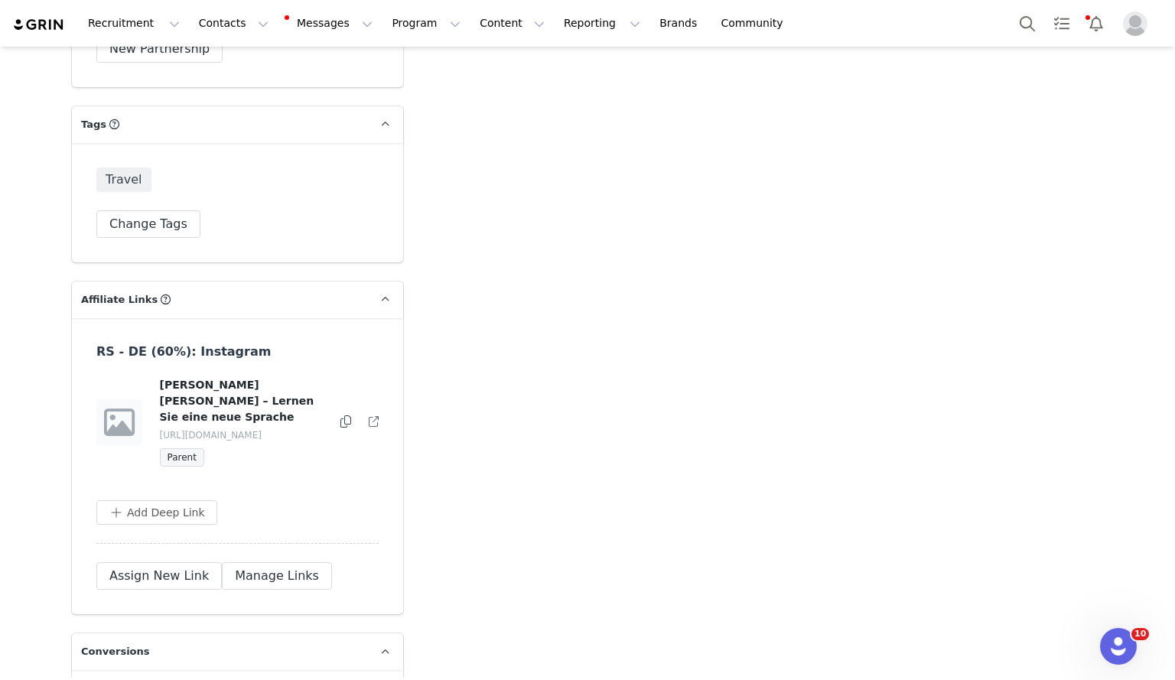
scroll to position [3896, 0]
click at [341, 415] on icon at bounding box center [345, 421] width 11 height 12
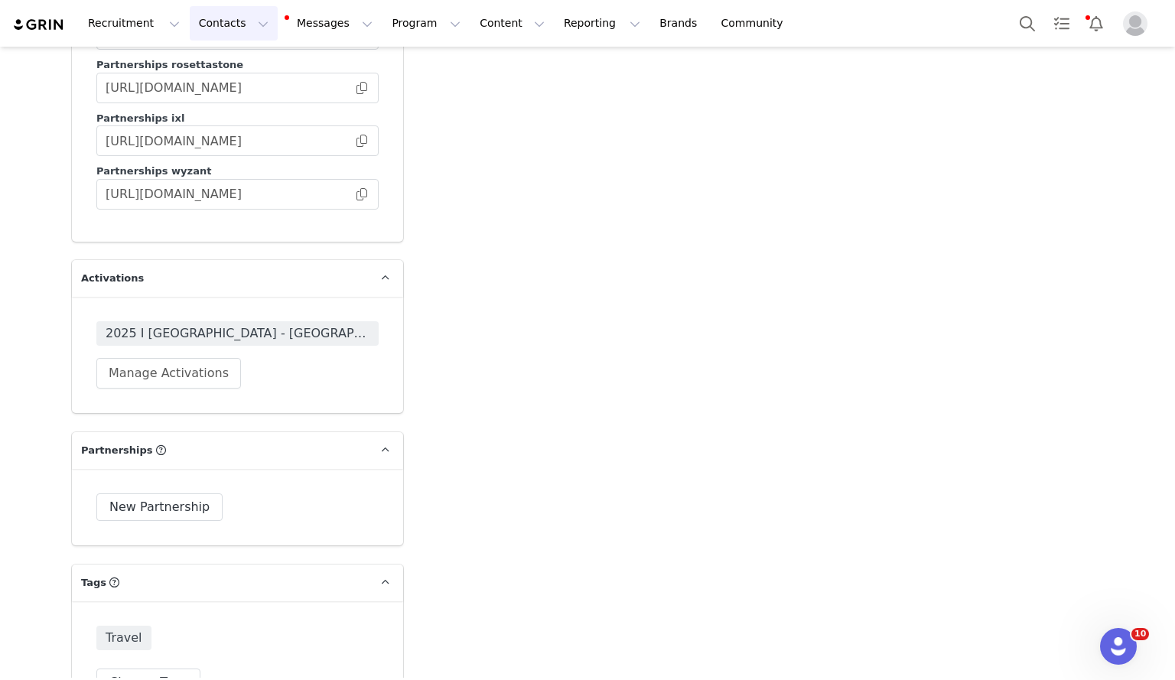
click at [229, 37] on button "Contacts Contacts" at bounding box center [234, 23] width 88 height 34
drag, startPoint x: 229, startPoint y: 95, endPoint x: 557, endPoint y: 4, distance: 339.8
click at [229, 95] on p "Prospects" at bounding box center [212, 96] width 51 height 16
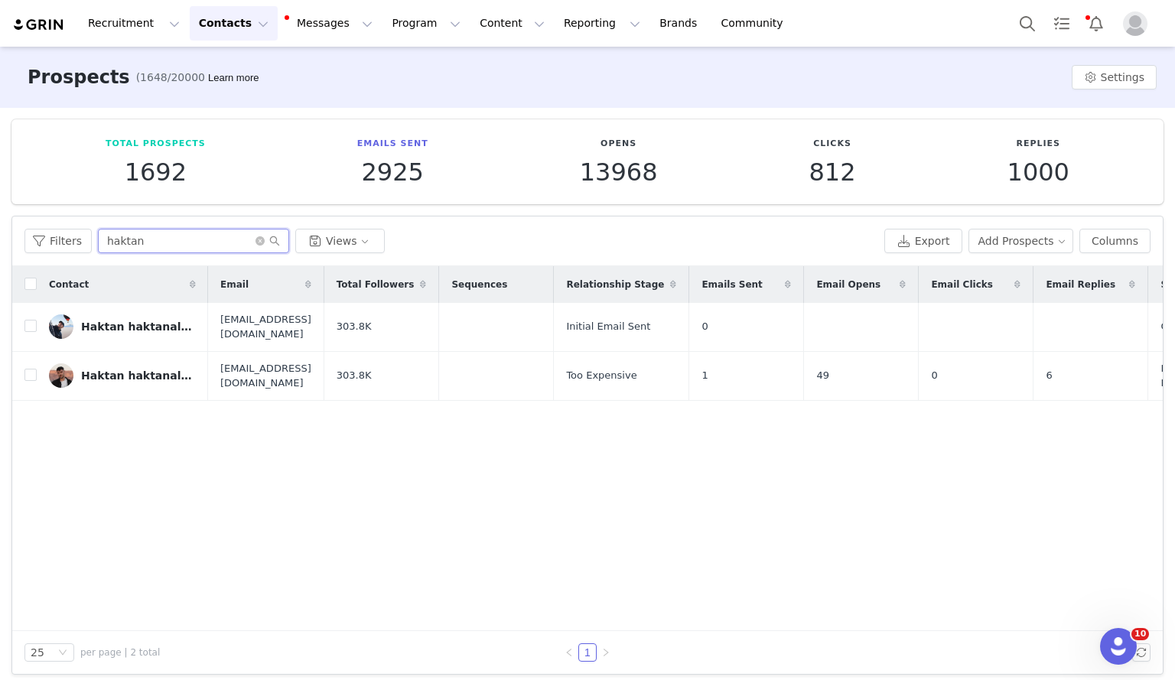
click at [178, 249] on input "haktan" at bounding box center [193, 241] width 191 height 24
type input "atilla"
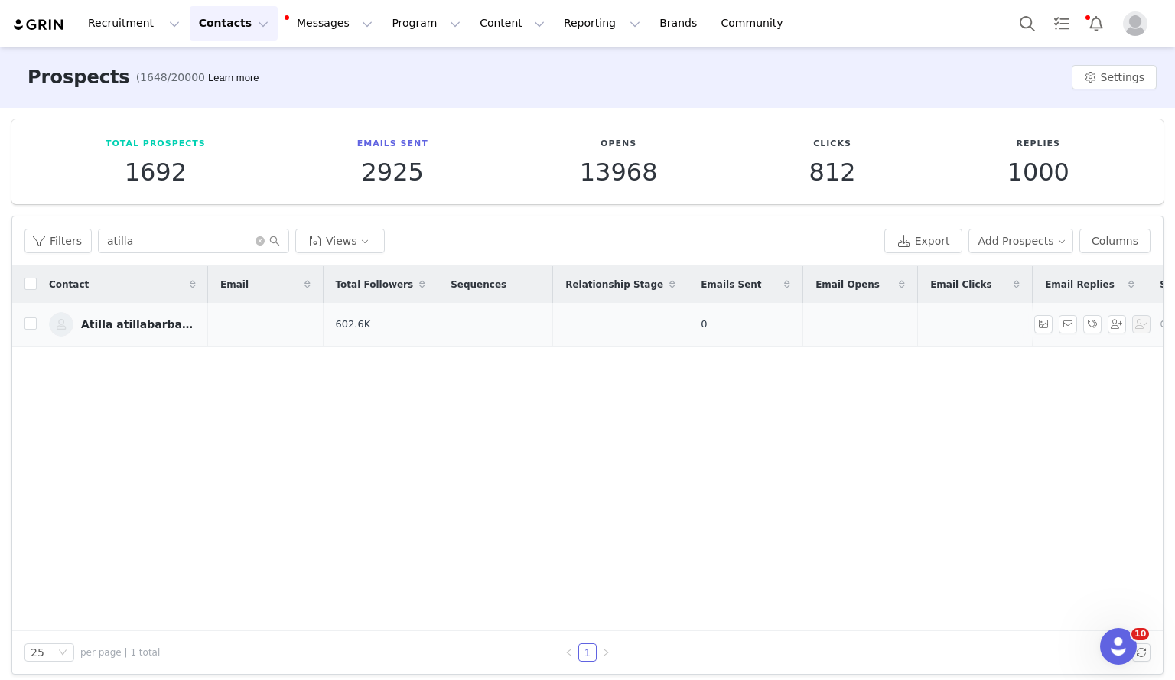
click at [174, 319] on div "Atilla atillabarbarossa" at bounding box center [138, 324] width 115 height 12
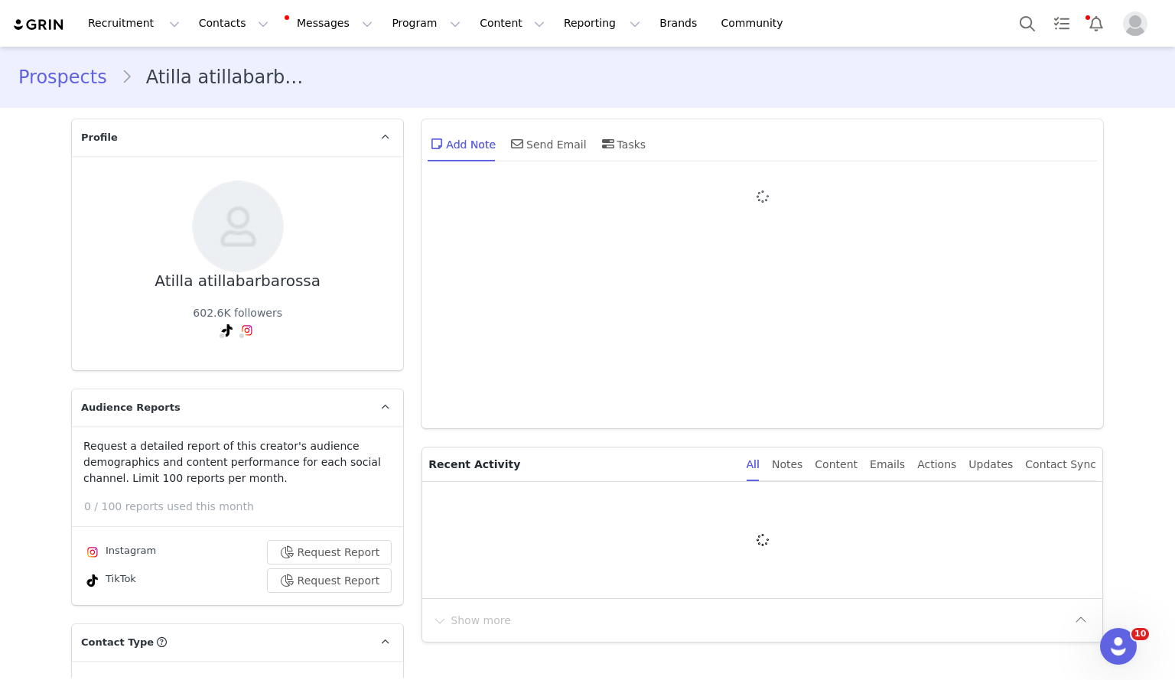
type input "+1 ([GEOGRAPHIC_DATA])"
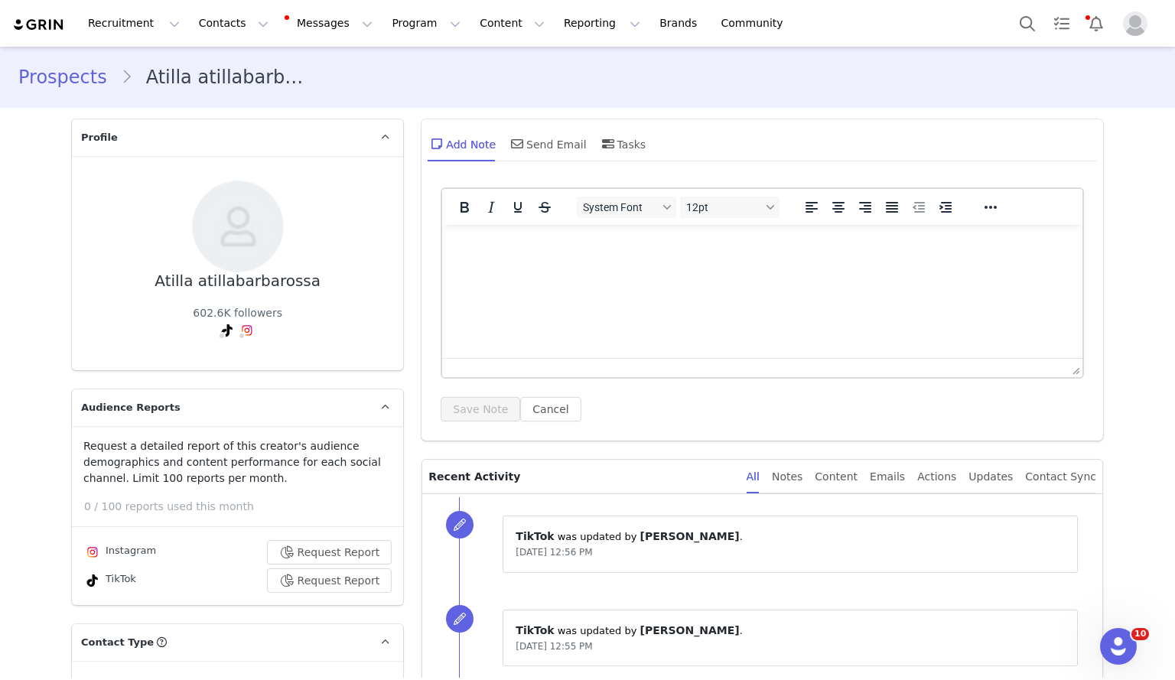
drag, startPoint x: 320, startPoint y: 285, endPoint x: 200, endPoint y: 288, distance: 119.3
click at [200, 288] on div "Atilla atillabarbarossa 602.6K followers" at bounding box center [237, 263] width 282 height 165
copy div "atillabarbarossa"
click at [207, 30] on button "Contacts Contacts" at bounding box center [234, 23] width 88 height 34
click at [208, 66] on p "Creators" at bounding box center [210, 68] width 46 height 16
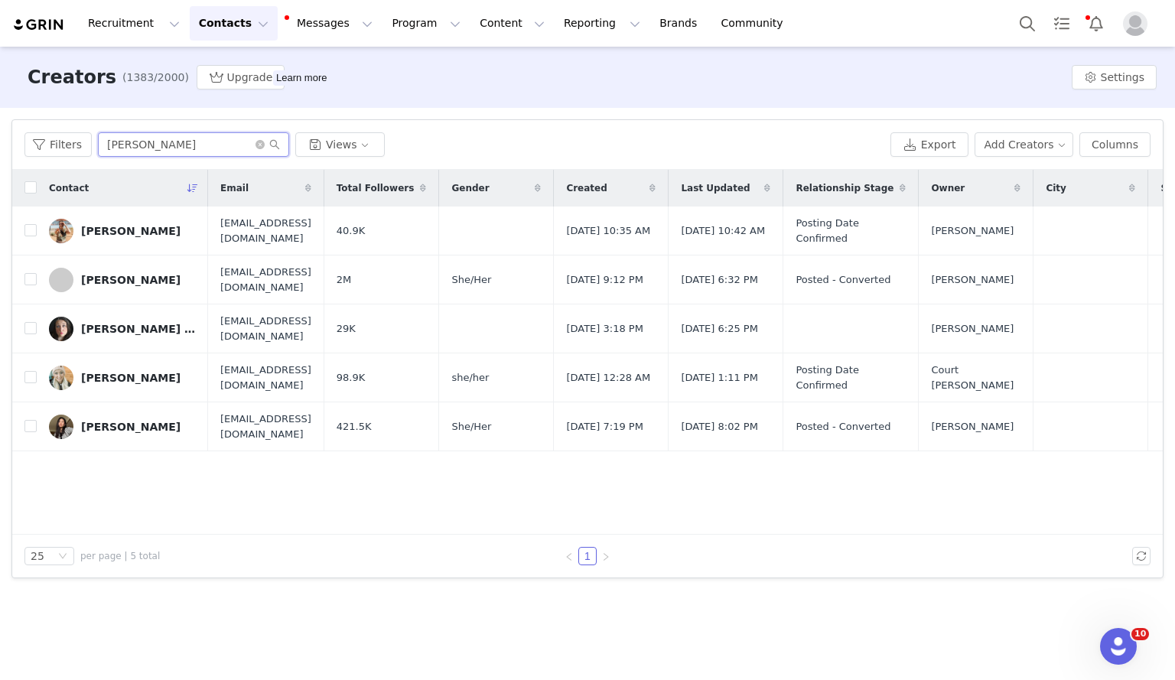
click at [182, 156] on input "[PERSON_NAME]" at bounding box center [193, 144] width 191 height 24
type input "haktan"
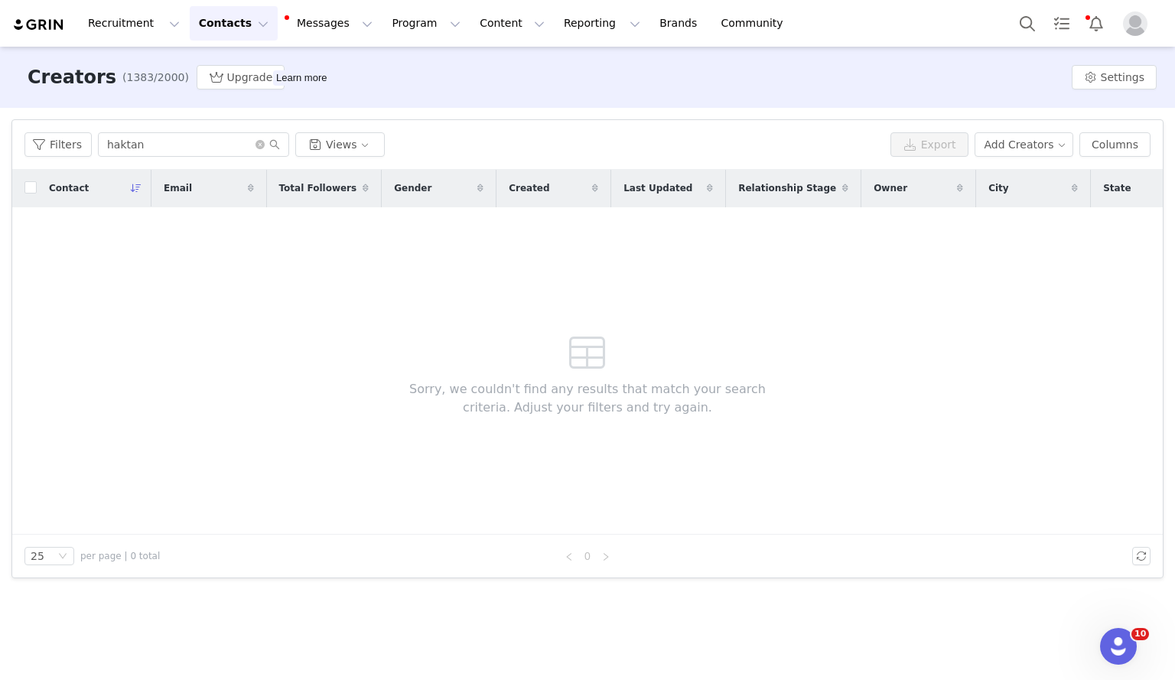
click at [200, 20] on button "Contacts Contacts" at bounding box center [234, 23] width 88 height 34
click at [203, 84] on link "Prospects" at bounding box center [235, 96] width 121 height 28
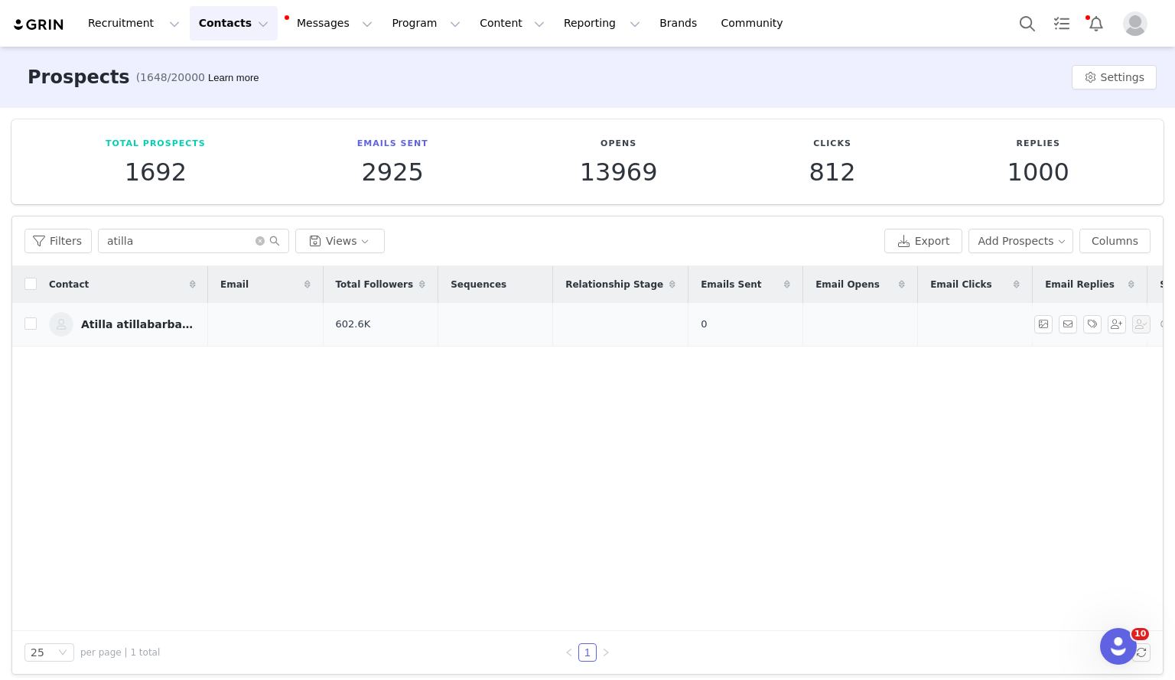
click at [120, 324] on div "Atilla atillabarbarossa" at bounding box center [138, 324] width 115 height 12
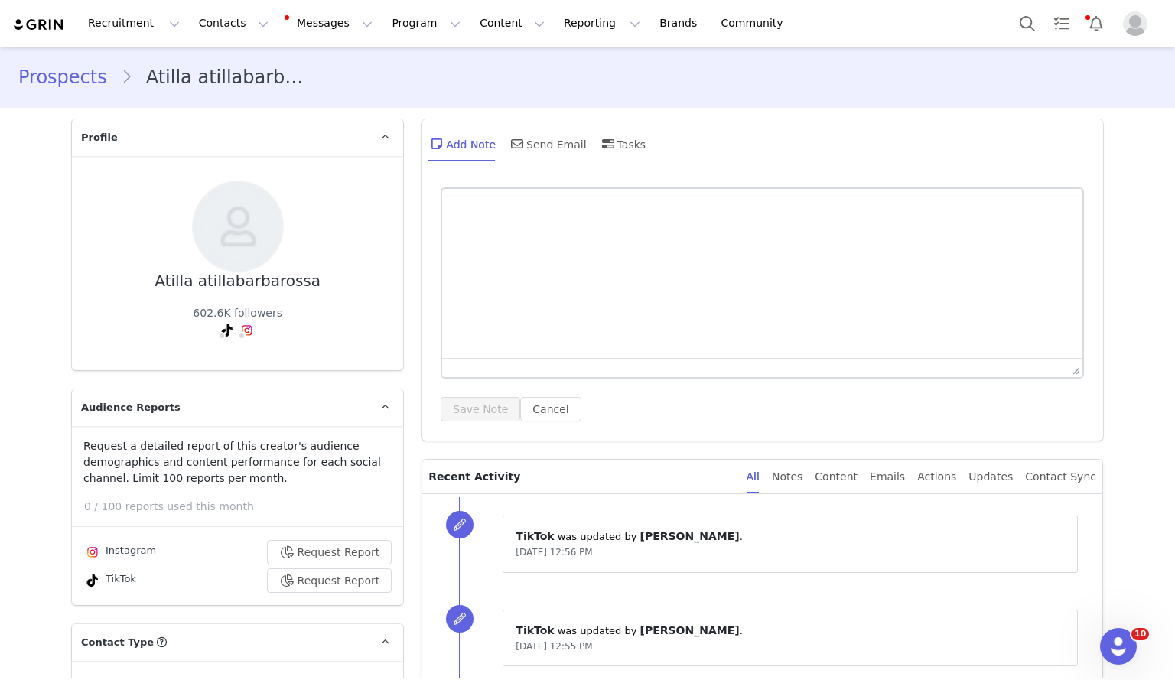
type input "+1 ([GEOGRAPHIC_DATA])"
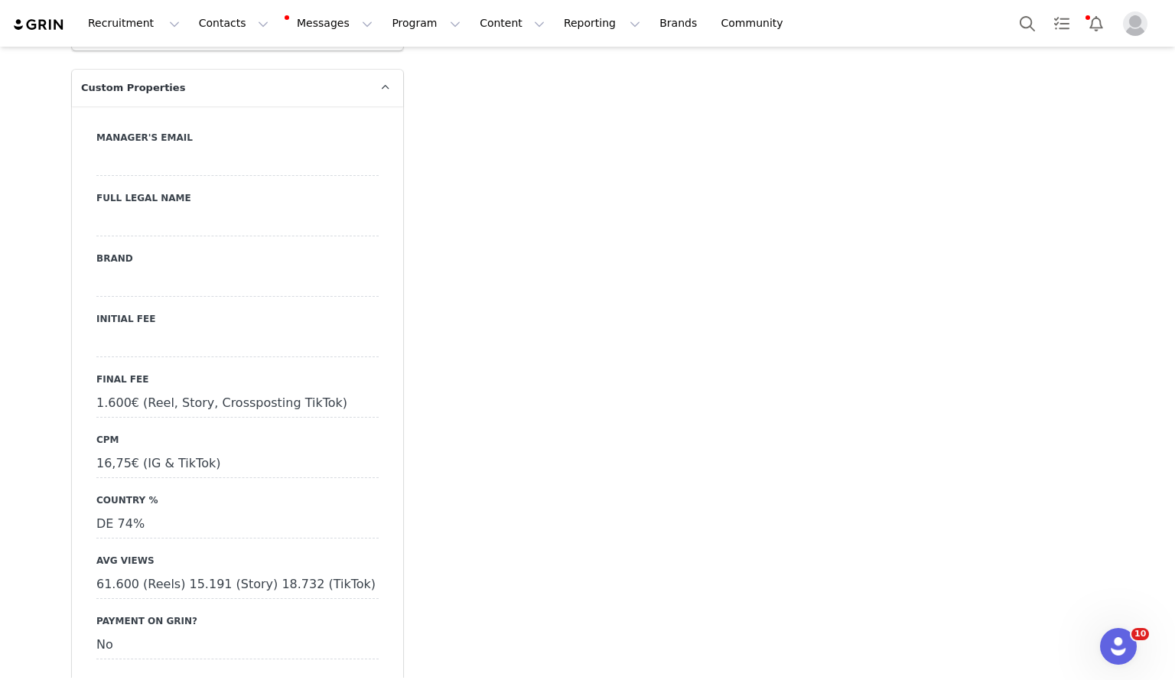
scroll to position [1699, 0]
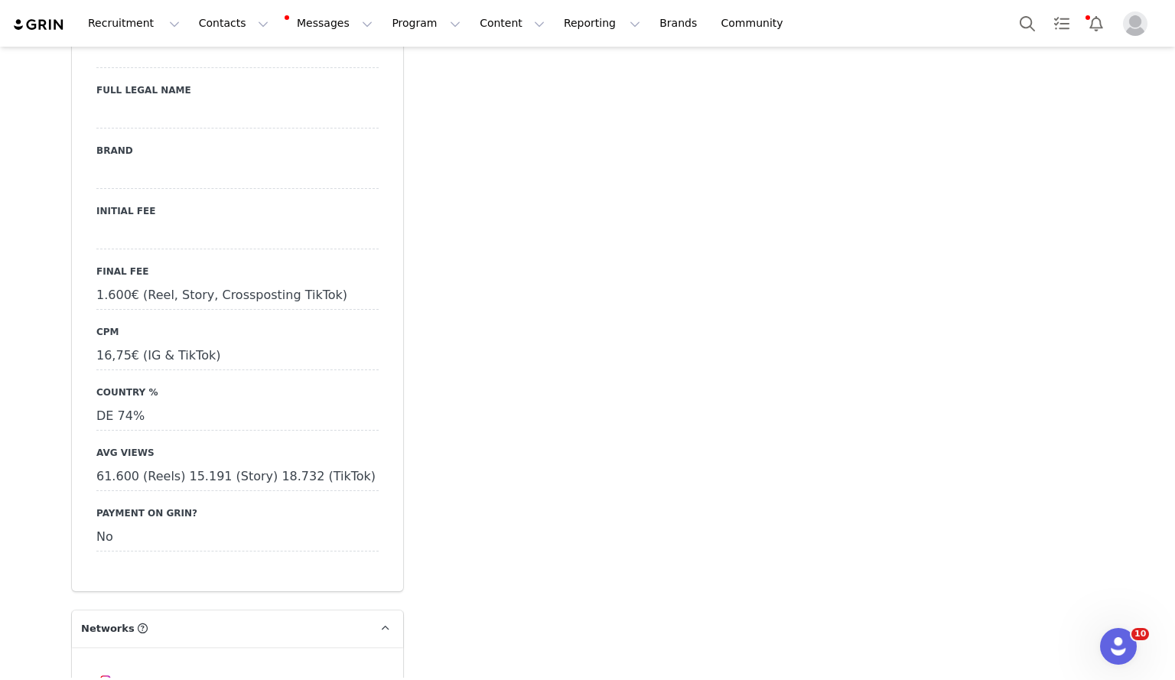
click at [127, 282] on div "1.600€ (Reel, Story, Crossposting TikTok)" at bounding box center [237, 296] width 282 height 28
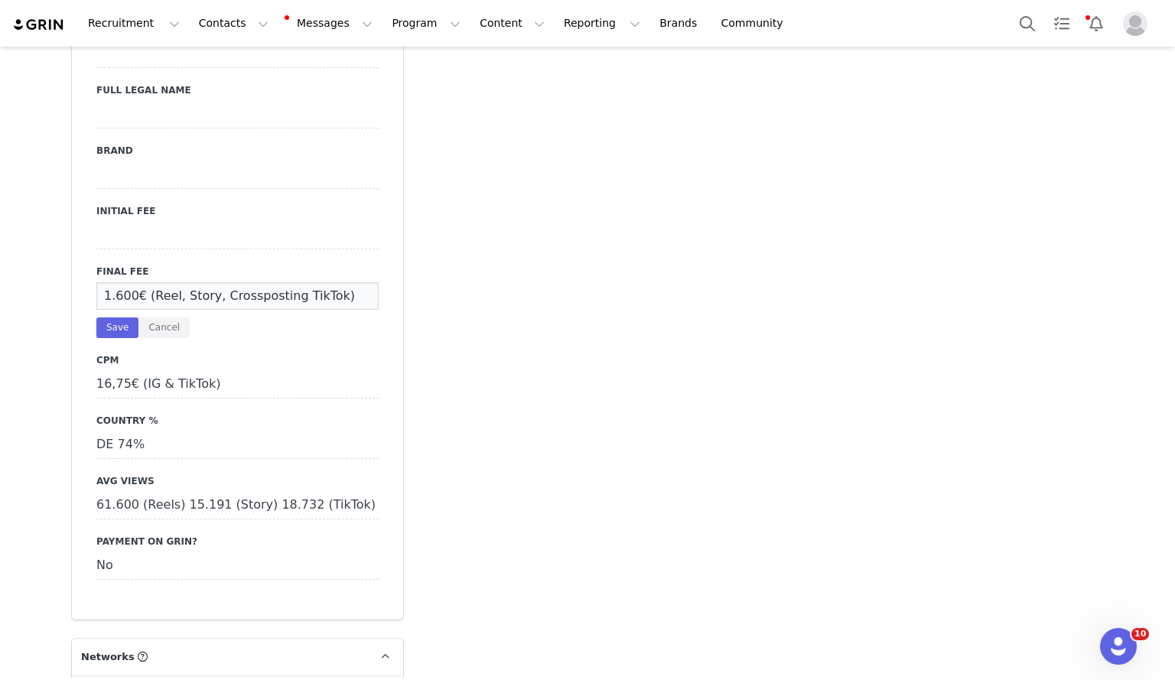
click at [129, 282] on input "1.600€ (Reel, Story, Crossposting TikTok)" at bounding box center [237, 296] width 282 height 28
type input "1.750€ (Reel, Story, Crossposting TikTok)"
click at [115, 317] on button "Save" at bounding box center [117, 327] width 42 height 21
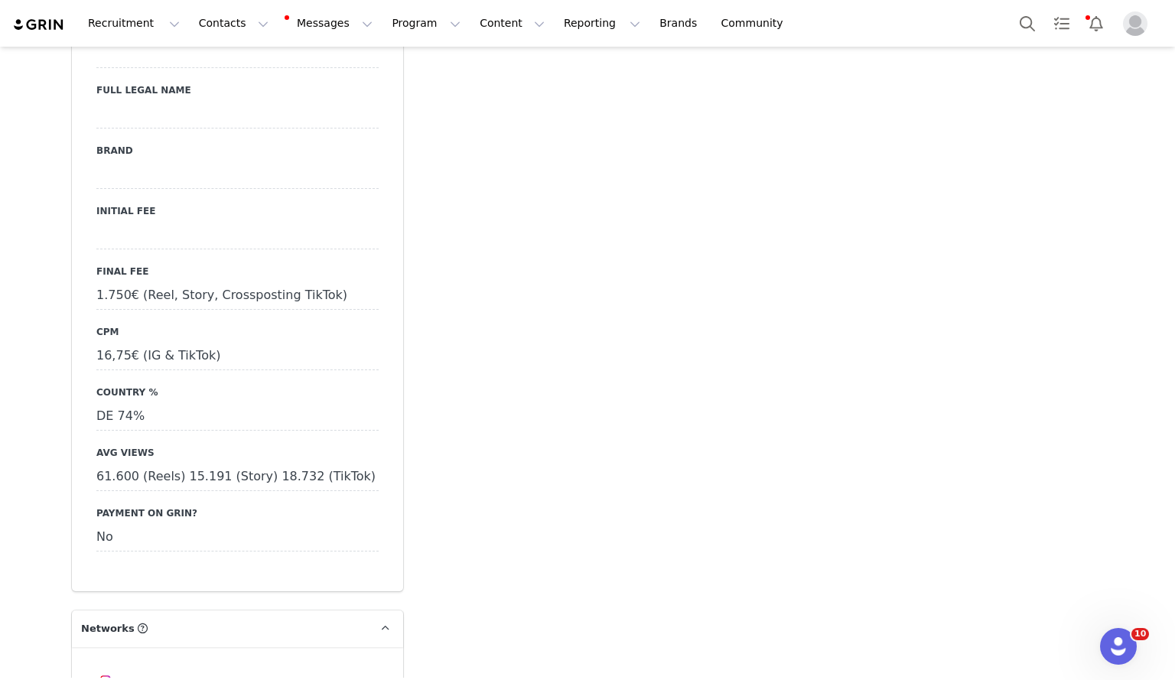
click at [128, 224] on div "Manager's Email Full Legal Name Brand Initial Fee Final Fee 1.750€ (Reel, Story…" at bounding box center [237, 287] width 282 height 529
click at [198, 282] on div "1.750€ (Reel, Story, Crossposting TikTok)" at bounding box center [237, 296] width 282 height 28
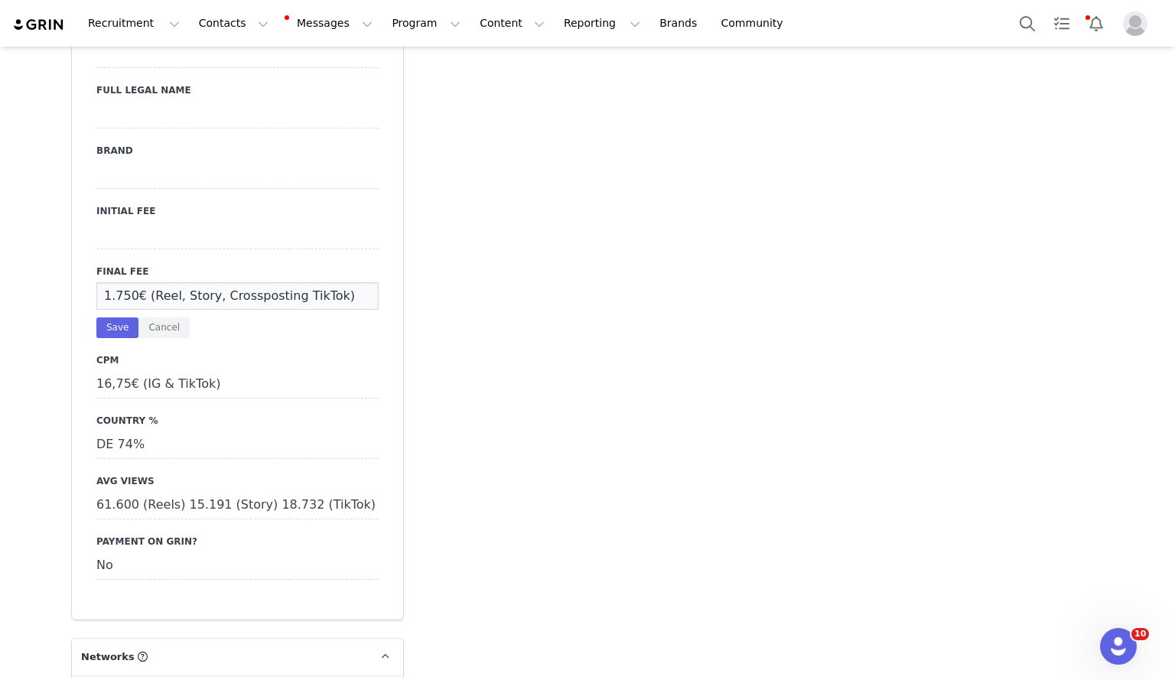
click at [286, 282] on input "1.750€ (Reel, Story, Crossposting TikTok)" at bounding box center [237, 296] width 282 height 28
drag, startPoint x: 324, startPoint y: 270, endPoint x: 138, endPoint y: 273, distance: 185.9
click at [138, 282] on input "1.750€ (Reel, Story, Crossposting TikTok)" at bounding box center [237, 296] width 282 height 28
click at [107, 317] on button "Save" at bounding box center [117, 327] width 42 height 21
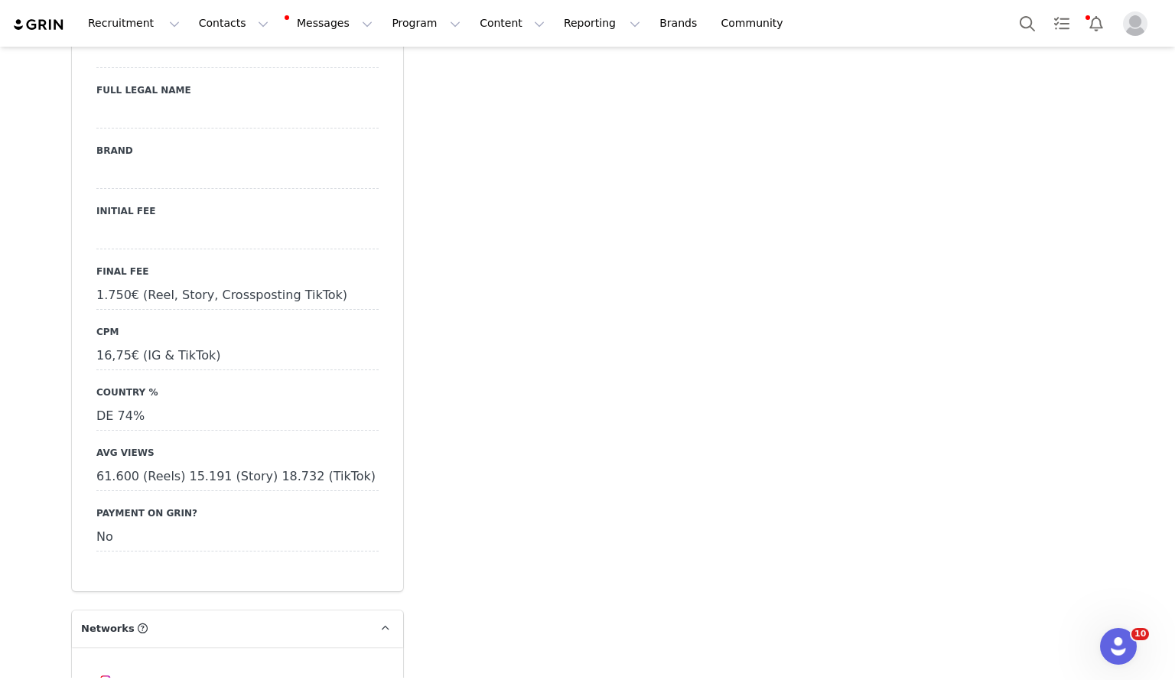
click at [119, 222] on div at bounding box center [237, 236] width 282 height 28
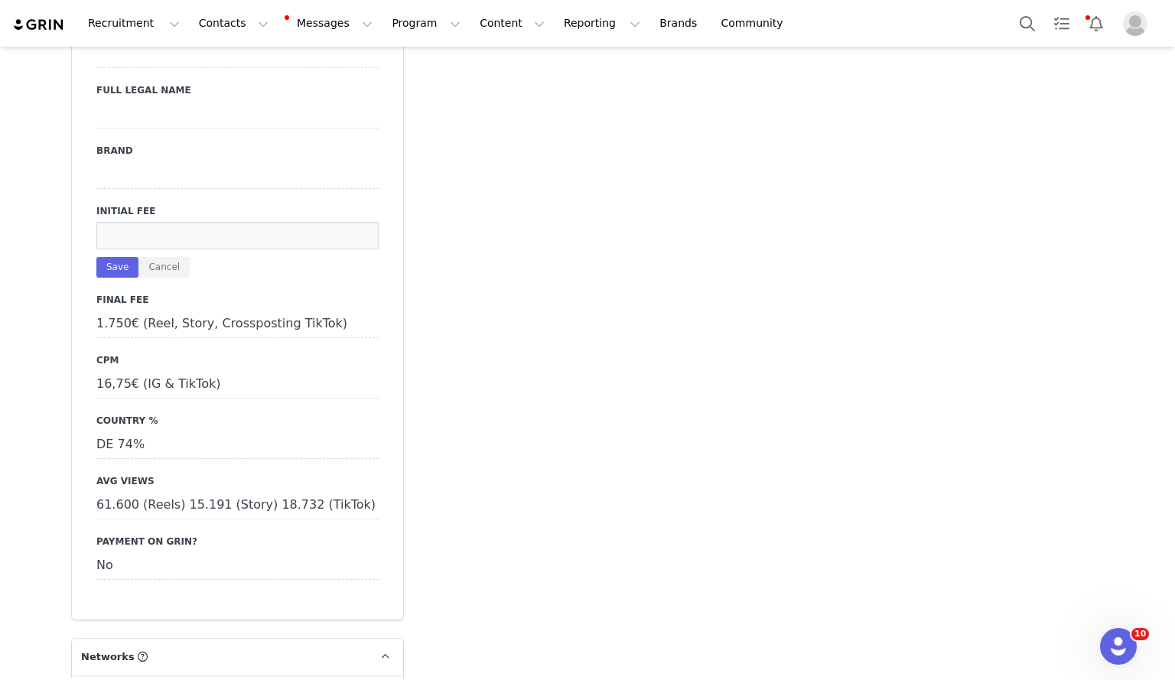
click at [118, 222] on input at bounding box center [237, 236] width 282 height 28
paste input "(Reel, Story, Crossposting TikTok)"
click at [100, 222] on input "(Reel, Story, Crossposting TikTok)" at bounding box center [237, 236] width 282 height 28
type input "2.500€ (Reel, Story, Crossposting TikTok)"
click at [110, 257] on button "Save" at bounding box center [117, 267] width 42 height 21
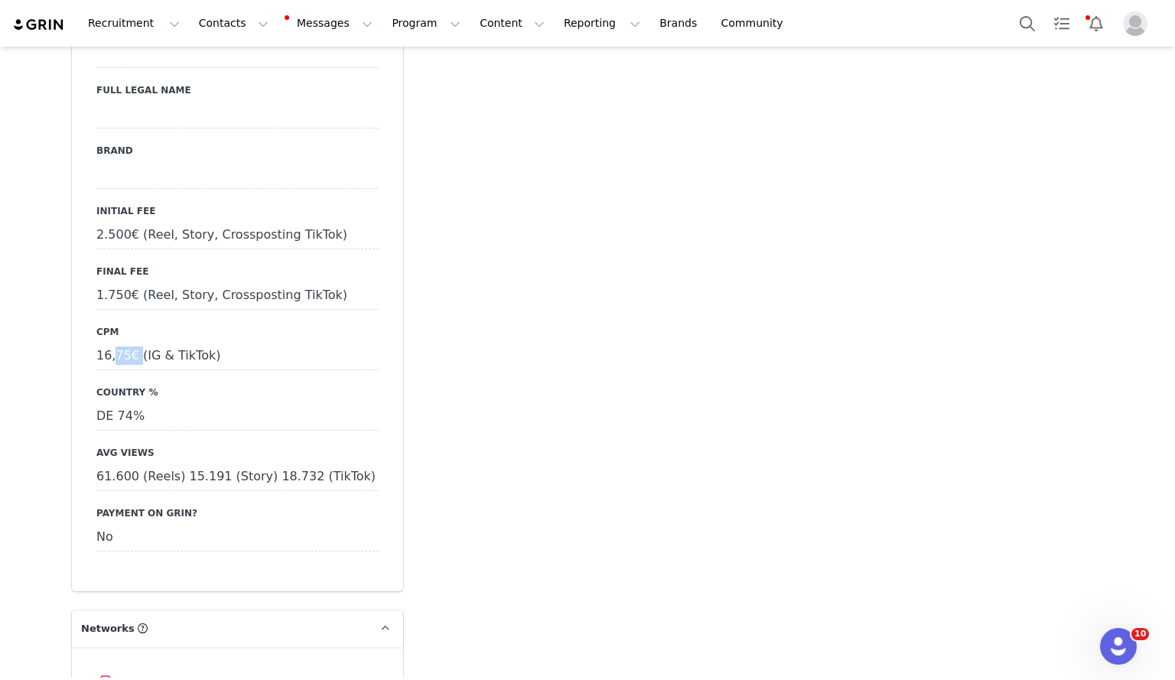
drag, startPoint x: 104, startPoint y: 335, endPoint x: 125, endPoint y: 327, distance: 22.3
click at [125, 343] on div "16,75€ (IG & TikTok)" at bounding box center [237, 357] width 282 height 28
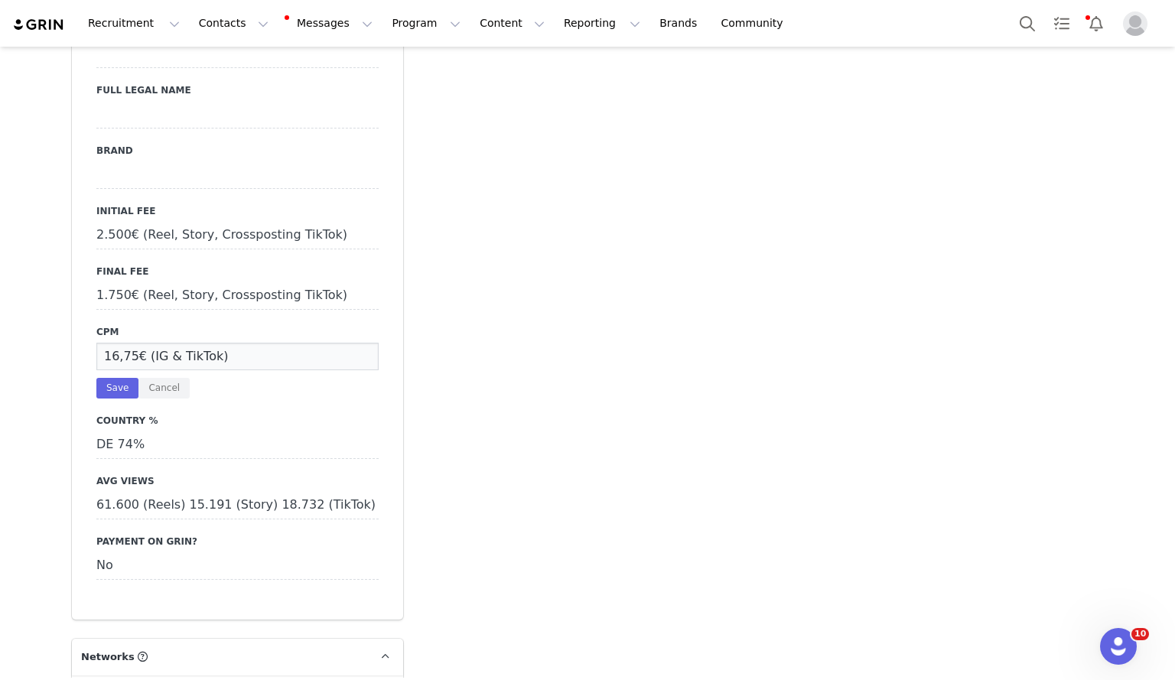
click at [125, 343] on input "16,75€ (IG & TikTok)" at bounding box center [237, 357] width 282 height 28
type input "18,18€ (IG & TikTok)"
click at [124, 378] on button "Save" at bounding box center [117, 388] width 42 height 21
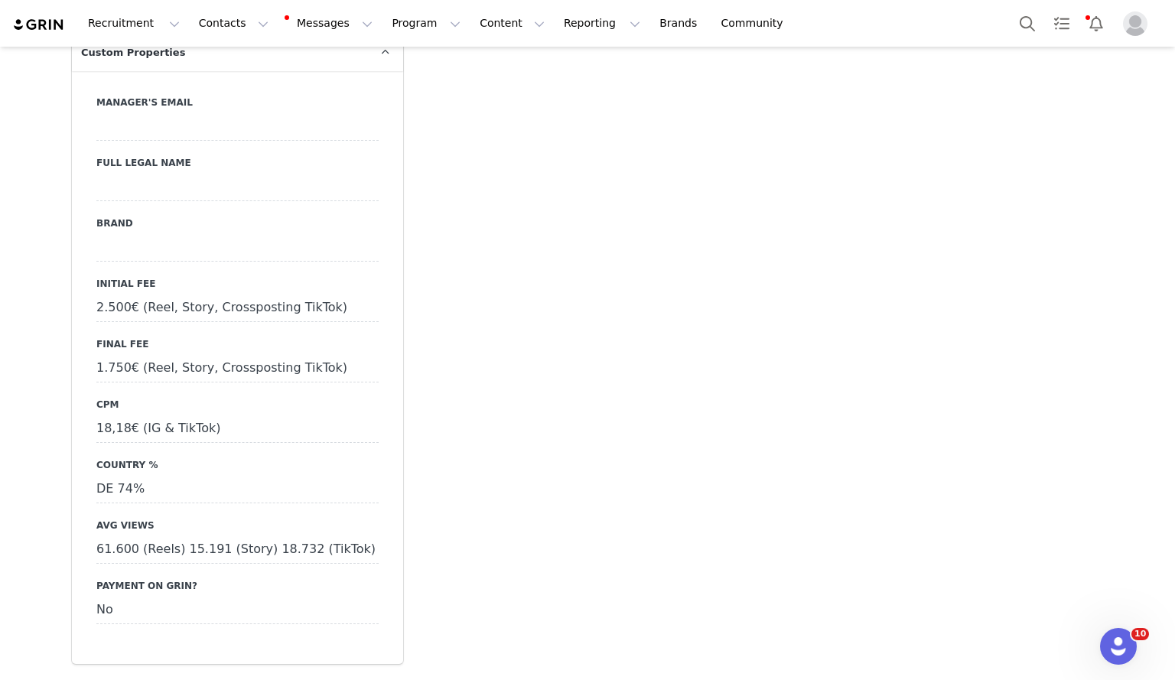
scroll to position [1627, 0]
click at [233, 294] on div "2.500€ (Reel, Story, Crossposting TikTok)" at bounding box center [237, 308] width 282 height 28
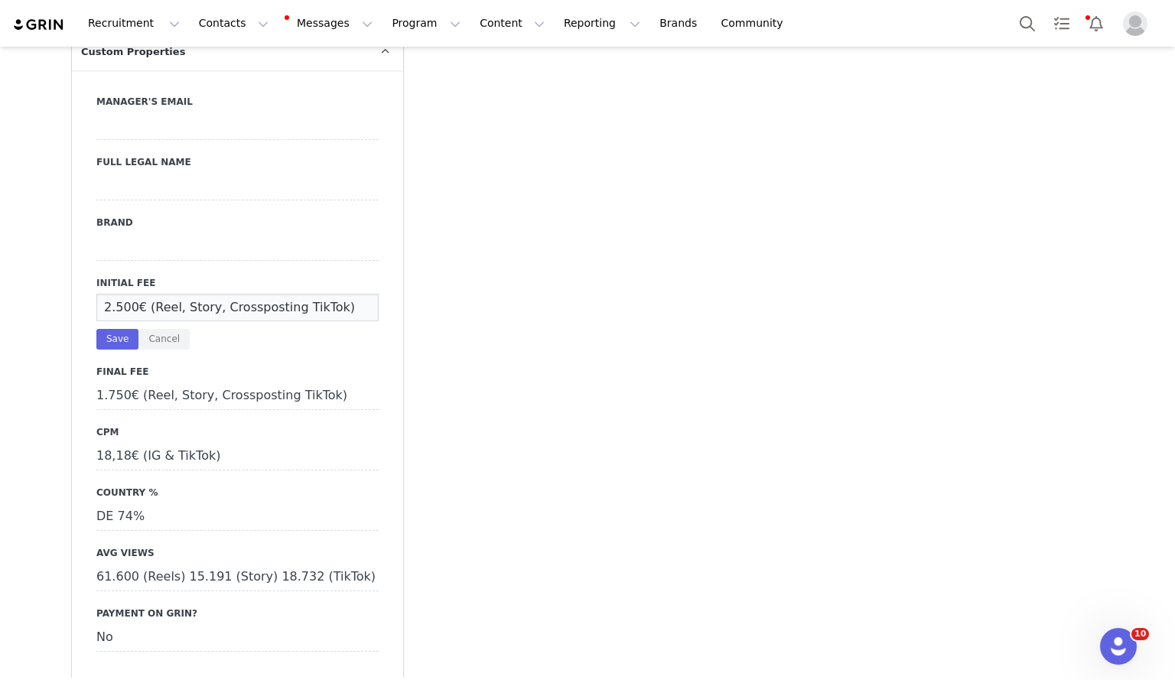
click at [233, 294] on input "2.500€ (Reel, Story, Crossposting TikTok)" at bounding box center [237, 308] width 282 height 28
click at [112, 329] on button "Save" at bounding box center [117, 339] width 42 height 21
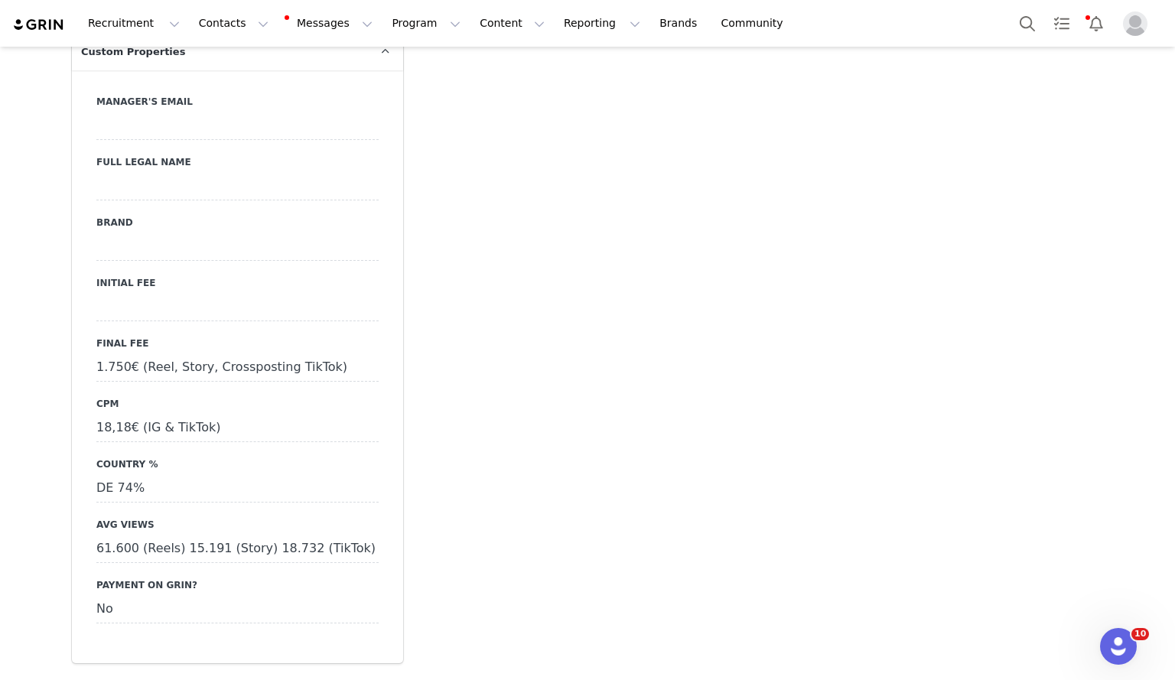
click at [121, 354] on div "1.750€ (Reel, Story, Crossposting TikTok)" at bounding box center [237, 368] width 282 height 28
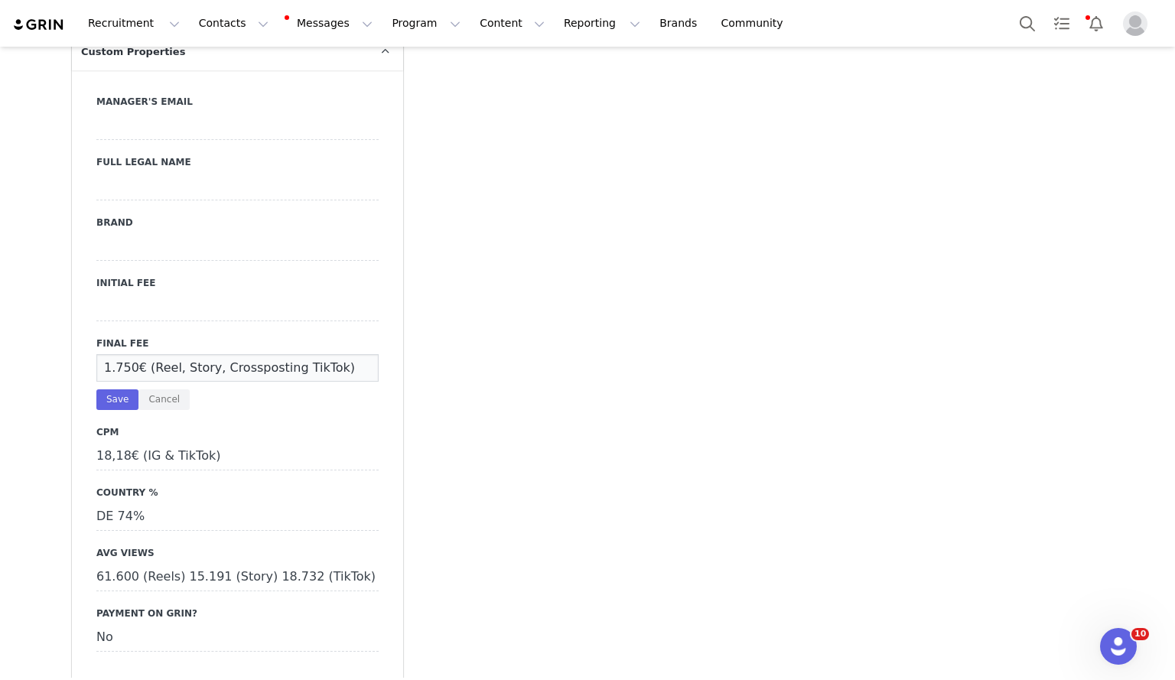
click at [125, 354] on input "1.750€ (Reel, Story, Crossposting TikTok)" at bounding box center [237, 368] width 282 height 28
type input "1.300€ (Reel, Story, Crossposting TikTok)"
click at [109, 389] on button "Save" at bounding box center [117, 399] width 42 height 21
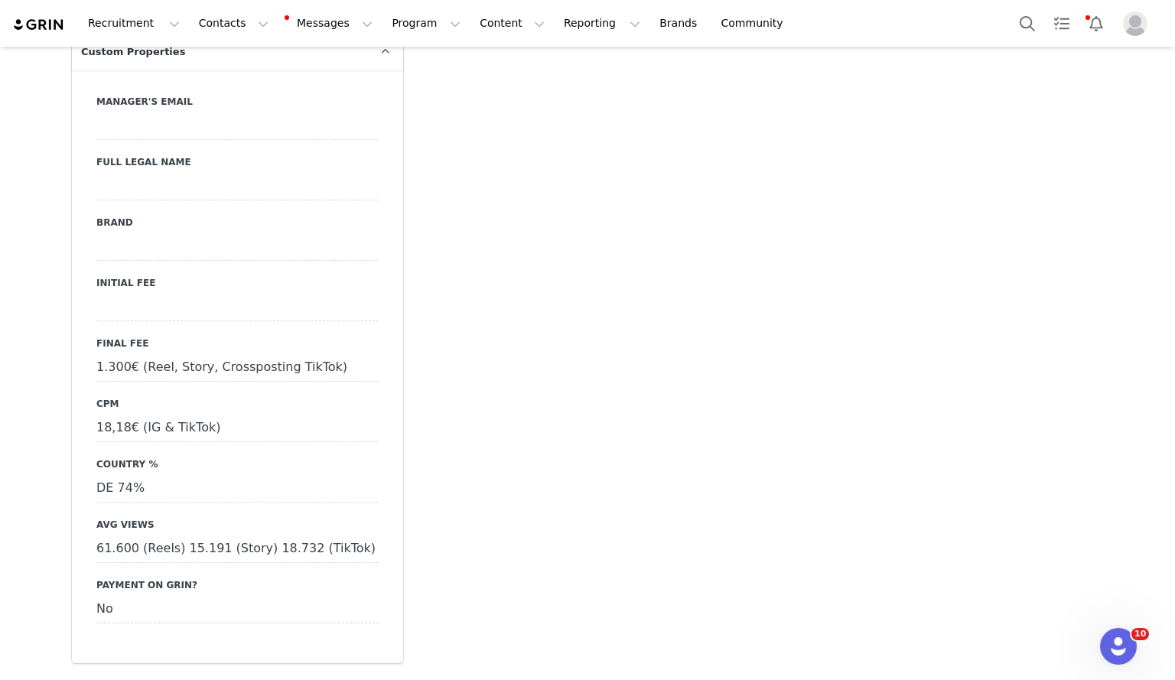
click at [140, 415] on div "18,18€ (IG & TikTok)" at bounding box center [237, 429] width 282 height 28
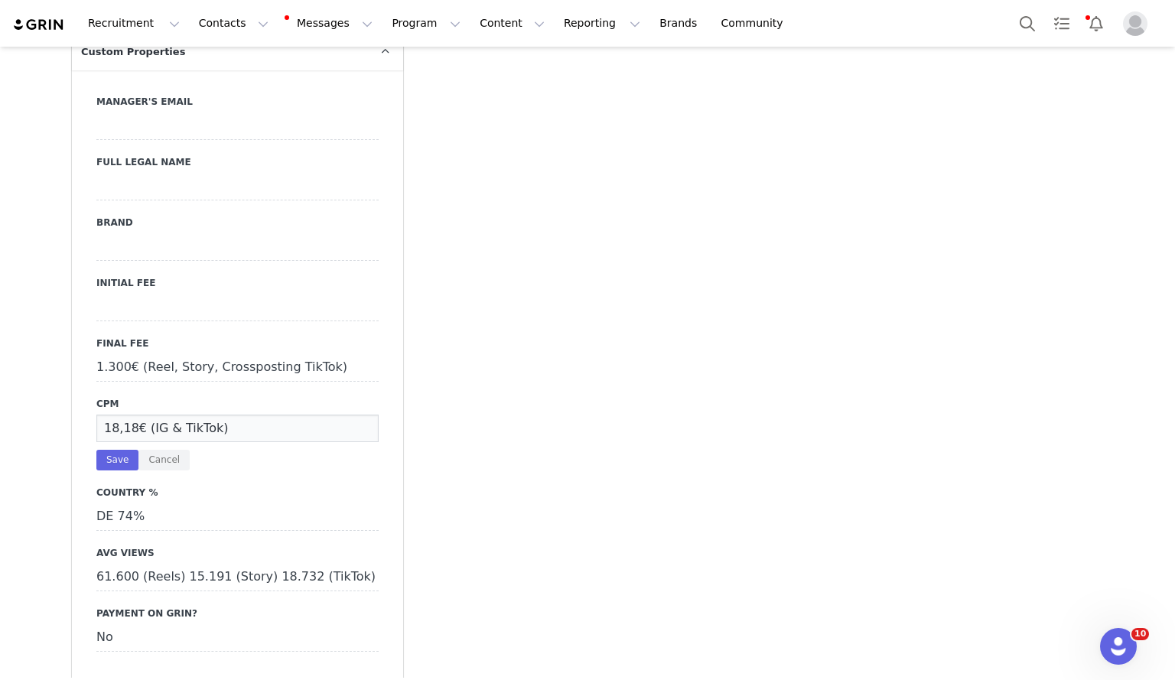
click at [129, 415] on input "18,18€ (IG & TikTok)" at bounding box center [237, 429] width 282 height 28
type input "13,51€ (IG & TikTok)"
click at [111, 450] on button "Save" at bounding box center [117, 460] width 42 height 21
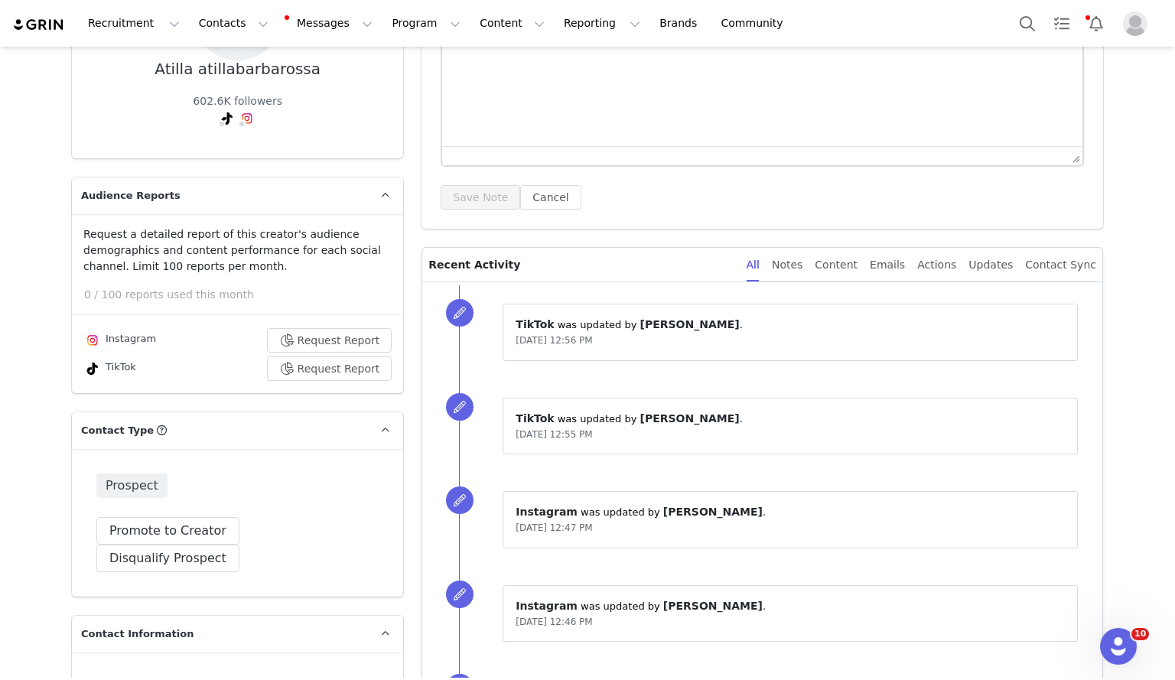
scroll to position [0, 0]
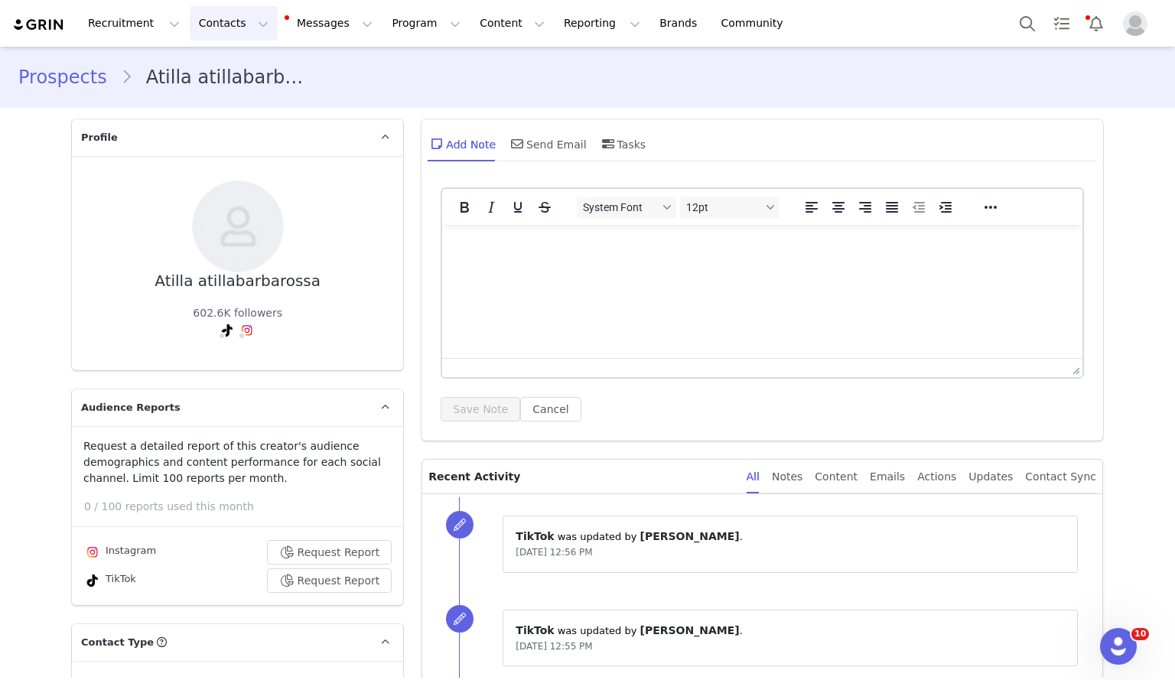
click at [207, 17] on button "Contacts Contacts" at bounding box center [234, 23] width 88 height 34
click at [211, 65] on p "Creators" at bounding box center [210, 68] width 46 height 16
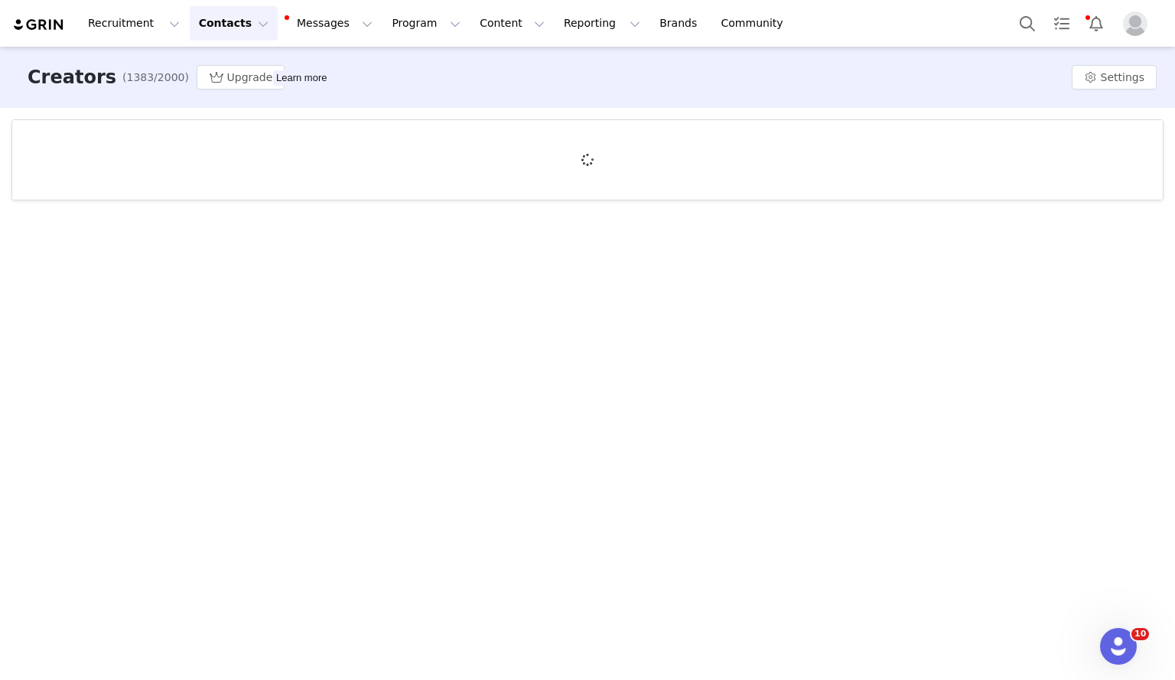
click at [210, 14] on button "Contacts Contacts" at bounding box center [234, 23] width 88 height 34
click at [213, 102] on p "Prospects" at bounding box center [212, 96] width 51 height 16
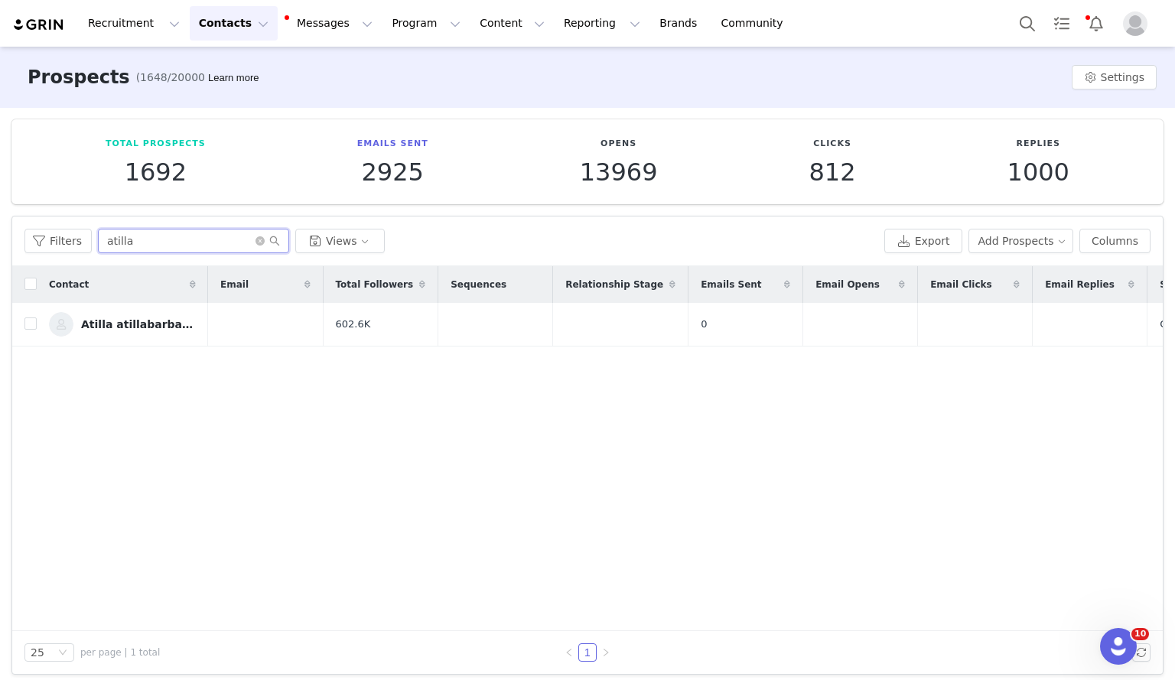
click at [183, 247] on input "atilla" at bounding box center [193, 241] width 191 height 24
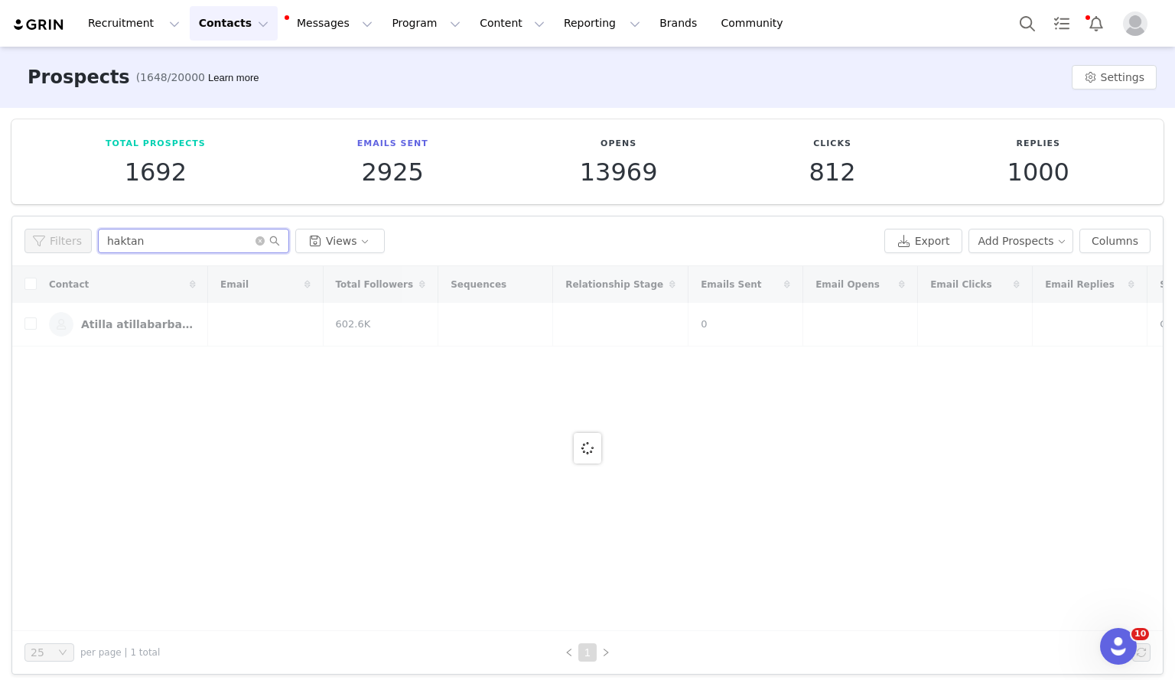
type input "haktan"
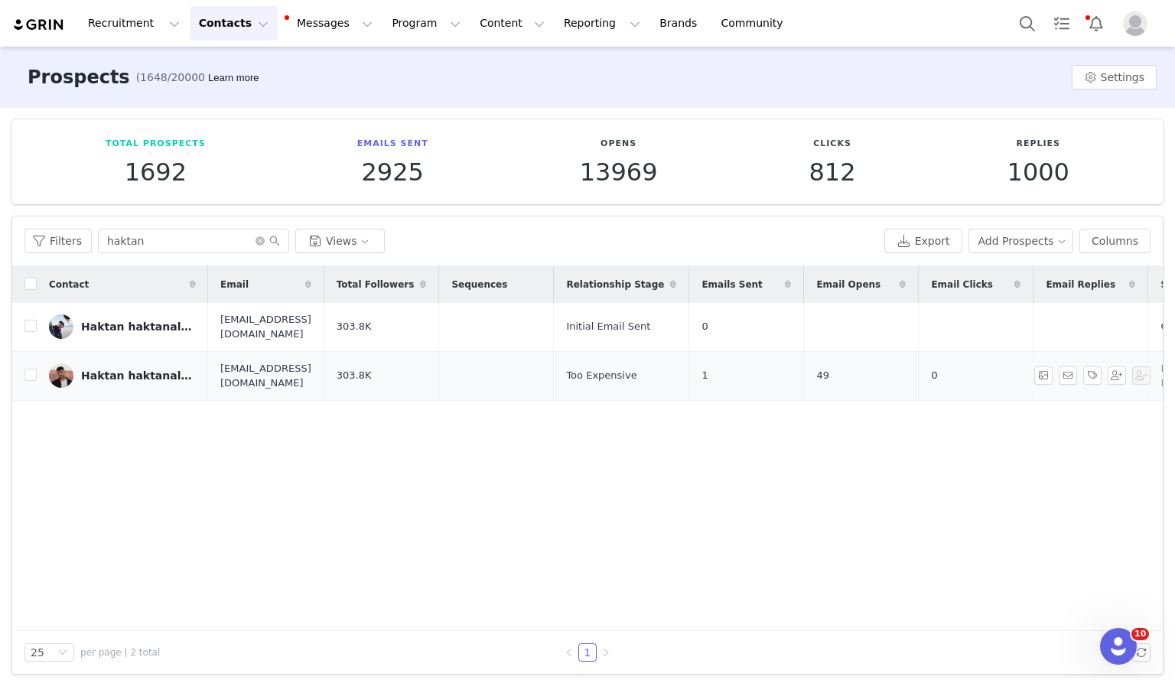
click at [151, 377] on link "Haktan haktanalbayrak" at bounding box center [122, 375] width 147 height 24
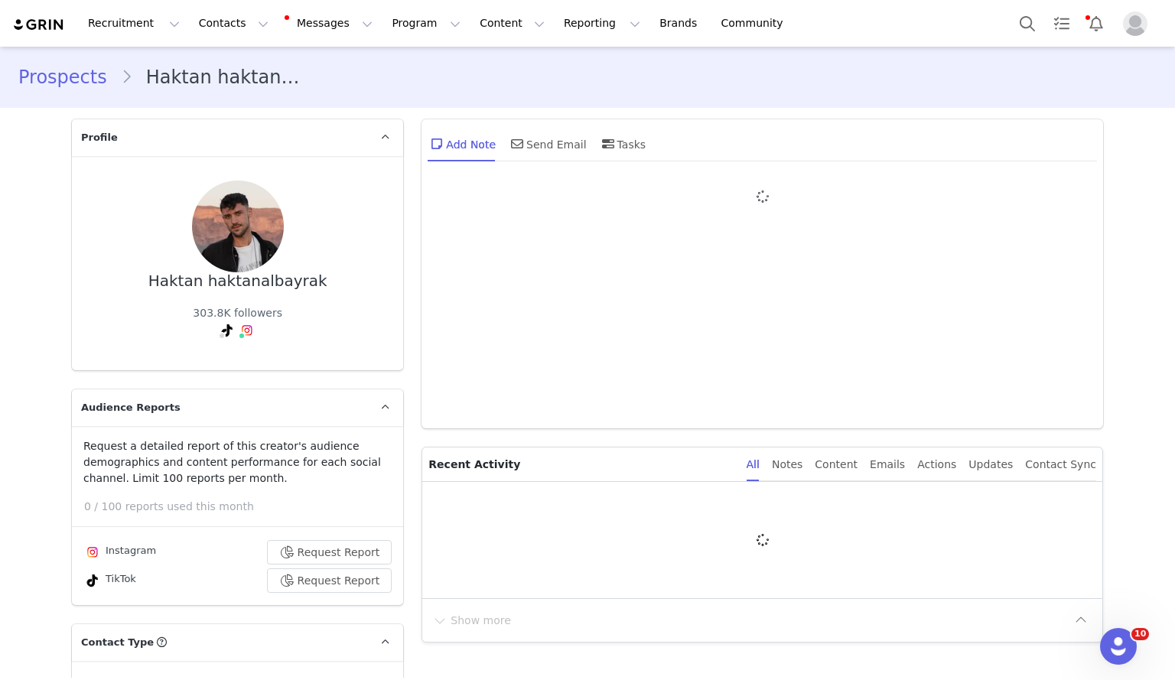
type input "+1 ([GEOGRAPHIC_DATA])"
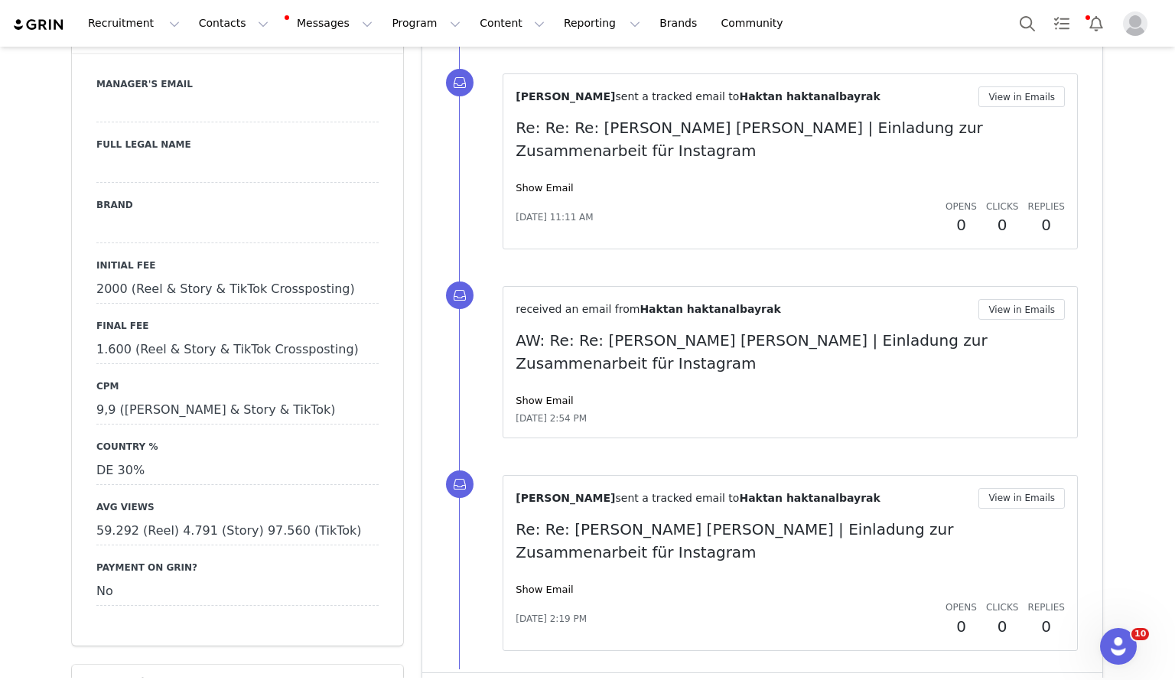
scroll to position [1651, 0]
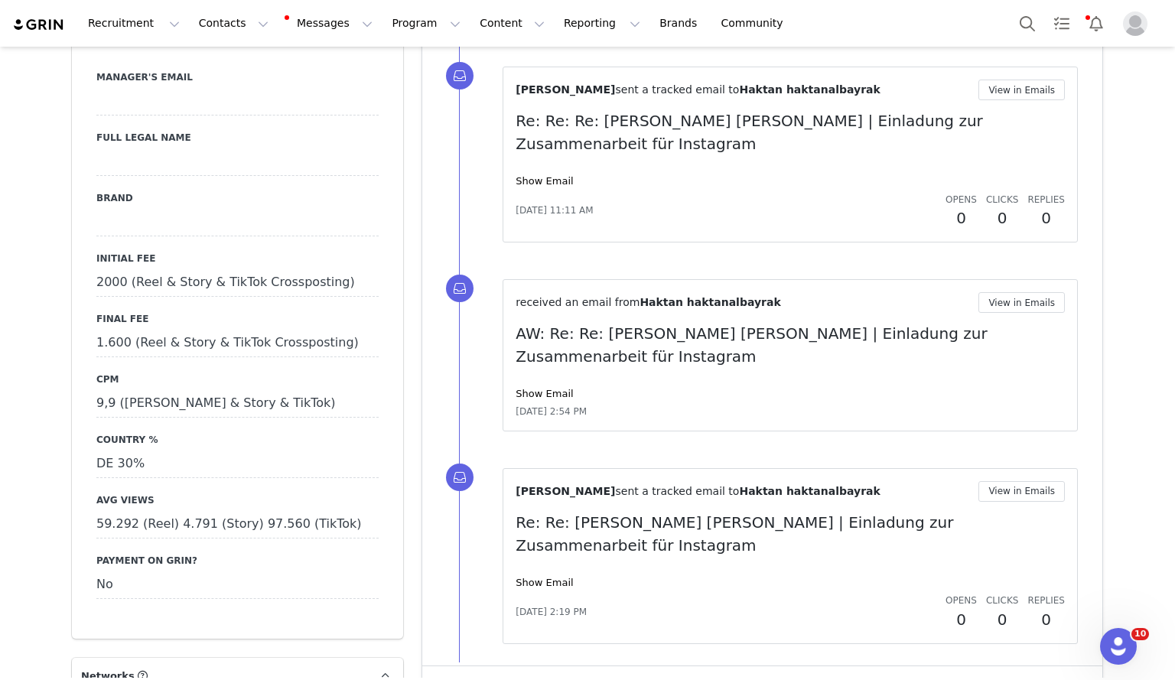
click at [124, 330] on div "1.600 (Reel & Story & TikTok Crossposting)" at bounding box center [237, 344] width 282 height 28
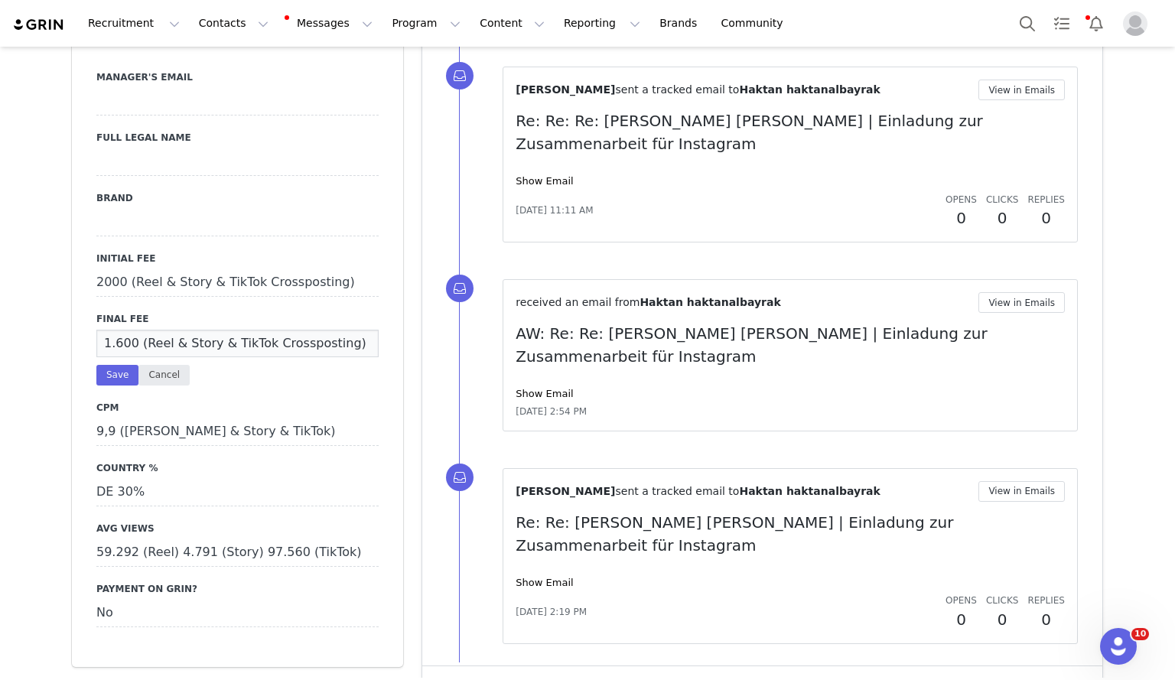
drag, startPoint x: 124, startPoint y: 316, endPoint x: 154, endPoint y: 337, distance: 36.3
click at [154, 337] on div "1.600 (Reel & Story & TikTok Crossposting) Save Cancel" at bounding box center [237, 358] width 282 height 56
click at [102, 269] on div "2000 (Reel & Story & TikTok Crossposting)" at bounding box center [237, 283] width 282 height 28
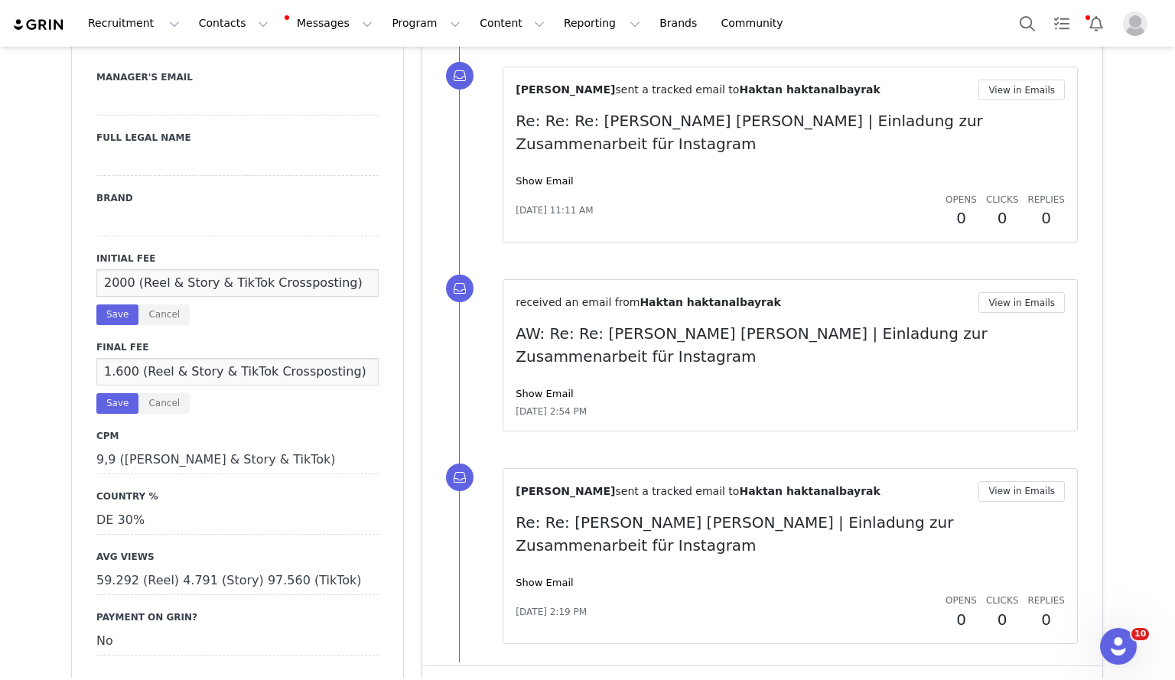
click at [112, 269] on input "2000 (Reel & Story & TikTok Crossposting)" at bounding box center [237, 283] width 282 height 28
type input "2500 (Reel & Story & TikTok Crossposting)"
click at [112, 358] on input "1.600 (Reel & Story & TikTok Crossposting)" at bounding box center [237, 372] width 282 height 28
type input "1.750 (Reel & Story & TikTok Crossposting)"
click at [109, 393] on button "Save" at bounding box center [117, 403] width 42 height 21
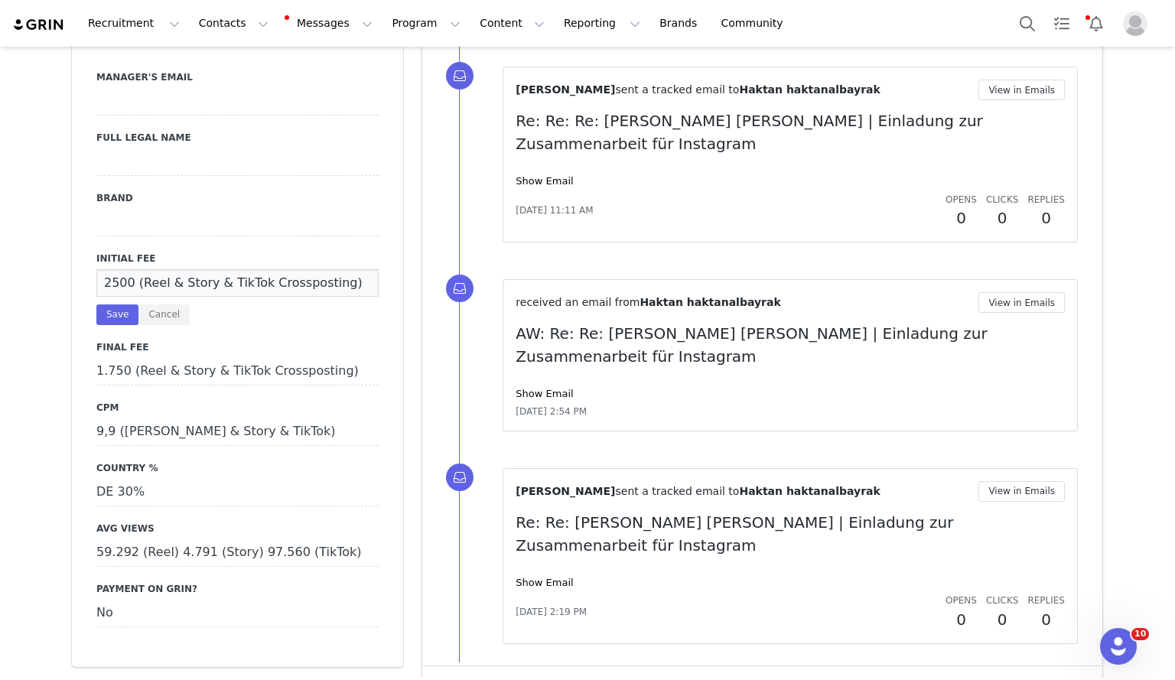
click at [111, 297] on div "Manager's Email Full Legal Name Brand Initial Fee 2500 (Reel & Story & TikTok C…" at bounding box center [237, 348] width 282 height 557
click at [102, 304] on button "Save" at bounding box center [117, 314] width 42 height 21
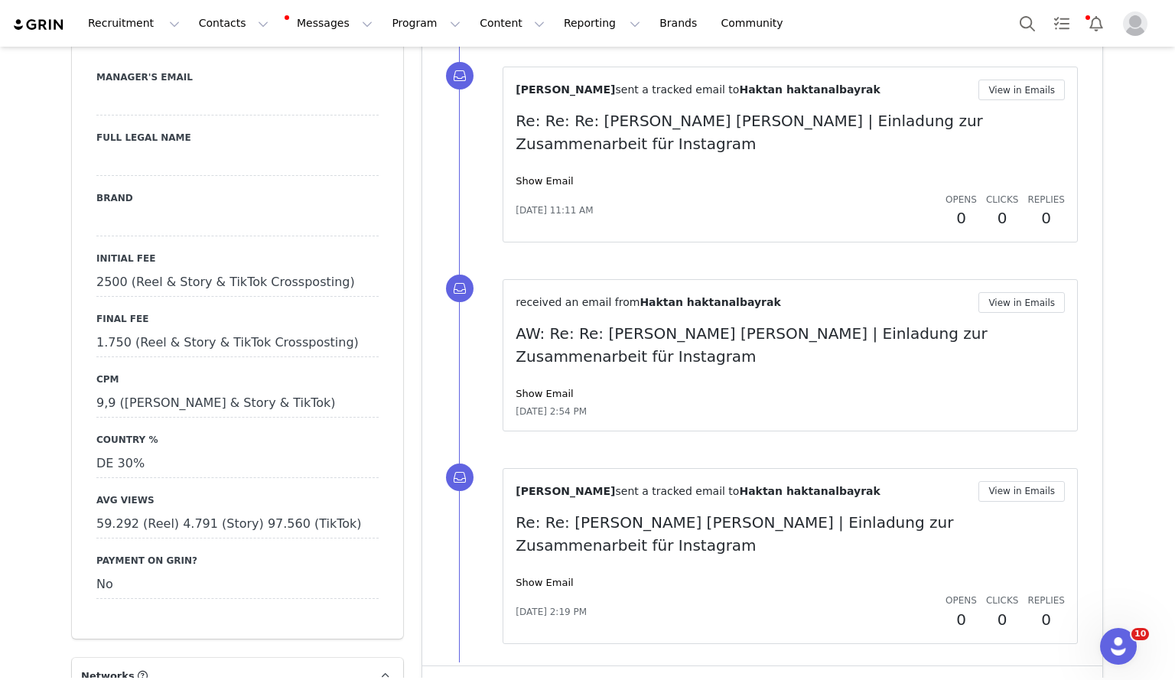
click at [102, 390] on div "9,9 ([PERSON_NAME] & Story & TikTok)" at bounding box center [237, 404] width 282 height 28
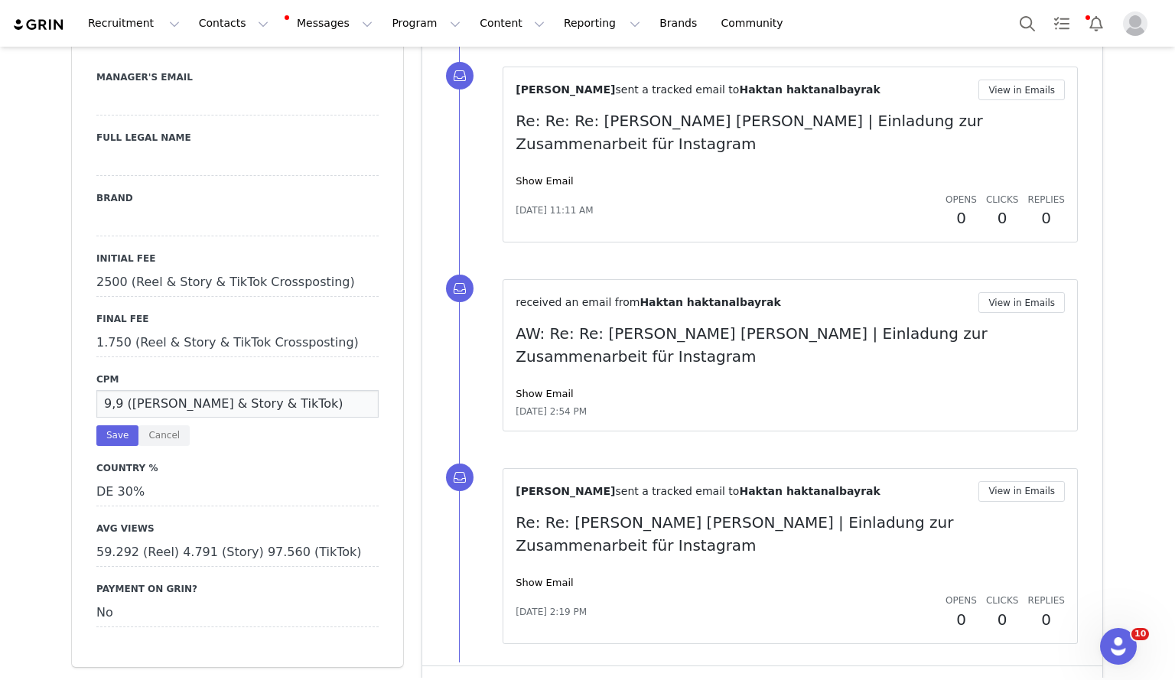
click at [113, 390] on input "9,9 ([PERSON_NAME] & Story & TikTok)" at bounding box center [237, 404] width 282 height 28
type input "10,83 (Reel & Story & TikTok)"
click at [113, 425] on button "Save" at bounding box center [117, 435] width 42 height 21
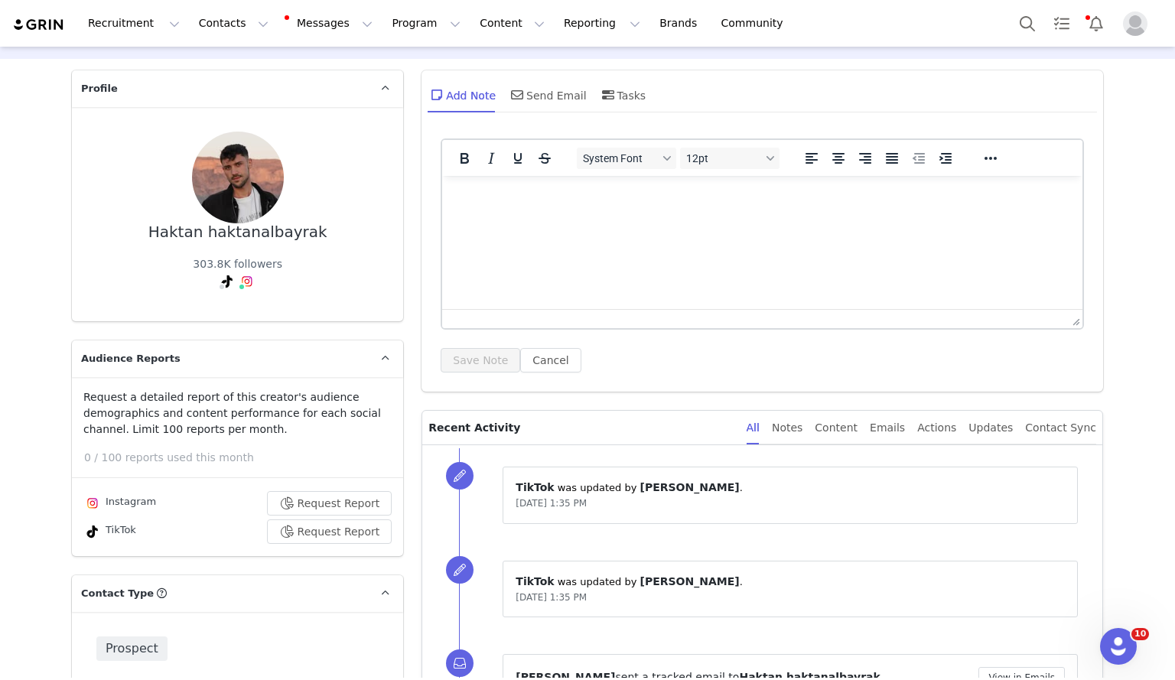
scroll to position [48, 0]
click at [236, 311] on link "@haktanalbayrak" at bounding box center [255, 315] width 94 height 12
click at [228, 18] on button "Contacts Contacts" at bounding box center [234, 23] width 88 height 34
click at [219, 77] on link "Creators" at bounding box center [235, 68] width 121 height 28
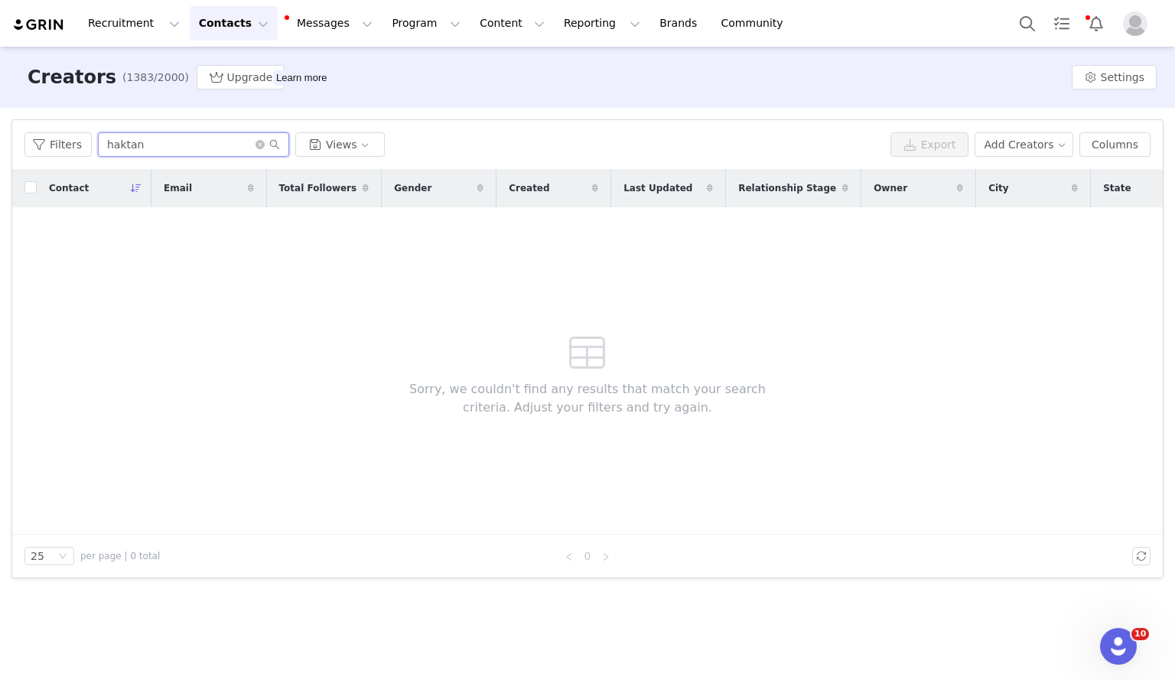
click at [182, 154] on input "haktan" at bounding box center [193, 144] width 191 height 24
click at [224, 18] on button "Contacts Contacts" at bounding box center [234, 23] width 88 height 34
click at [220, 96] on p "Prospects" at bounding box center [212, 96] width 51 height 16
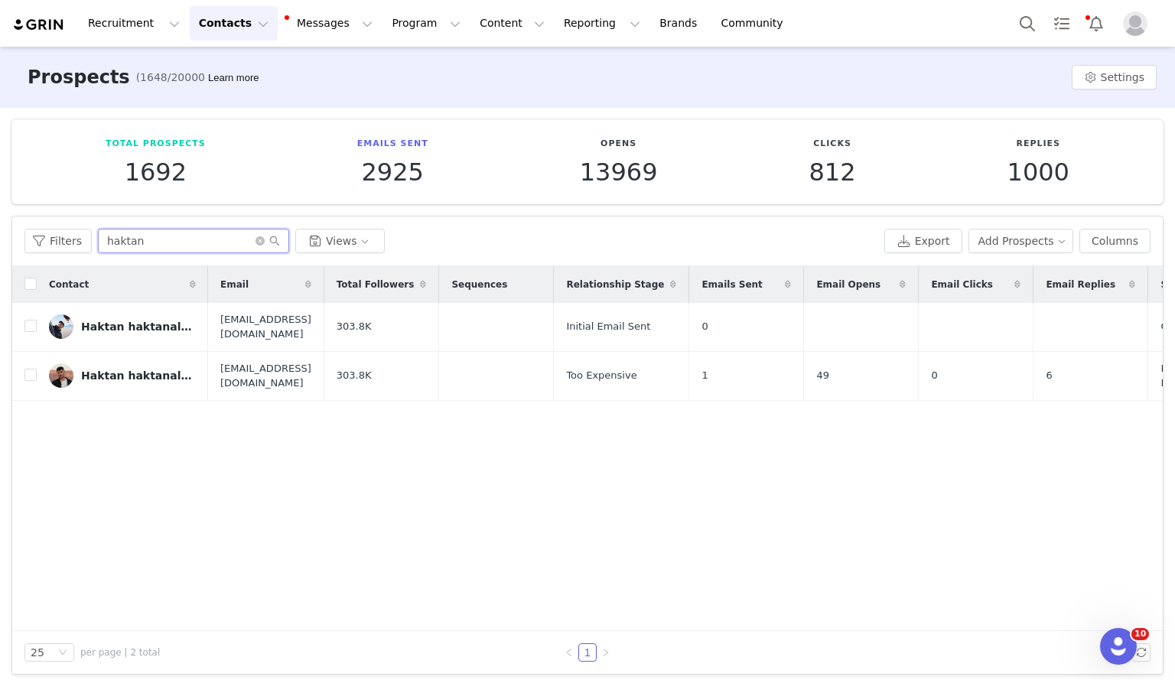
click at [146, 240] on input "haktan" at bounding box center [193, 241] width 191 height 24
type input "pine"
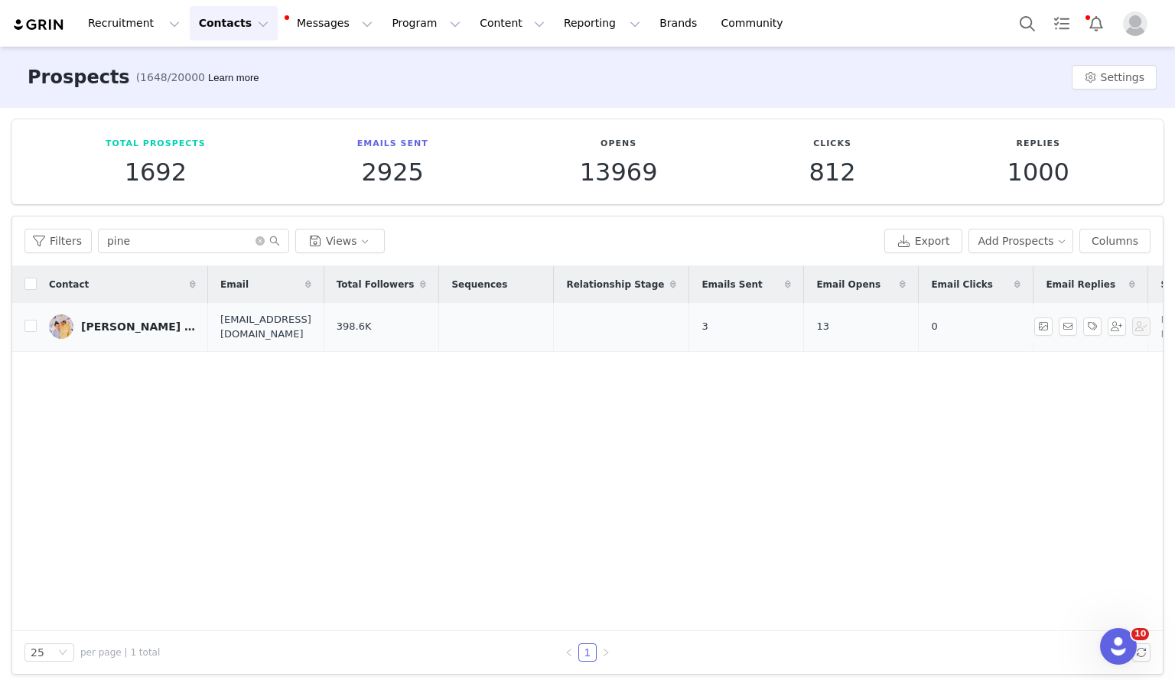
click at [132, 336] on link "[PERSON_NAME] and Selli pinepins" at bounding box center [122, 326] width 147 height 24
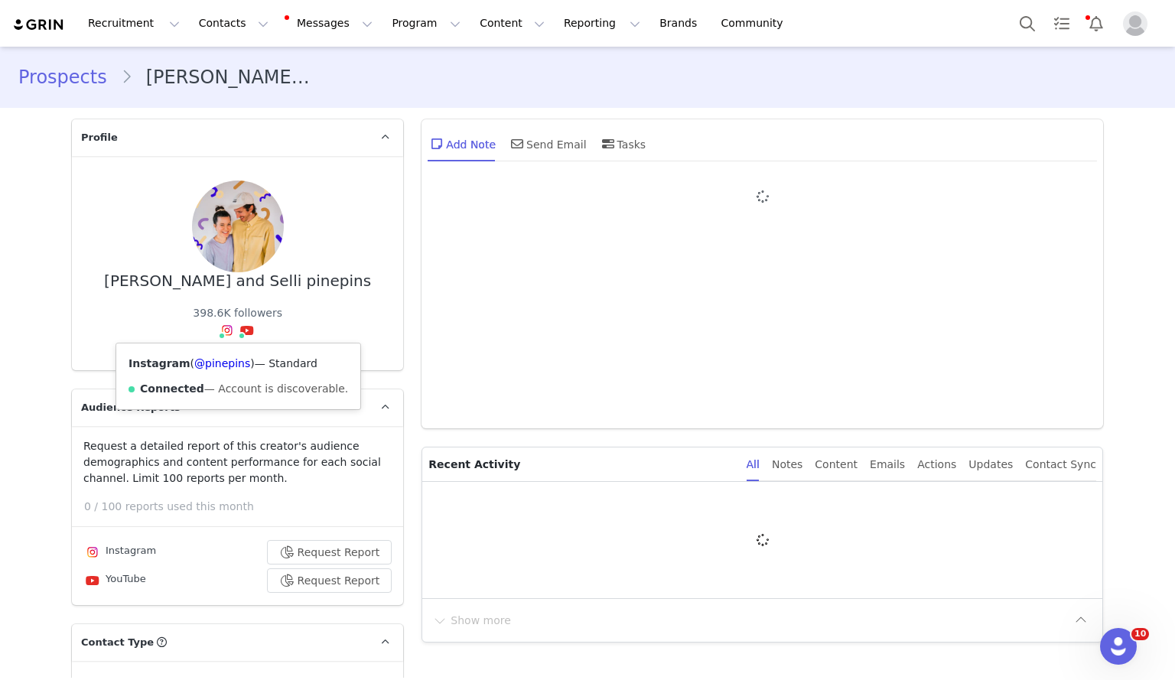
type input "+1 ([GEOGRAPHIC_DATA])"
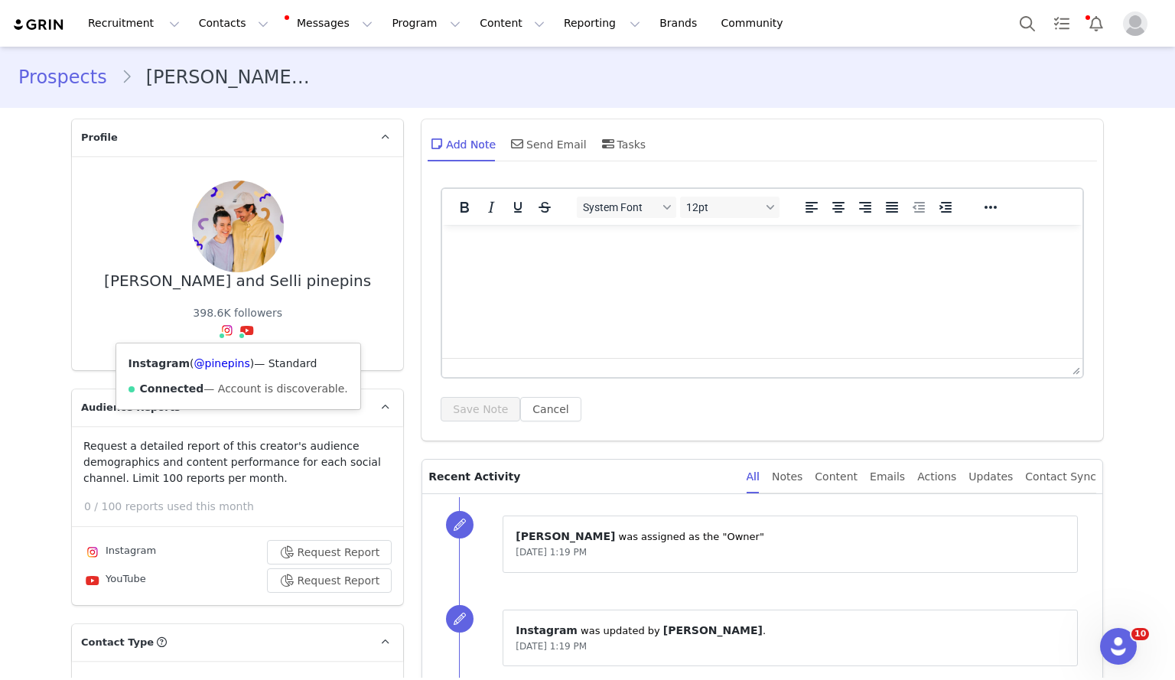
click at [207, 371] on div "Instagram ( @pinepins ) — Standard Connected — Account is discoverable." at bounding box center [238, 376] width 244 height 66
click at [200, 365] on link "@pinepins" at bounding box center [222, 363] width 56 height 12
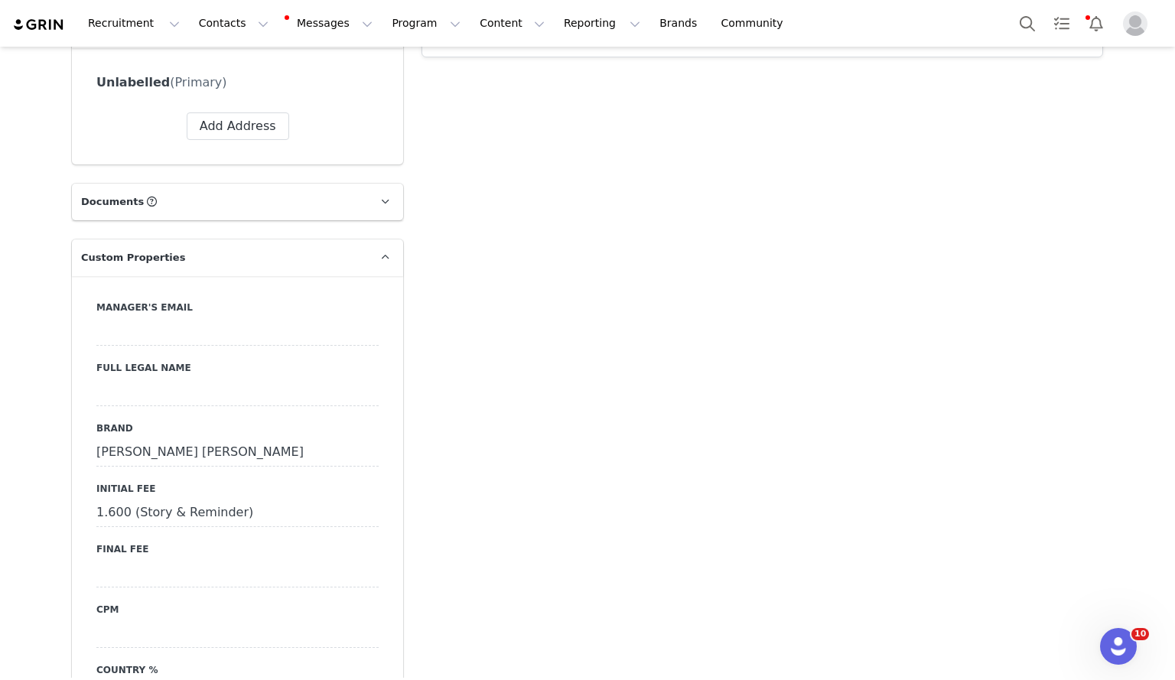
scroll to position [1574, 0]
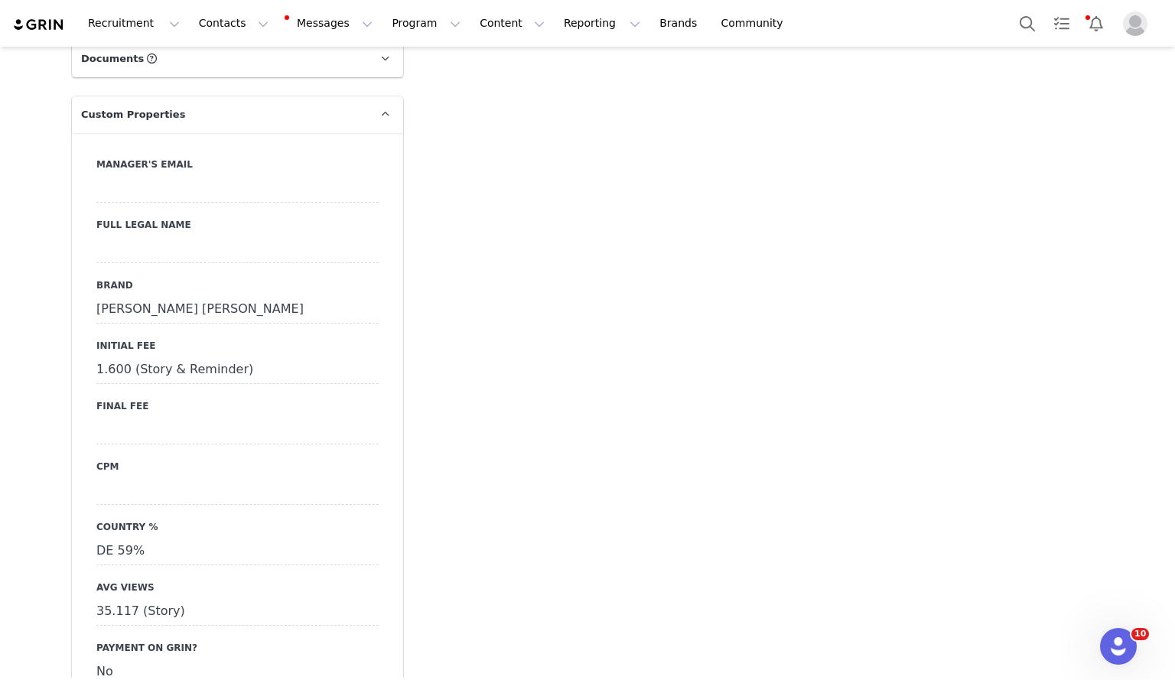
click at [161, 417] on div at bounding box center [237, 431] width 282 height 28
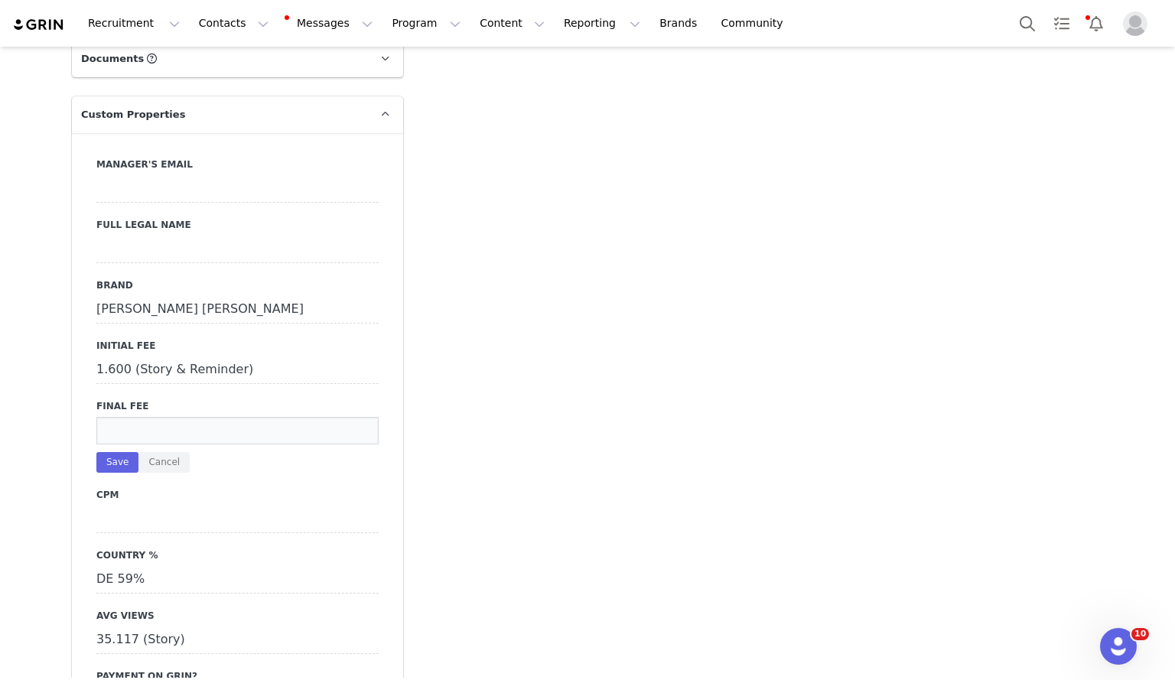
click at [120, 417] on input at bounding box center [237, 431] width 282 height 28
type input "1.400 (Story & Reminder)"
click at [110, 452] on button "Save" at bounding box center [117, 462] width 42 height 21
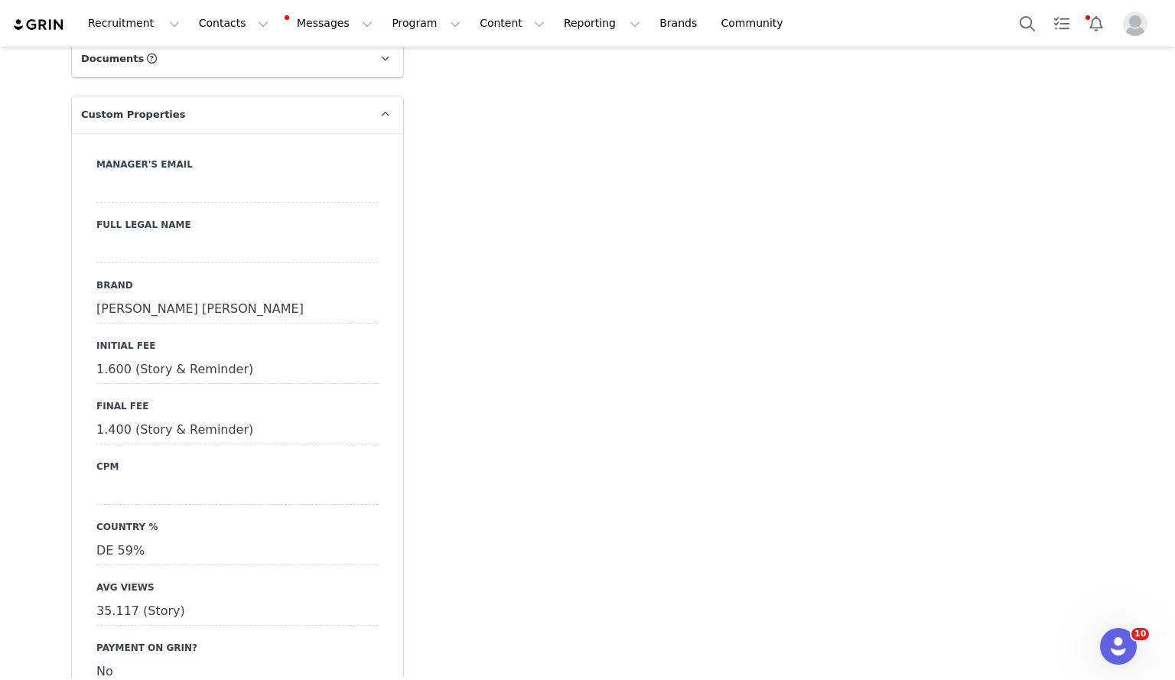
click at [132, 477] on div at bounding box center [237, 491] width 282 height 28
click at [132, 477] on input at bounding box center [237, 491] width 282 height 28
type input "1"
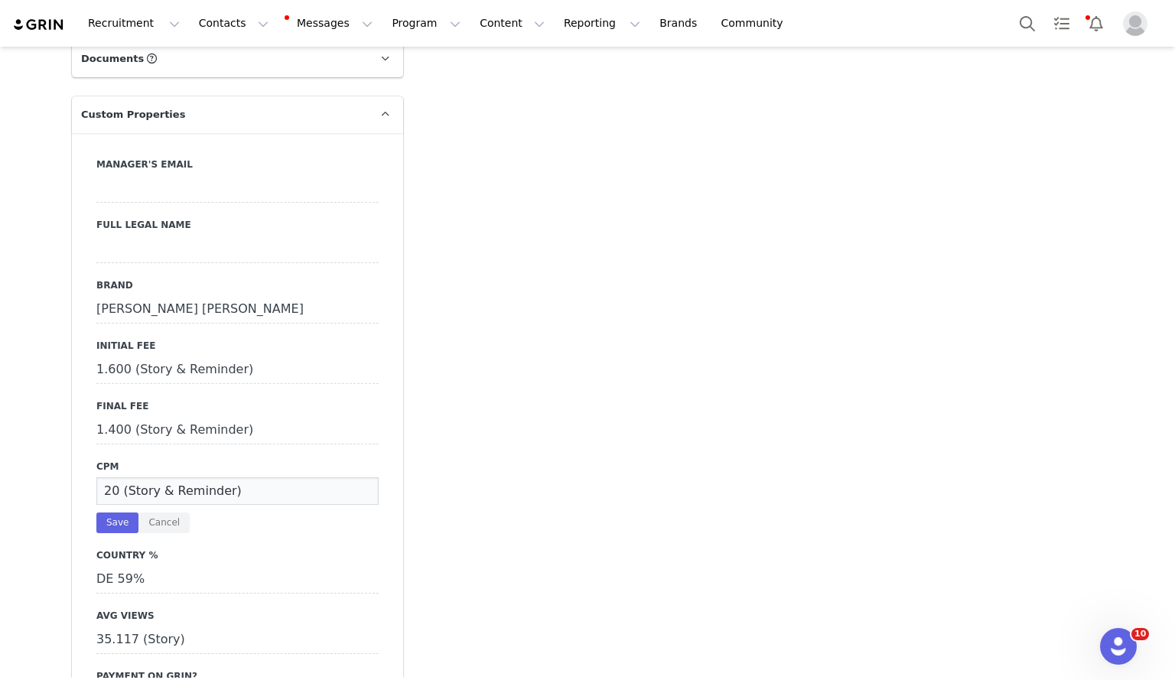
type input "20 (Story & Reminder)"
click at [105, 508] on div "Manager's Email Full Legal Name Brand [PERSON_NAME] [PERSON_NAME] Initial Fee 1…" at bounding box center [237, 436] width 282 height 557
click at [103, 512] on button "Save" at bounding box center [117, 522] width 42 height 21
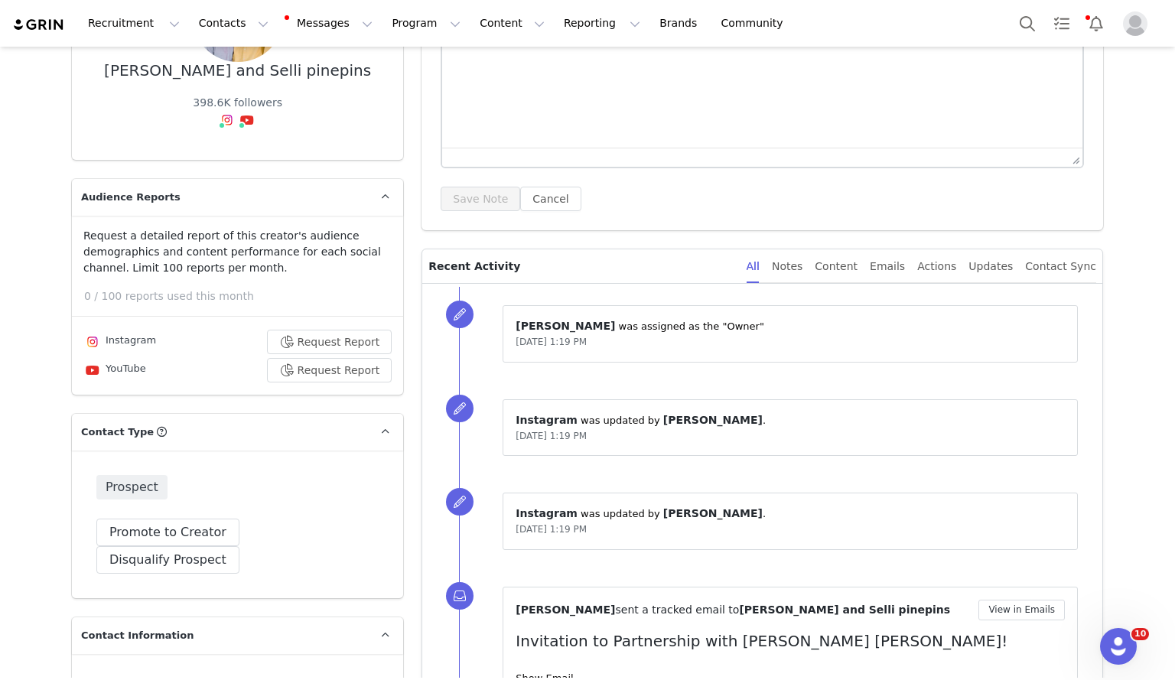
scroll to position [0, 0]
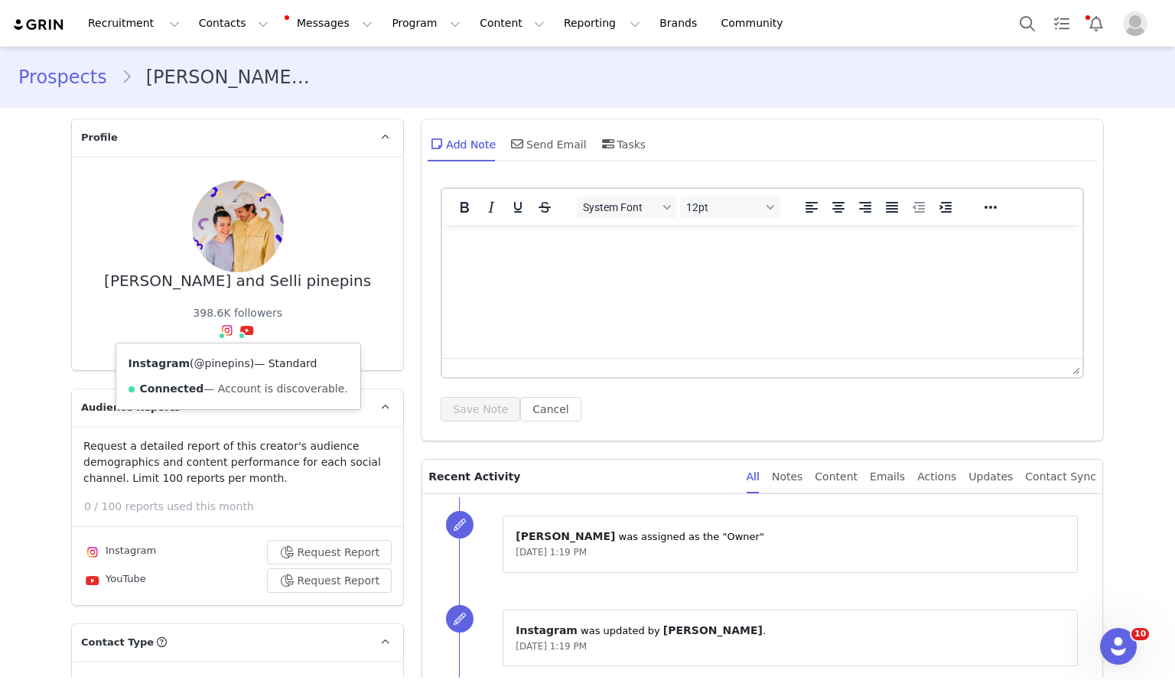
click at [207, 369] on link "@pinepins" at bounding box center [222, 363] width 56 height 12
